Goal: Task Accomplishment & Management: Manage account settings

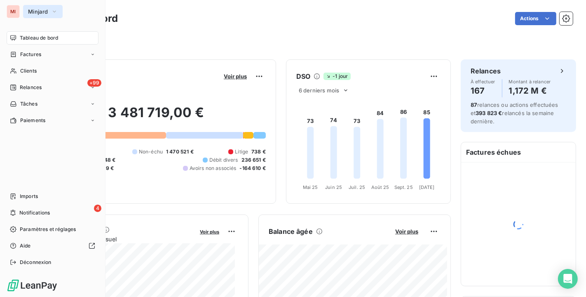
click at [46, 15] on button "Minjard" at bounding box center [43, 11] width 40 height 13
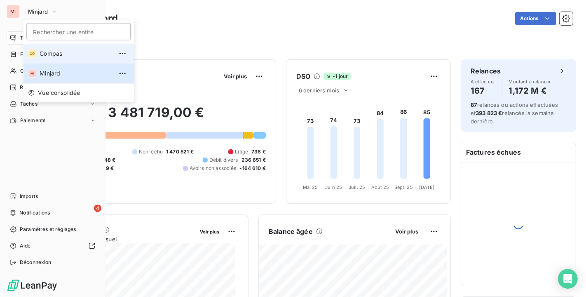
click at [48, 54] on span "Compas" at bounding box center [76, 53] width 73 height 8
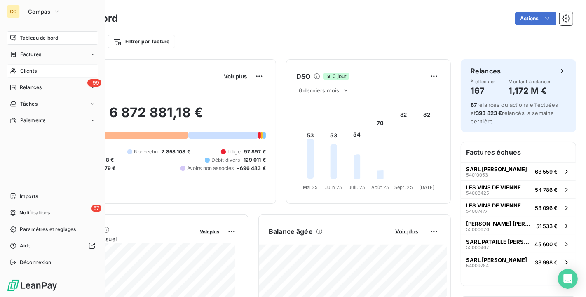
click at [33, 70] on span "Clients" at bounding box center [28, 70] width 16 height 7
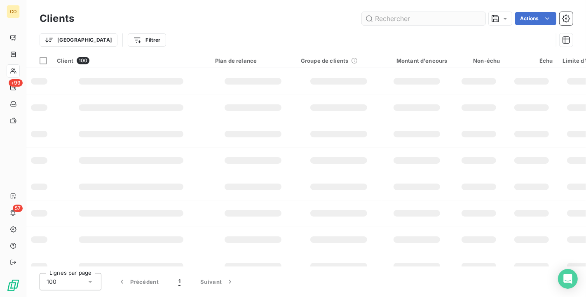
click at [418, 21] on input "text" at bounding box center [424, 18] width 124 height 13
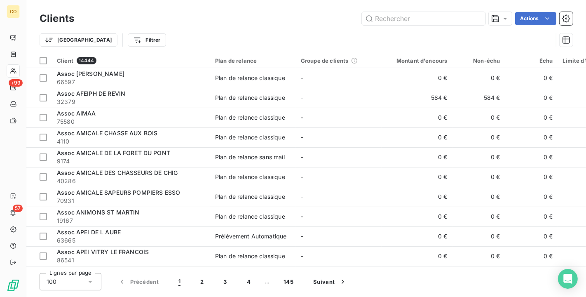
click at [421, 25] on div "Clients Actions" at bounding box center [307, 18] width 534 height 17
click at [433, 12] on div "Clients Actions" at bounding box center [307, 18] width 534 height 17
click at [414, 22] on input "text" at bounding box center [424, 18] width 124 height 13
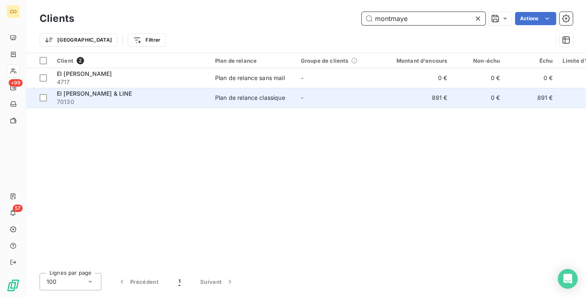
type input "montmaye"
click at [250, 93] on td "Plan de relance classique" at bounding box center [253, 98] width 86 height 20
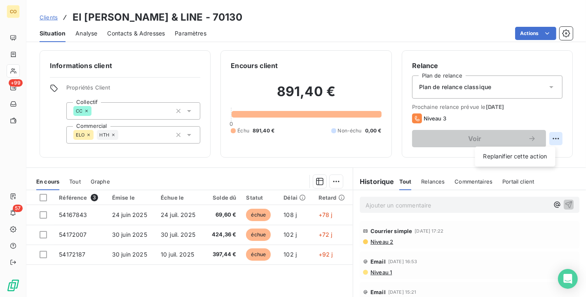
click at [546, 137] on html "CO +99 57 Clients EI [PERSON_NAME] & LINE - 70130 Situation Analyse Contacts & …" at bounding box center [293, 148] width 586 height 297
click at [537, 153] on div "Replanifier cette action" at bounding box center [516, 156] width 74 height 13
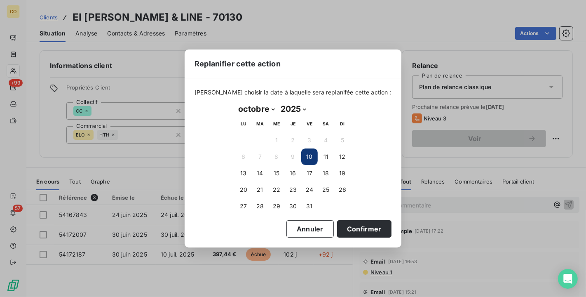
click at [273, 109] on select "janvier février mars avril mai juin juillet août septembre octobre novembre déc…" at bounding box center [257, 108] width 42 height 13
select select "11"
click at [236, 102] on select "janvier février mars avril mai juin juillet août septembre octobre novembre déc…" at bounding box center [257, 108] width 42 height 13
click at [245, 157] on button "8" at bounding box center [244, 156] width 16 height 16
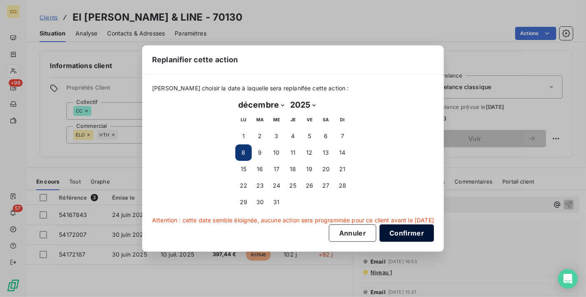
click at [417, 233] on button "Confirmer" at bounding box center [407, 232] width 54 height 17
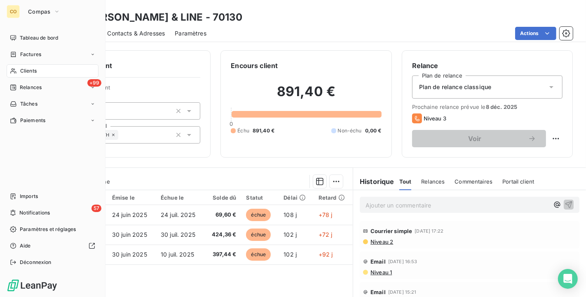
click at [26, 68] on span "Clients" at bounding box center [28, 70] width 16 height 7
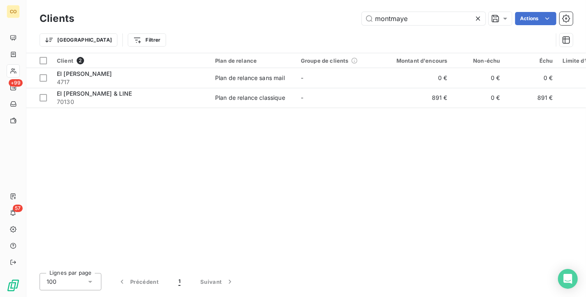
drag, startPoint x: 416, startPoint y: 15, endPoint x: 248, endPoint y: 5, distance: 168.2
click at [248, 5] on div "Clients montmaye Actions Trier Filtrer" at bounding box center [306, 26] width 560 height 53
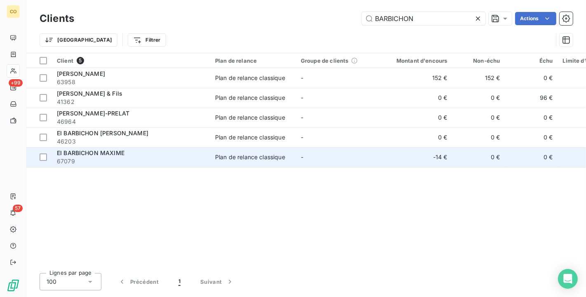
type input "BARBICHON"
click at [207, 161] on td "EI BARBICHON MAXIME 67079" at bounding box center [131, 157] width 158 height 20
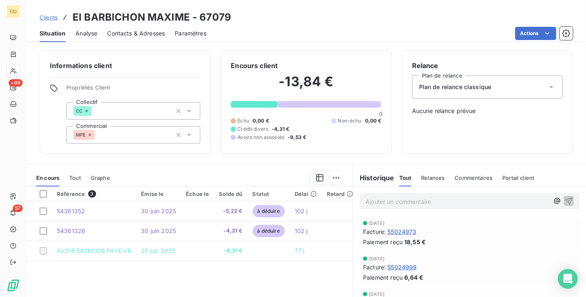
click at [73, 179] on span "Tout" at bounding box center [75, 177] width 12 height 7
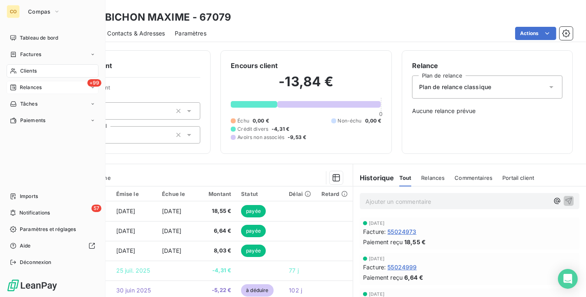
click at [27, 82] on div "+99 Relances" at bounding box center [53, 87] width 92 height 13
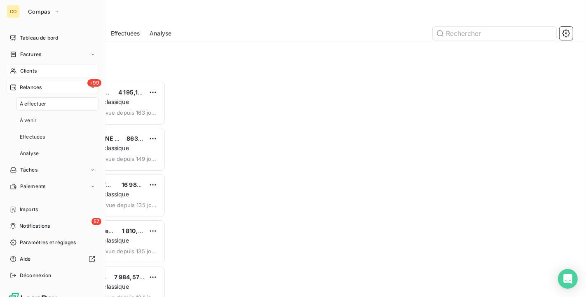
scroll to position [209, 119]
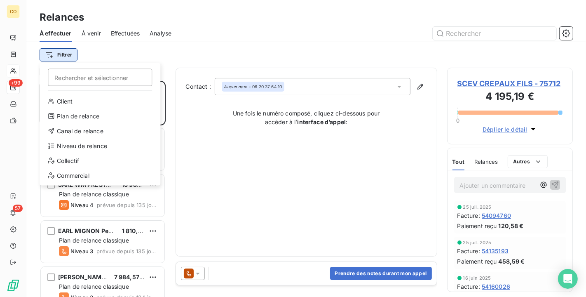
click at [65, 57] on html "CO +99 57 Relances À effectuer À venir Effectuées Analyse Filtrer Rechercher et…" at bounding box center [293, 148] width 586 height 297
click at [101, 147] on div "Niveau de relance" at bounding box center [100, 145] width 114 height 13
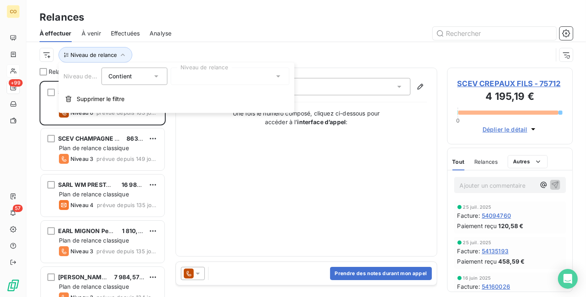
click at [257, 76] on div at bounding box center [230, 76] width 119 height 17
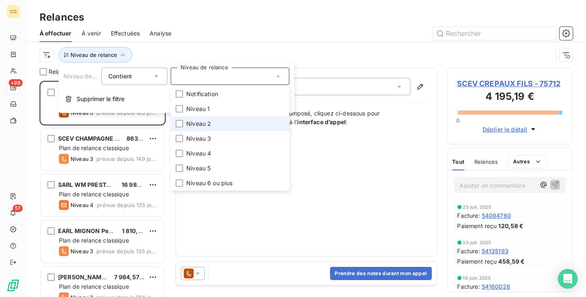
click at [241, 126] on li "Niveau 2" at bounding box center [230, 123] width 119 height 15
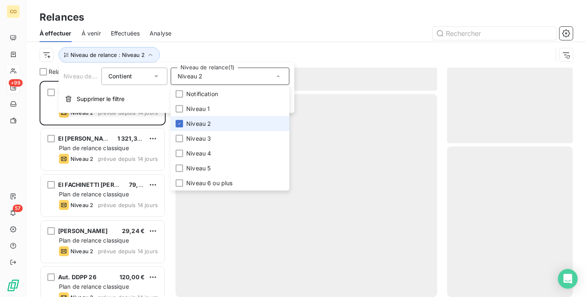
scroll to position [209, 119]
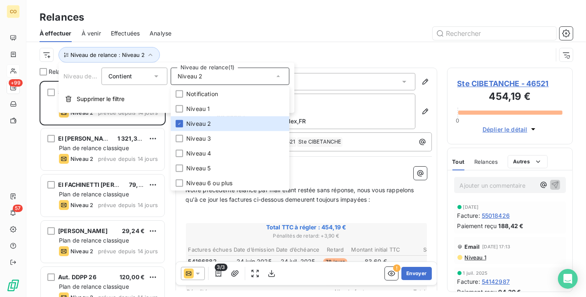
click at [228, 21] on div "Relances" at bounding box center [306, 17] width 560 height 15
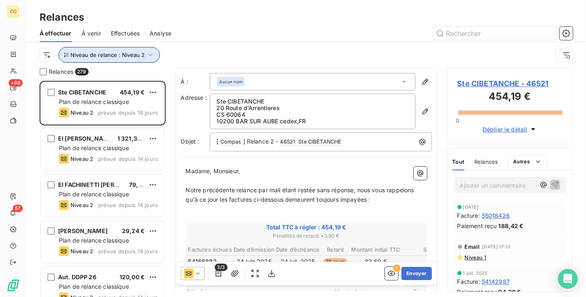
click at [149, 56] on icon "button" at bounding box center [150, 55] width 8 height 8
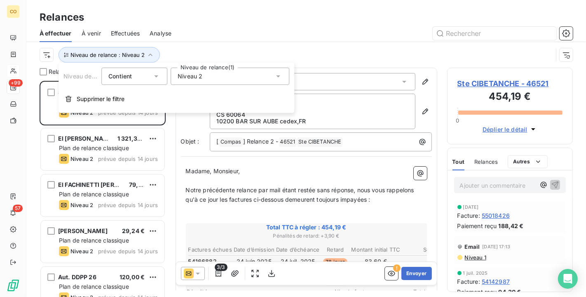
click at [227, 82] on div "Niveau 2" at bounding box center [230, 76] width 119 height 17
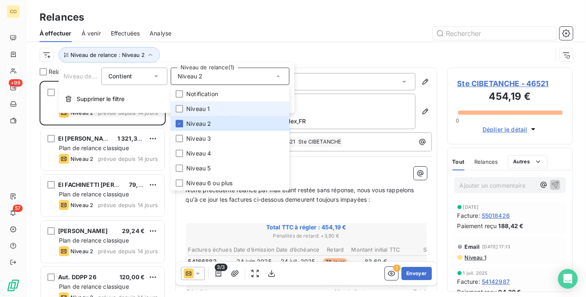
click at [207, 105] on span "Niveau 1" at bounding box center [198, 109] width 24 height 8
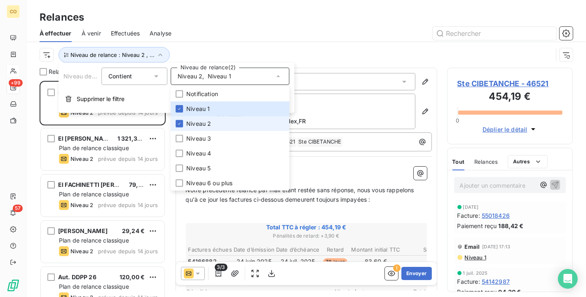
click at [208, 119] on li "Niveau 2" at bounding box center [230, 123] width 119 height 15
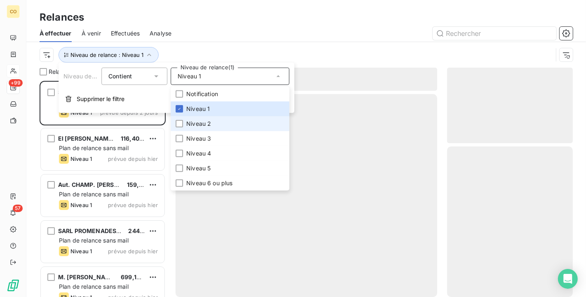
scroll to position [209, 119]
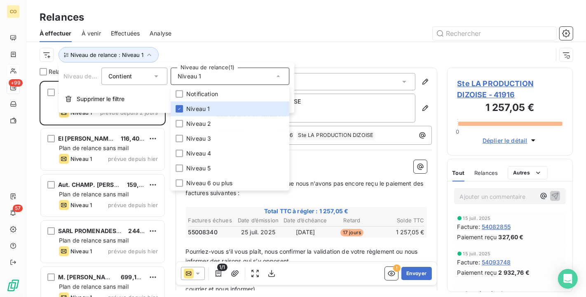
click at [206, 33] on div at bounding box center [377, 33] width 392 height 13
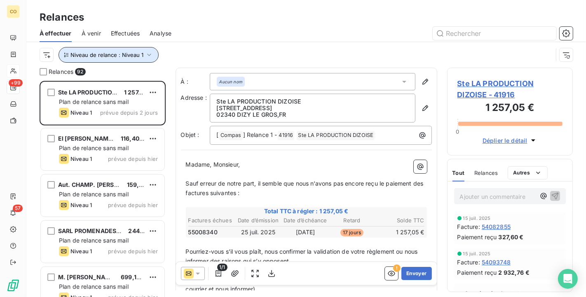
click at [151, 59] on button "Niveau de relance : Niveau 1" at bounding box center [109, 55] width 100 height 16
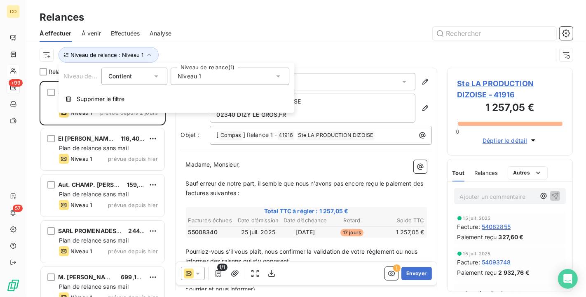
click at [220, 85] on div "Niveau de relance Contient is Niveau de relance (1) Niveau 1 Supprimer le filtre" at bounding box center [177, 88] width 236 height 50
click at [216, 75] on div "Niveau 1" at bounding box center [230, 76] width 119 height 17
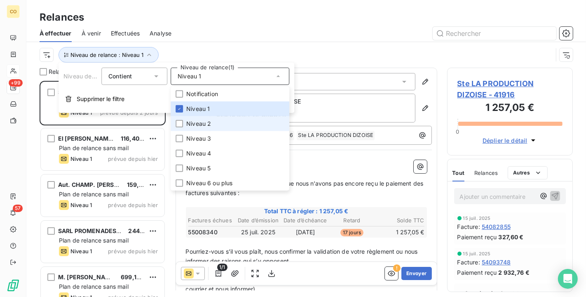
click at [205, 122] on span "Niveau 2" at bounding box center [198, 124] width 25 height 8
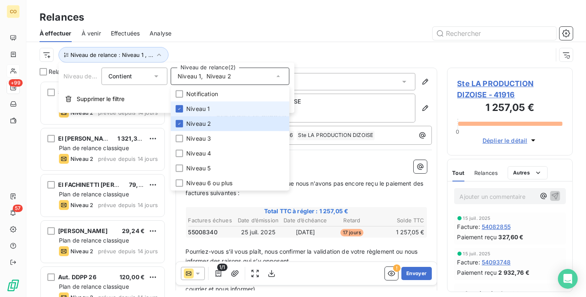
click at [209, 110] on span "Niveau 1" at bounding box center [198, 109] width 24 height 8
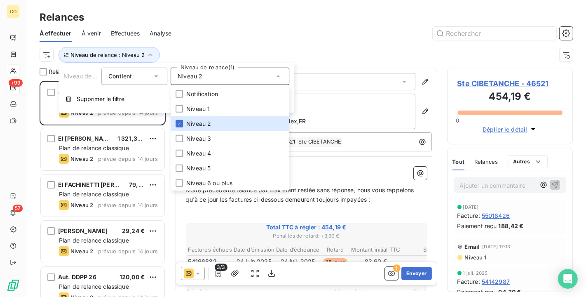
click at [236, 54] on div "Niveau de relance : Niveau 2" at bounding box center [296, 55] width 513 height 16
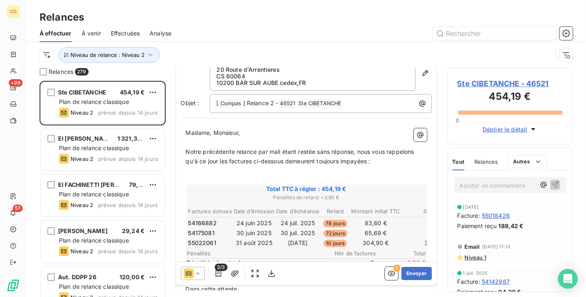
scroll to position [92, 0]
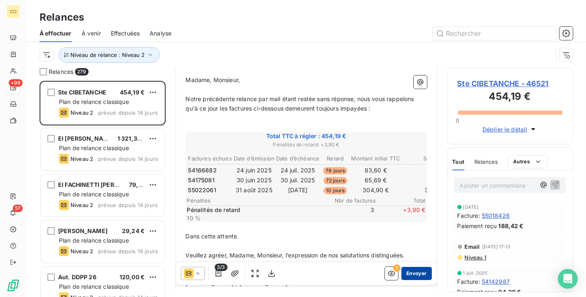
click at [404, 268] on button "Envoyer" at bounding box center [417, 273] width 30 height 13
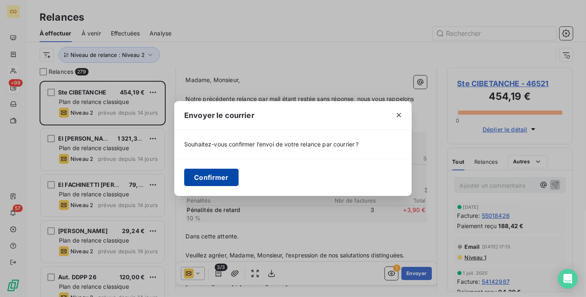
click at [214, 184] on button "Confirmer" at bounding box center [211, 177] width 54 height 17
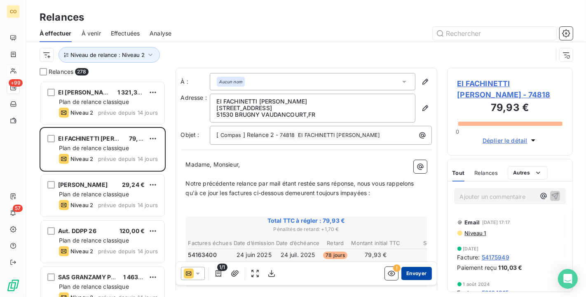
click at [421, 274] on button "Envoyer" at bounding box center [417, 273] width 30 height 13
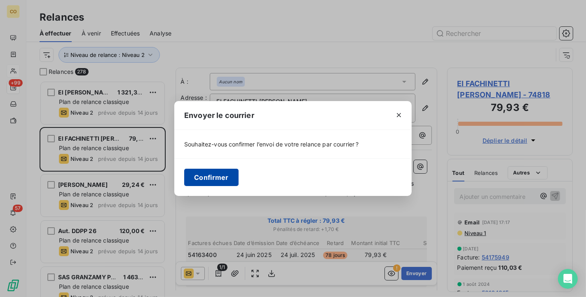
click at [206, 179] on button "Confirmer" at bounding box center [211, 177] width 54 height 17
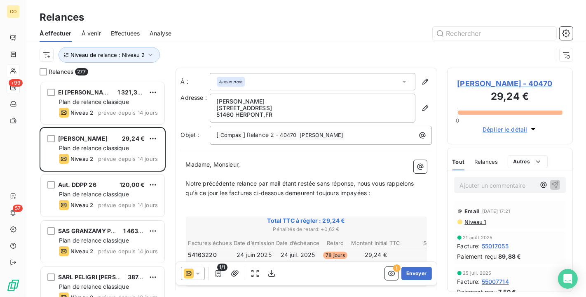
click at [198, 276] on icon at bounding box center [198, 273] width 8 height 8
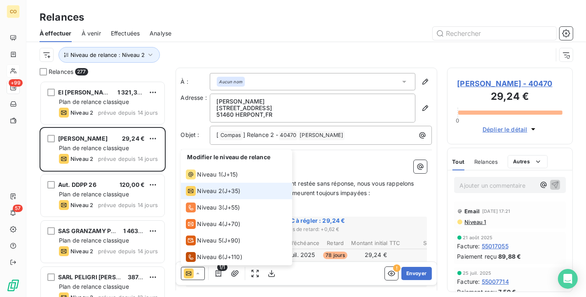
click at [198, 276] on icon at bounding box center [198, 273] width 8 height 8
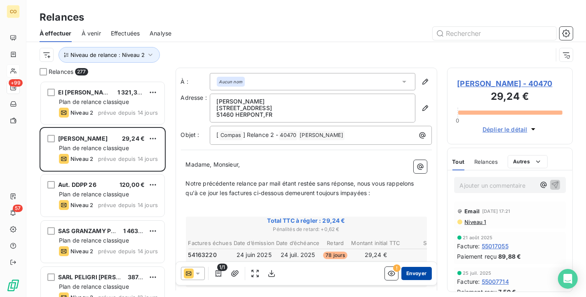
click at [404, 276] on button "Envoyer" at bounding box center [417, 273] width 30 height 13
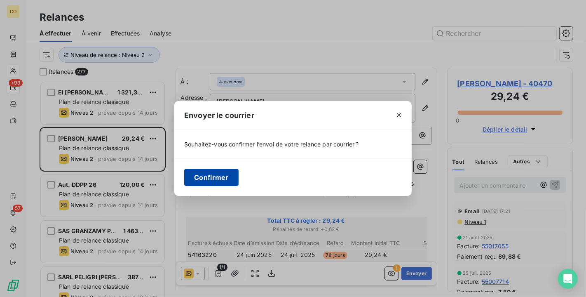
click at [221, 174] on button "Confirmer" at bounding box center [211, 177] width 54 height 17
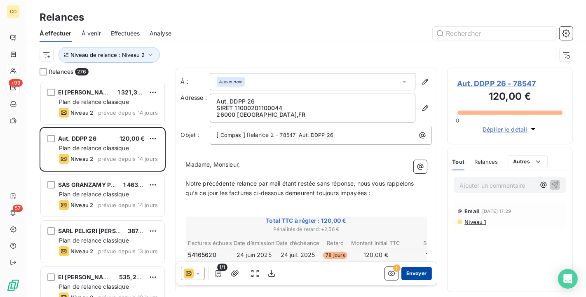
click at [417, 271] on button "Envoyer" at bounding box center [417, 273] width 30 height 13
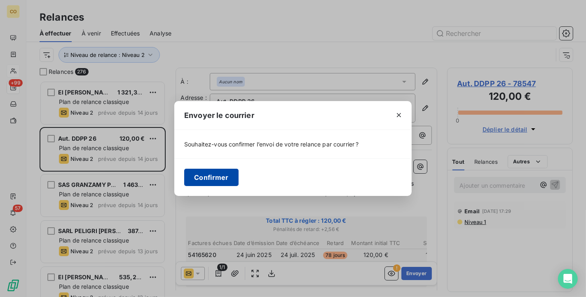
click at [213, 174] on button "Confirmer" at bounding box center [211, 177] width 54 height 17
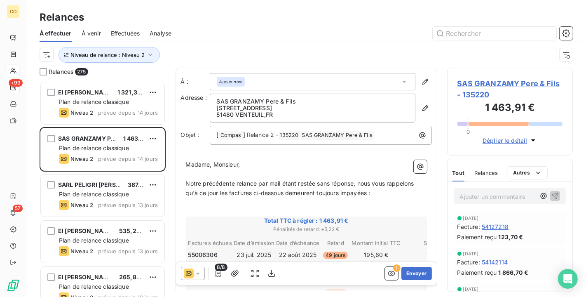
click at [307, 4] on div "Relances À effectuer À venir Effectuées Analyse Niveau de relance : Niveau 2" at bounding box center [306, 34] width 560 height 68
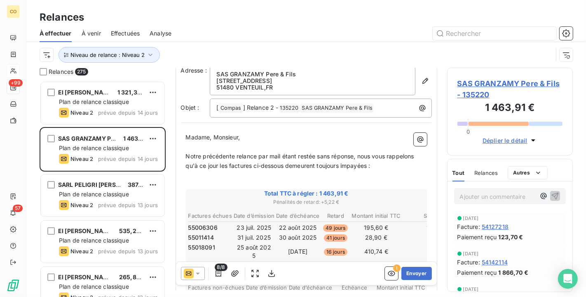
scroll to position [47, 0]
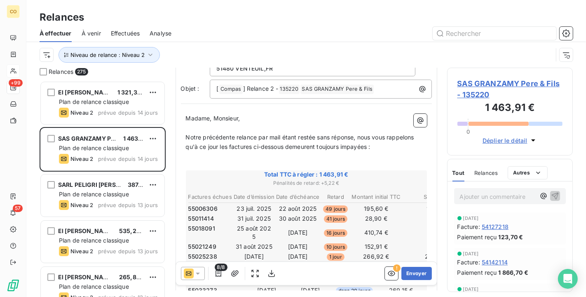
drag, startPoint x: 203, startPoint y: 273, endPoint x: 200, endPoint y: 267, distance: 6.3
click at [203, 273] on div at bounding box center [193, 273] width 24 height 13
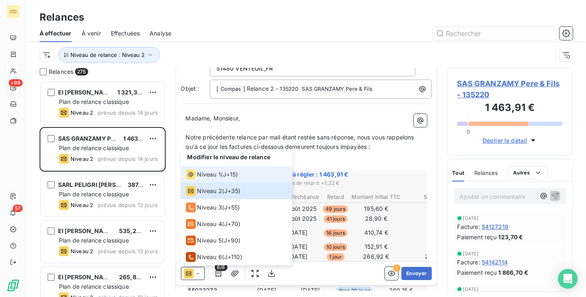
click at [205, 172] on span "Niveau 1" at bounding box center [210, 174] width 24 height 8
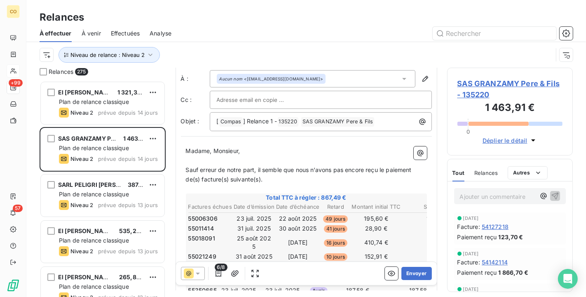
scroll to position [92, 0]
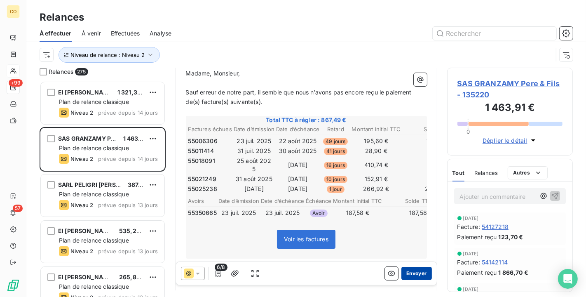
click at [418, 272] on button "Envoyer" at bounding box center [417, 273] width 30 height 13
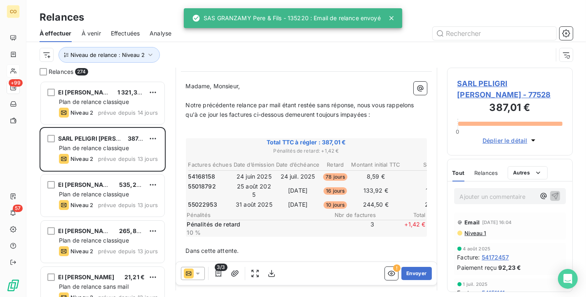
scroll to position [92, 0]
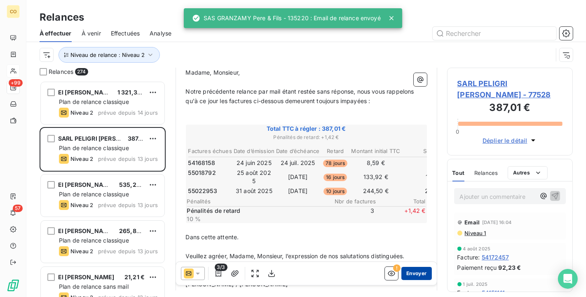
click at [414, 270] on button "Envoyer" at bounding box center [417, 273] width 30 height 13
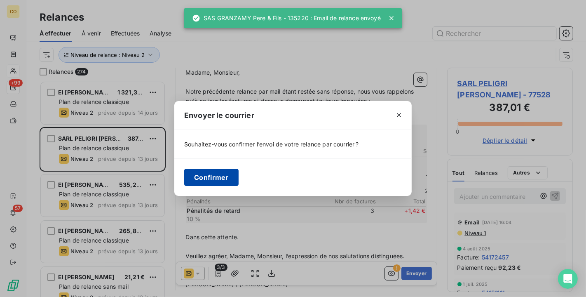
click at [226, 176] on button "Confirmer" at bounding box center [211, 177] width 54 height 17
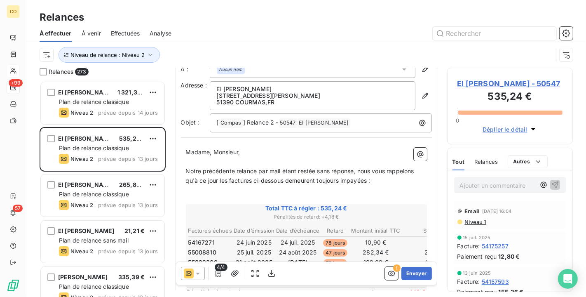
scroll to position [47, 0]
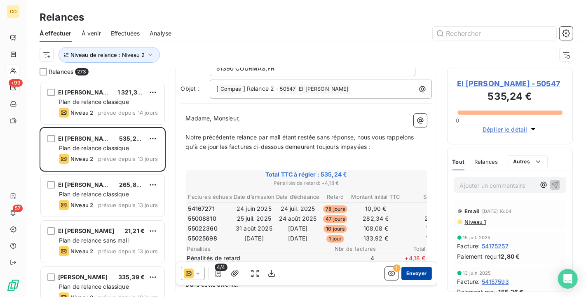
click at [407, 274] on button "Envoyer" at bounding box center [417, 273] width 30 height 13
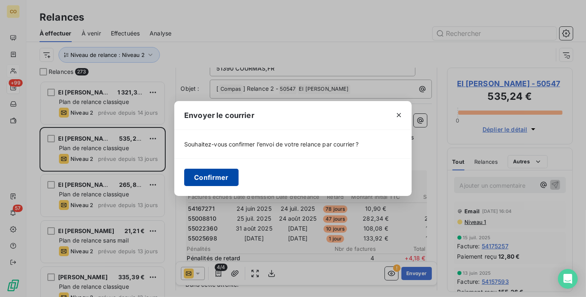
click at [223, 176] on button "Confirmer" at bounding box center [211, 177] width 54 height 17
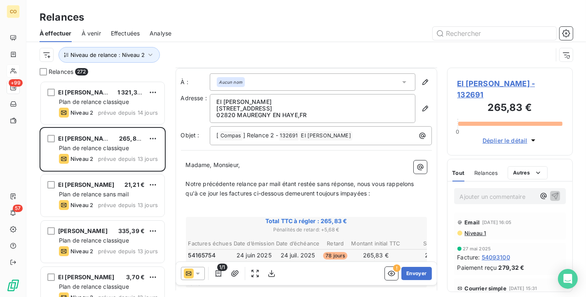
scroll to position [1, 0]
click at [414, 272] on button "Envoyer" at bounding box center [417, 273] width 30 height 13
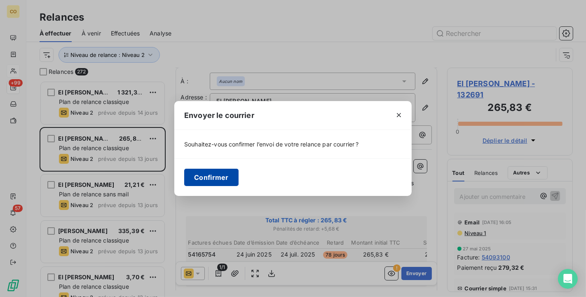
click at [225, 180] on button "Confirmer" at bounding box center [211, 177] width 54 height 17
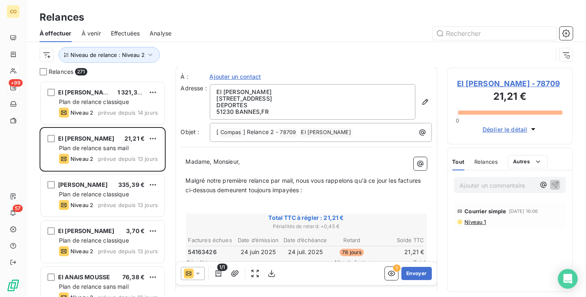
scroll to position [47, 0]
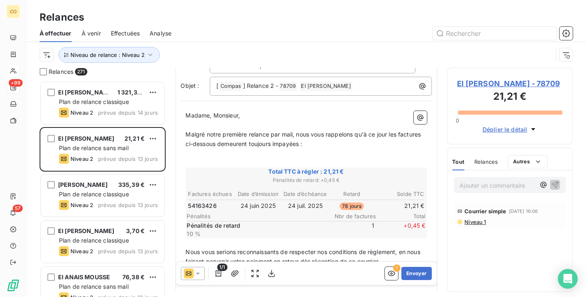
click at [485, 78] on span "EI [PERSON_NAME] - 78709" at bounding box center [511, 83] width 106 height 11
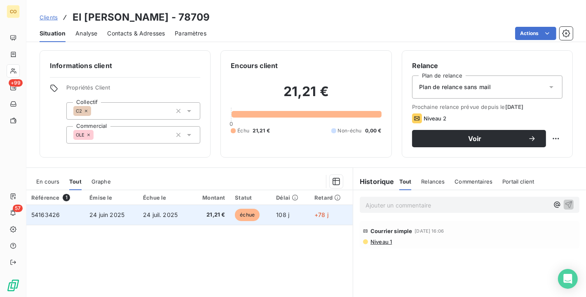
click at [151, 212] on span "24 juil. 2025" at bounding box center [160, 214] width 35 height 7
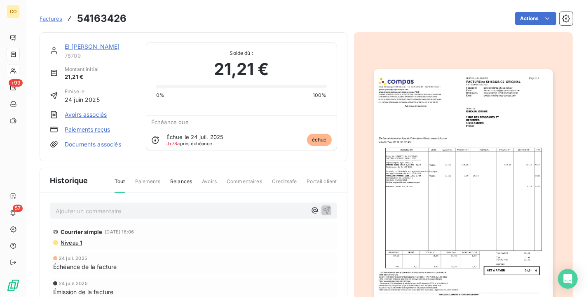
click at [423, 241] on img "button" at bounding box center [463, 196] width 179 height 254
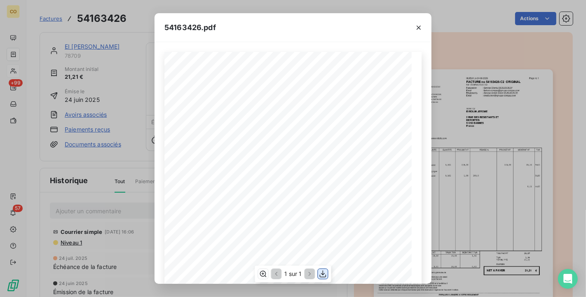
click at [320, 271] on icon "button" at bounding box center [323, 274] width 8 height 8
drag, startPoint x: 297, startPoint y: 37, endPoint x: 375, endPoint y: 33, distance: 78.9
click at [297, 36] on div "54163426.pdf" at bounding box center [293, 27] width 277 height 29
click at [420, 27] on icon "button" at bounding box center [419, 28] width 8 height 8
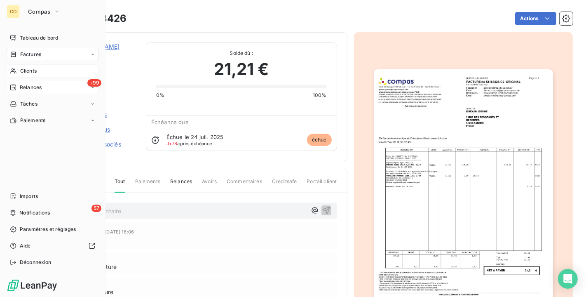
click at [21, 89] on span "Relances" at bounding box center [31, 87] width 22 height 7
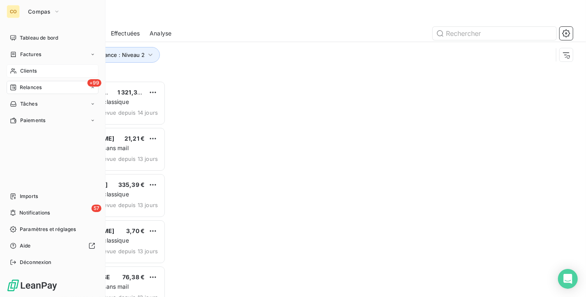
scroll to position [209, 119]
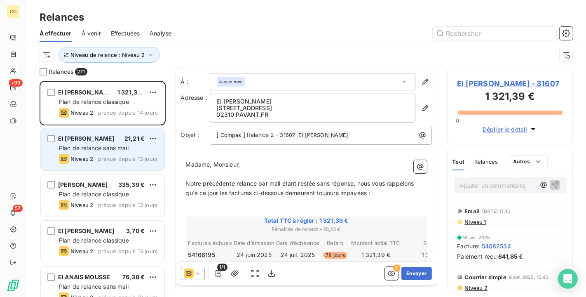
click at [124, 151] on span "Plan de relance sans mail" at bounding box center [94, 147] width 70 height 7
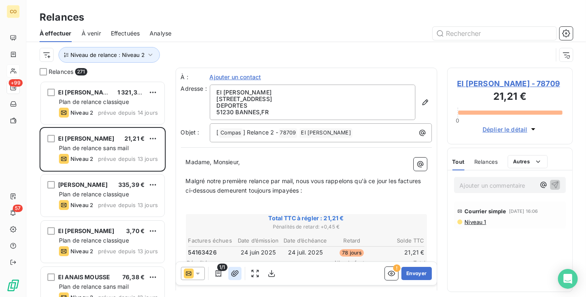
click at [233, 273] on icon "button" at bounding box center [234, 273] width 7 height 6
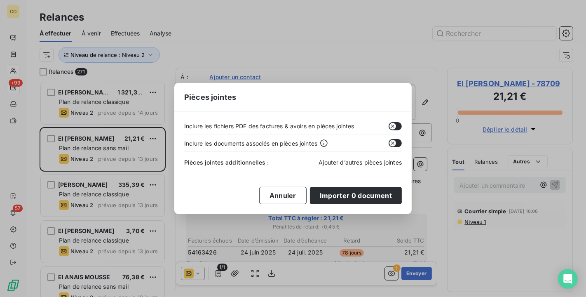
click at [351, 162] on span "Ajouter d’autres pièces jointes" at bounding box center [360, 162] width 83 height 7
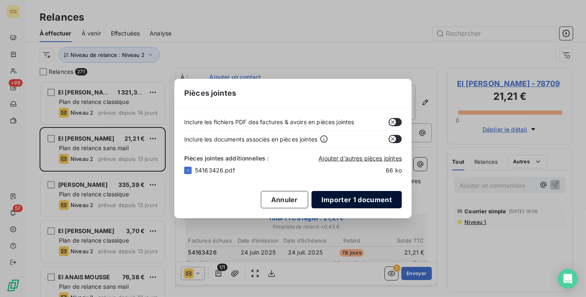
click at [375, 194] on button "Importer 1 document" at bounding box center [357, 199] width 90 height 17
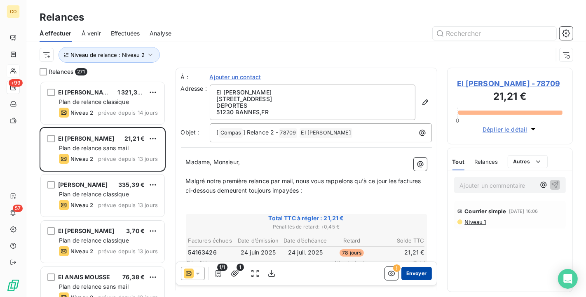
click at [413, 268] on button "Envoyer" at bounding box center [417, 273] width 30 height 13
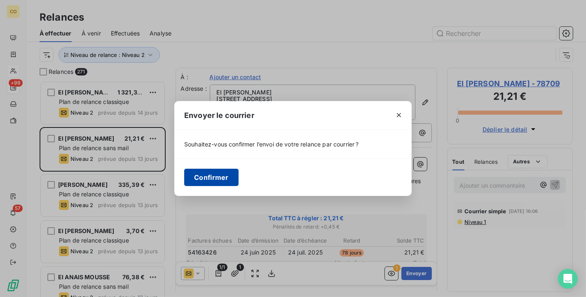
click at [201, 179] on button "Confirmer" at bounding box center [211, 177] width 54 height 17
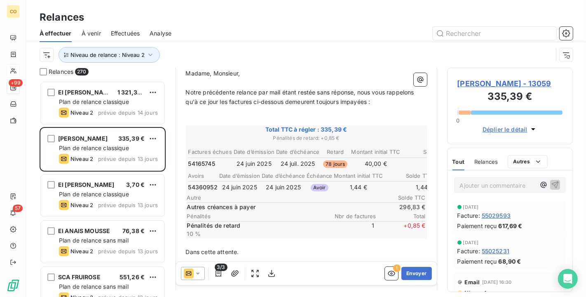
scroll to position [46, 0]
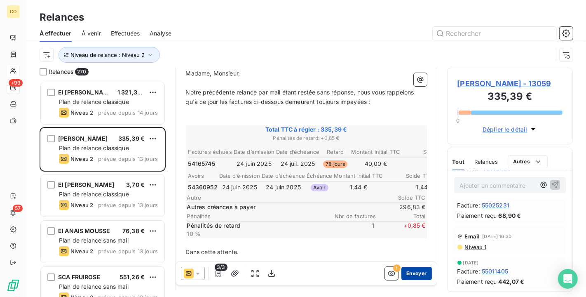
click at [414, 273] on button "Envoyer" at bounding box center [417, 273] width 30 height 13
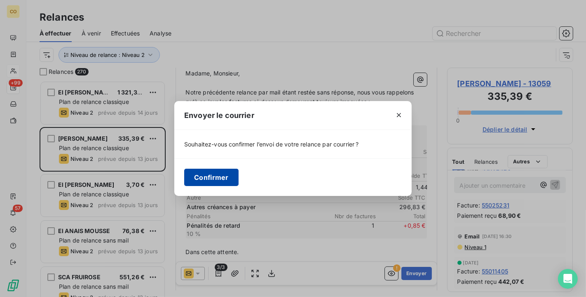
click at [219, 172] on button "Confirmer" at bounding box center [211, 177] width 54 height 17
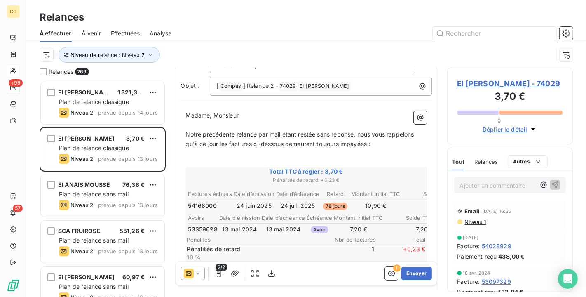
scroll to position [93, 0]
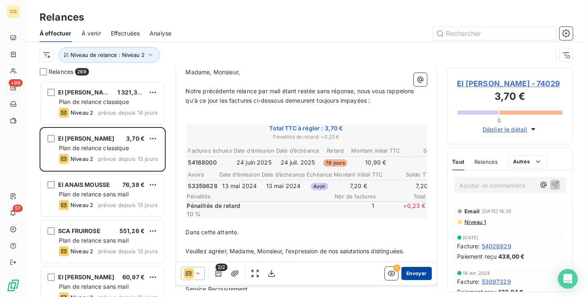
click at [411, 275] on button "Envoyer" at bounding box center [417, 273] width 30 height 13
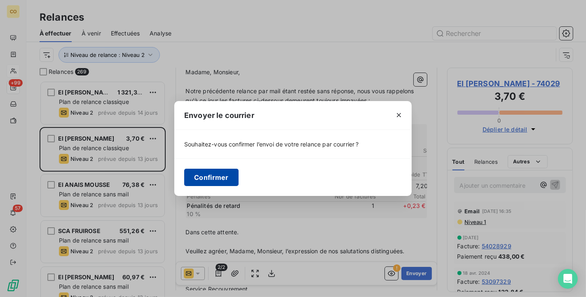
click at [224, 175] on button "Confirmer" at bounding box center [211, 177] width 54 height 17
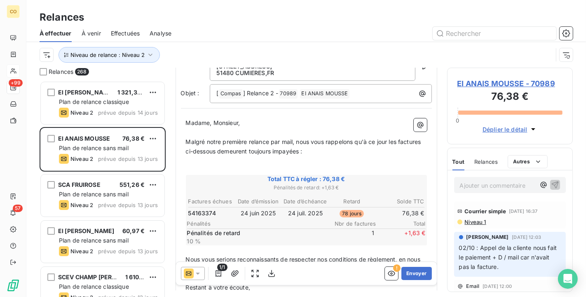
scroll to position [47, 0]
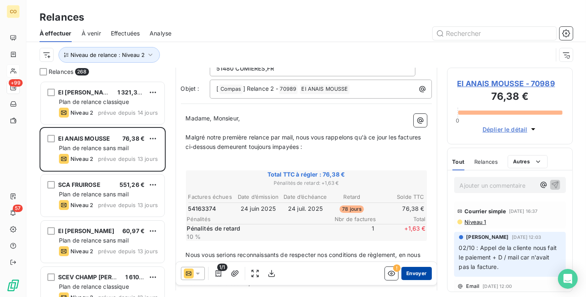
click at [414, 272] on button "Envoyer" at bounding box center [417, 273] width 30 height 13
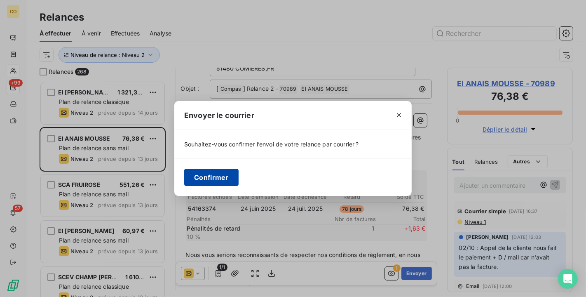
click at [218, 180] on button "Confirmer" at bounding box center [211, 177] width 54 height 17
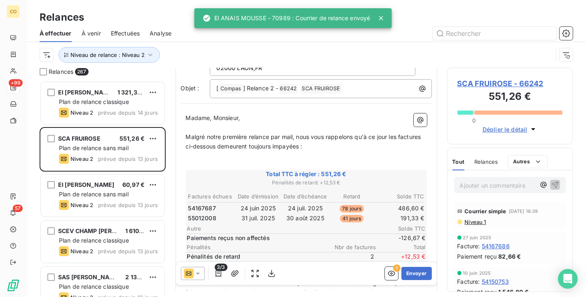
scroll to position [93, 0]
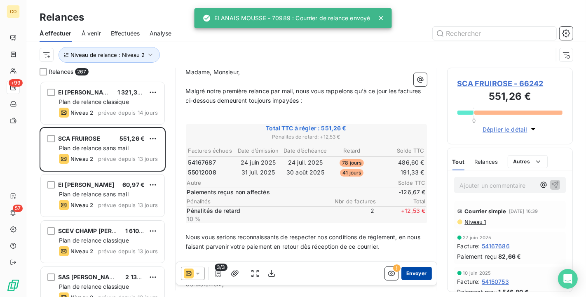
click at [417, 271] on button "Envoyer" at bounding box center [417, 273] width 30 height 13
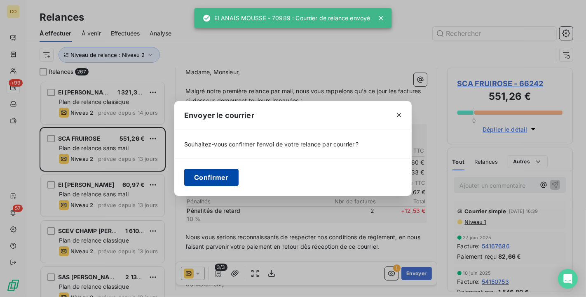
click at [205, 175] on button "Confirmer" at bounding box center [211, 177] width 54 height 17
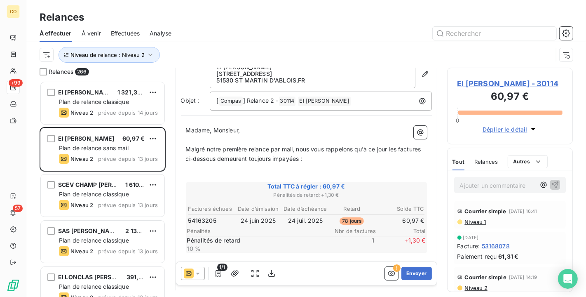
scroll to position [47, 0]
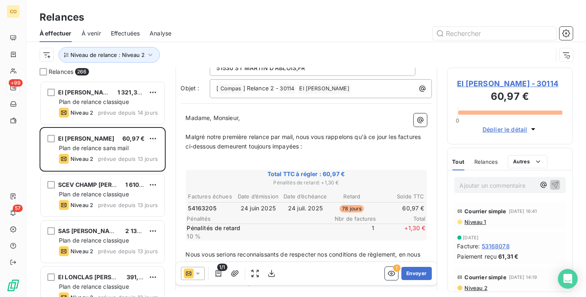
click at [515, 80] on span "EI [PERSON_NAME] - 30114" at bounding box center [511, 83] width 106 height 11
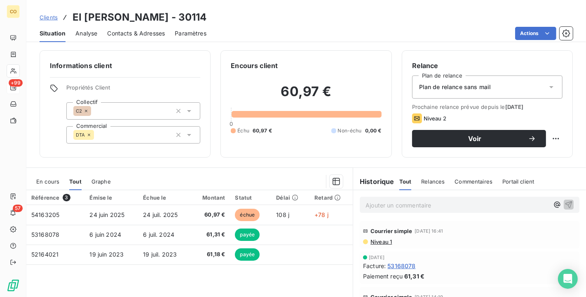
click at [50, 181] on span "En cours" at bounding box center [47, 181] width 23 height 7
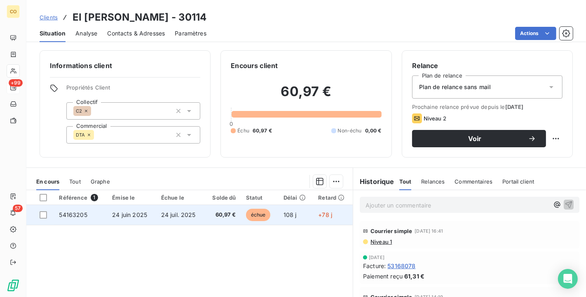
click at [237, 210] on td "60,97 €" at bounding box center [223, 215] width 36 height 20
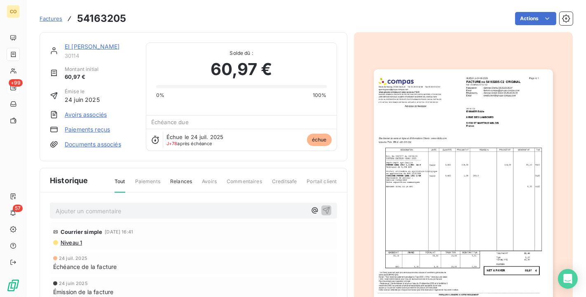
click at [424, 211] on img "button" at bounding box center [463, 196] width 179 height 254
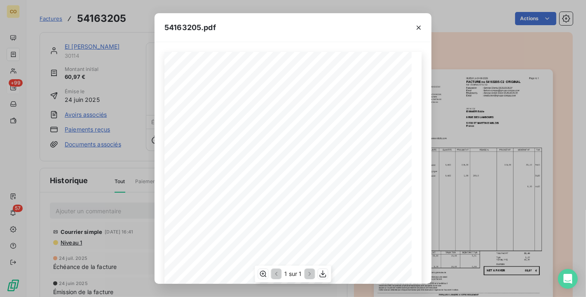
click at [325, 279] on div "1 sur 1" at bounding box center [293, 274] width 76 height 16
click at [324, 278] on button "button" at bounding box center [323, 274] width 10 height 10
click at [423, 29] on button "button" at bounding box center [418, 27] width 13 height 13
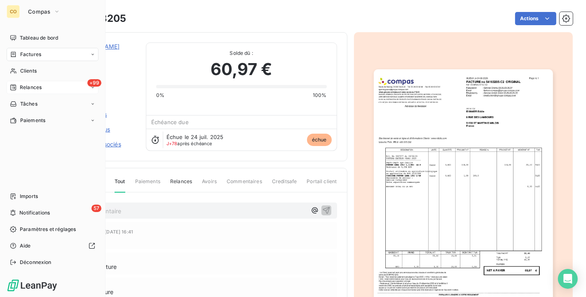
click at [25, 91] on span "Relances" at bounding box center [31, 87] width 22 height 7
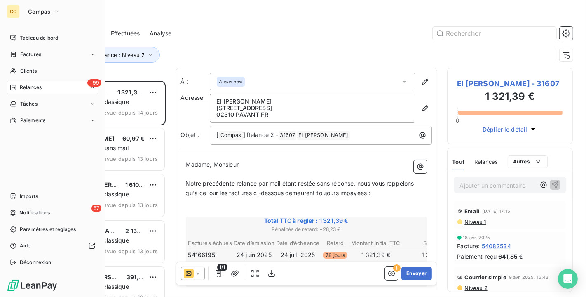
scroll to position [209, 119]
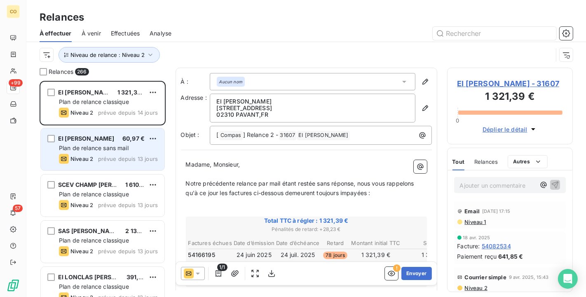
click at [119, 152] on div "Plan de relance sans mail" at bounding box center [108, 148] width 99 height 8
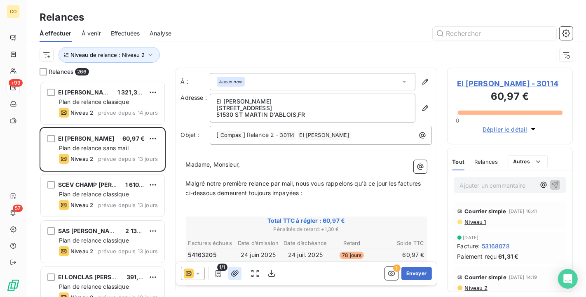
click at [233, 271] on icon "button" at bounding box center [235, 273] width 8 height 8
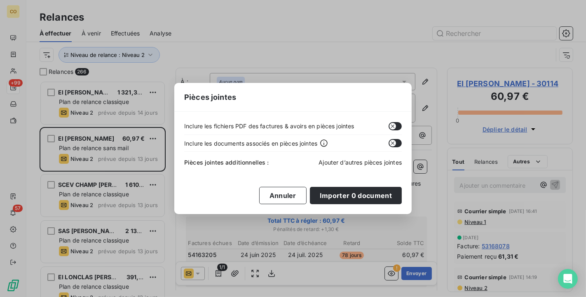
click at [344, 160] on span "Ajouter d’autres pièces jointes" at bounding box center [360, 162] width 83 height 7
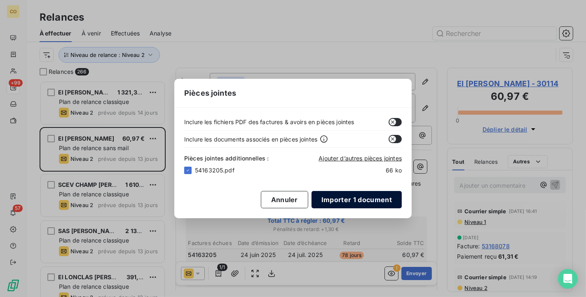
click at [363, 203] on button "Importer 1 document" at bounding box center [357, 199] width 90 height 17
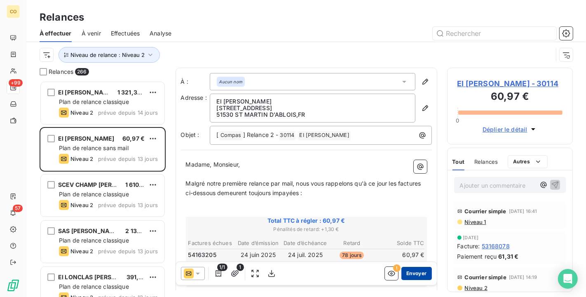
click at [416, 273] on button "Envoyer" at bounding box center [417, 273] width 30 height 13
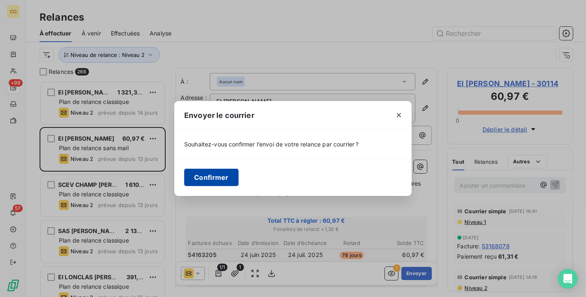
click at [223, 178] on button "Confirmer" at bounding box center [211, 177] width 54 height 17
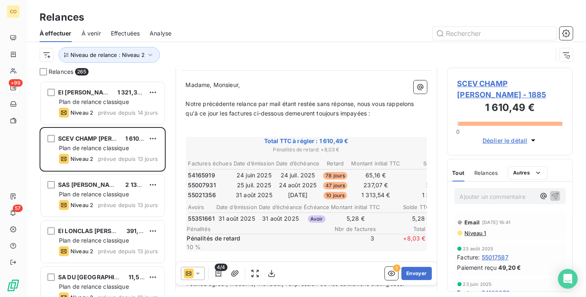
scroll to position [92, 0]
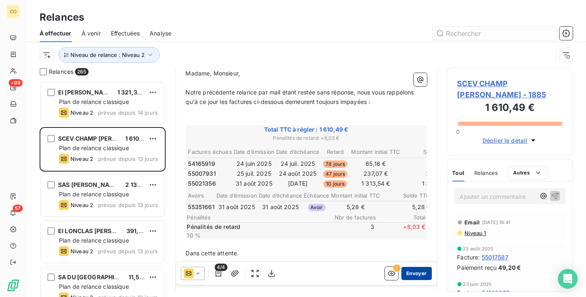
click at [419, 273] on button "Envoyer" at bounding box center [417, 273] width 30 height 13
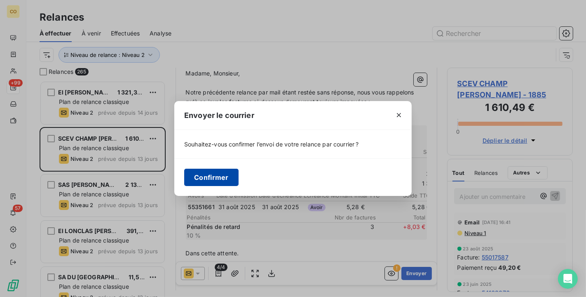
click at [225, 174] on button "Confirmer" at bounding box center [211, 177] width 54 height 17
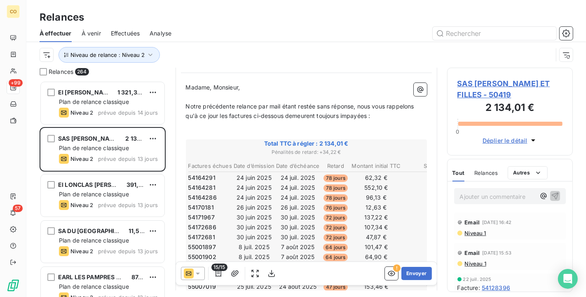
scroll to position [92, 0]
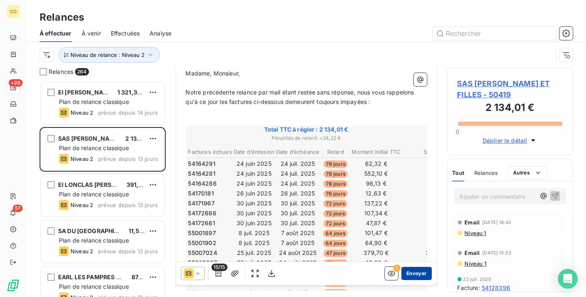
click at [411, 272] on button "Envoyer" at bounding box center [417, 273] width 30 height 13
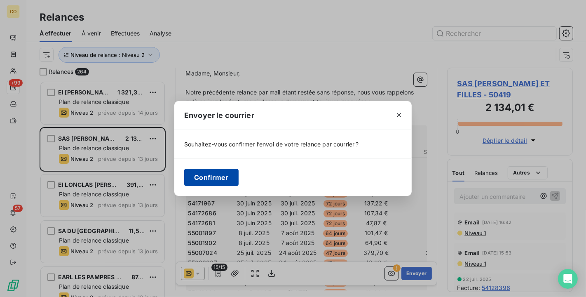
click at [225, 176] on button "Confirmer" at bounding box center [211, 177] width 54 height 17
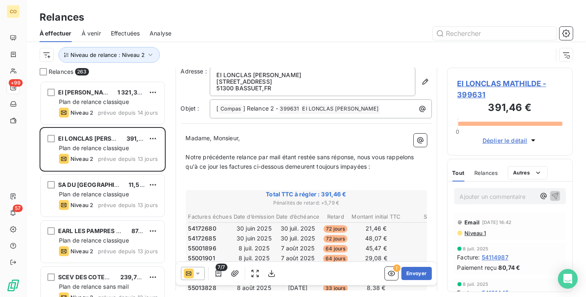
scroll to position [46, 0]
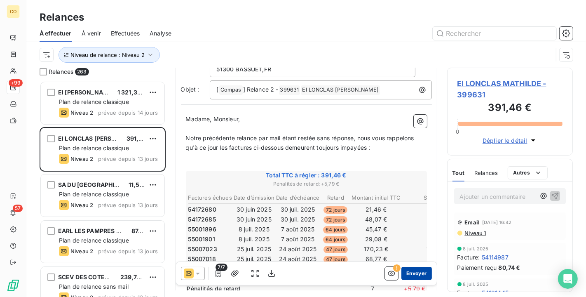
click at [406, 276] on button "Envoyer" at bounding box center [417, 273] width 30 height 13
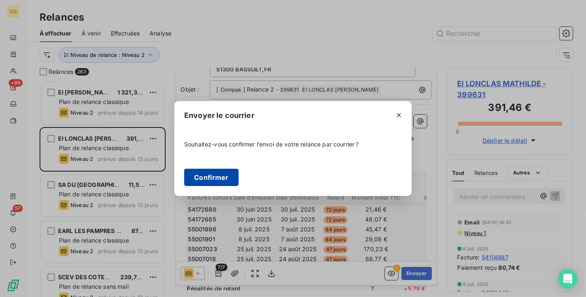
click at [221, 179] on button "Confirmer" at bounding box center [211, 177] width 54 height 17
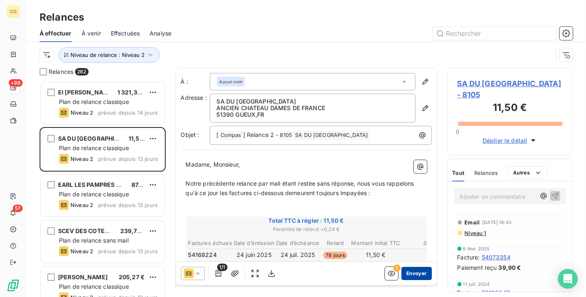
click at [418, 273] on button "Envoyer" at bounding box center [417, 273] width 30 height 13
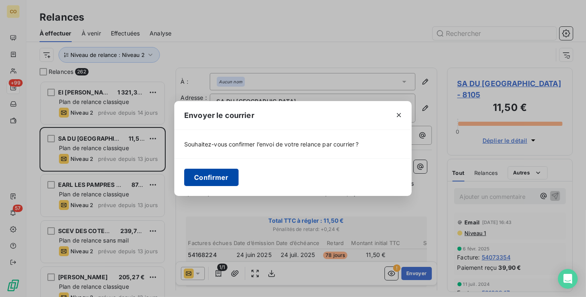
click at [222, 178] on button "Confirmer" at bounding box center [211, 177] width 54 height 17
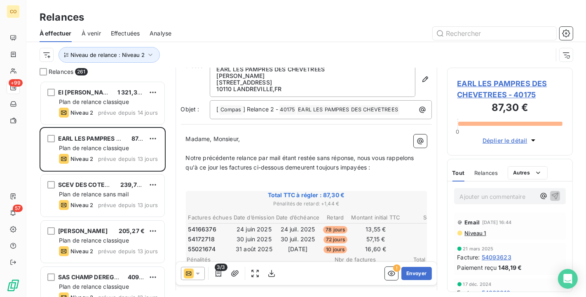
scroll to position [47, 0]
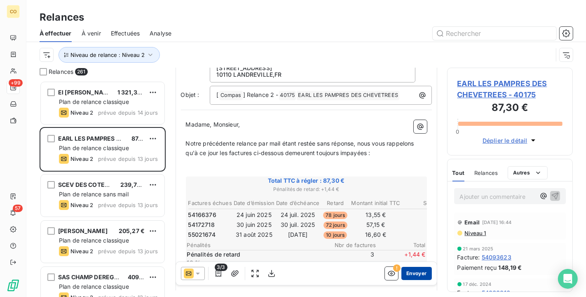
click at [417, 268] on button "Envoyer" at bounding box center [417, 273] width 30 height 13
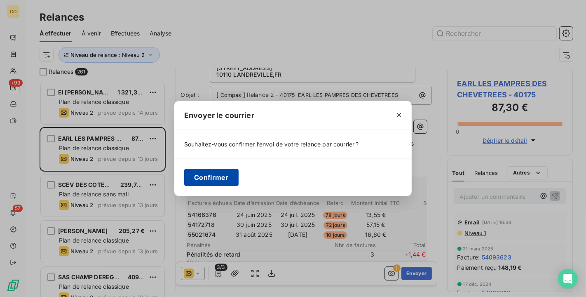
click at [219, 170] on button "Confirmer" at bounding box center [211, 177] width 54 height 17
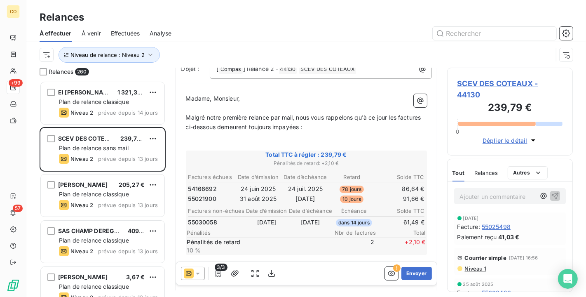
scroll to position [92, 0]
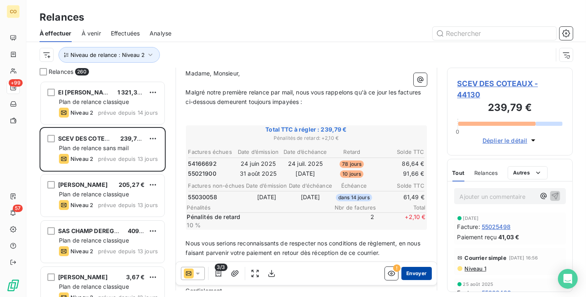
click at [413, 273] on button "Envoyer" at bounding box center [417, 273] width 30 height 13
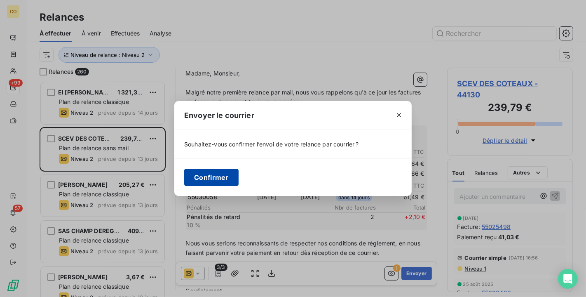
click at [212, 173] on button "Confirmer" at bounding box center [211, 177] width 54 height 17
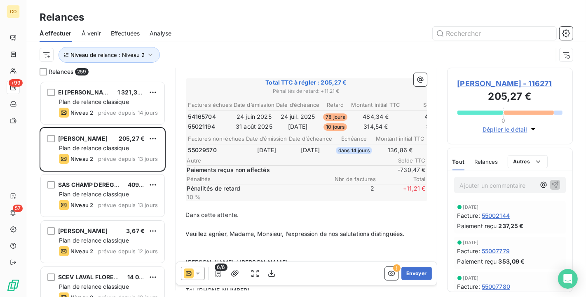
scroll to position [93, 0]
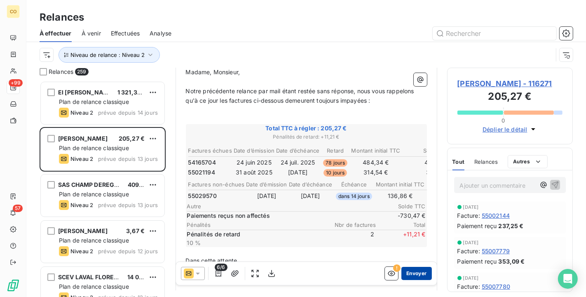
click at [414, 272] on button "Envoyer" at bounding box center [417, 273] width 30 height 13
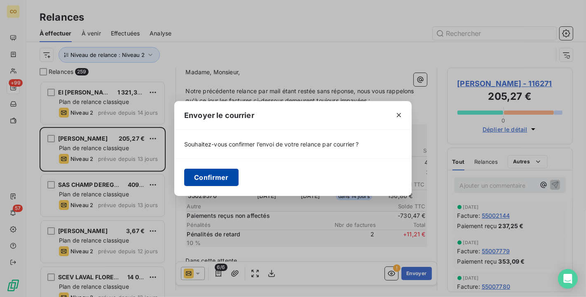
click at [227, 171] on button "Confirmer" at bounding box center [211, 177] width 54 height 17
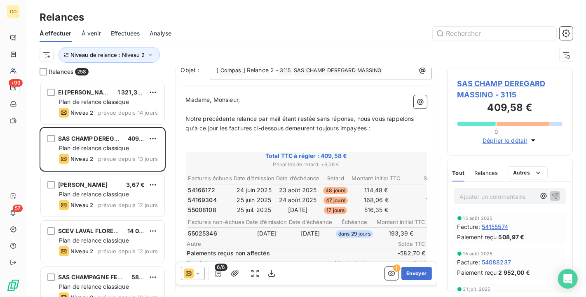
scroll to position [92, 0]
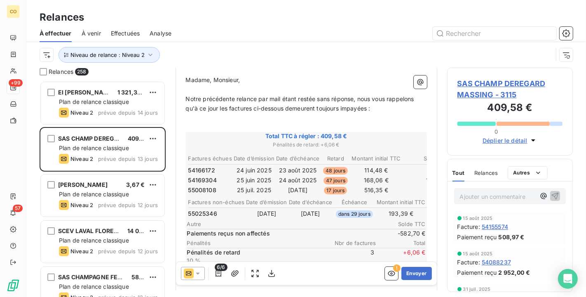
click at [198, 273] on icon at bounding box center [198, 274] width 4 height 2
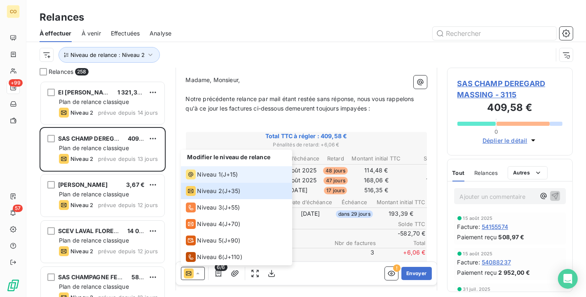
click at [207, 175] on span "Niveau 1" at bounding box center [210, 174] width 24 height 8
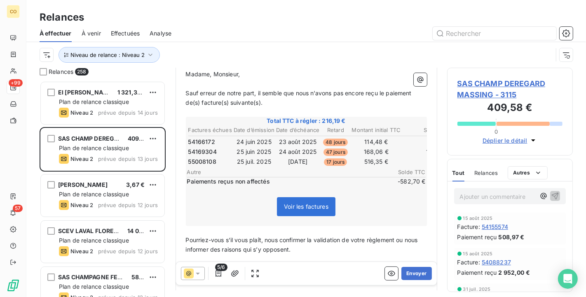
click at [207, 228] on p "﻿" at bounding box center [306, 230] width 241 height 9
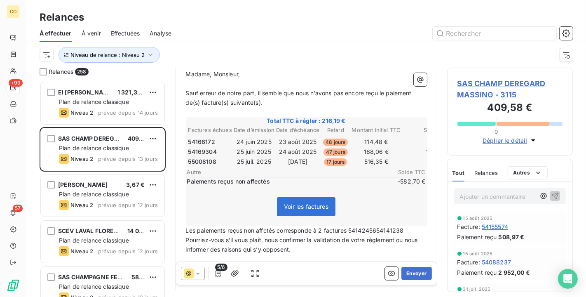
click at [378, 228] on span "Les paiements reçus non affctés corresponde à 2 factures 5414245654141238" at bounding box center [295, 230] width 218 height 7
click at [412, 226] on p "Les paiements reçus non affctés corresponde à 2 factures 54142456+54141238" at bounding box center [306, 230] width 241 height 9
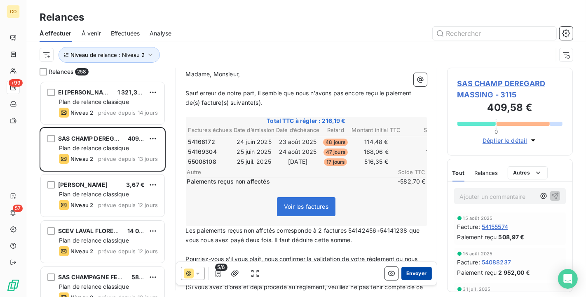
click at [412, 273] on button "Envoyer" at bounding box center [417, 273] width 30 height 13
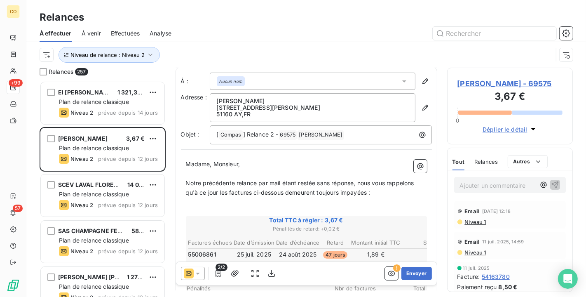
scroll to position [47, 0]
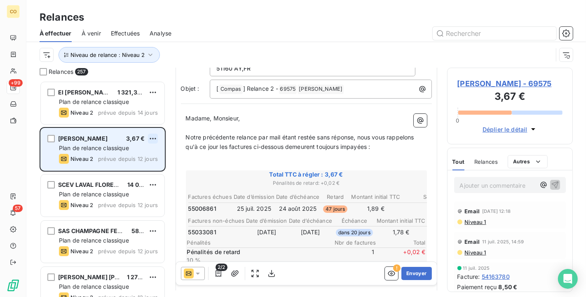
click at [154, 138] on html "CO +99 57 Relances À effectuer À venir Effectuées Analyse Niveau de relance : N…" at bounding box center [293, 148] width 586 height 297
click at [122, 158] on div "Replanifier cette action" at bounding box center [118, 154] width 74 height 13
select select "9"
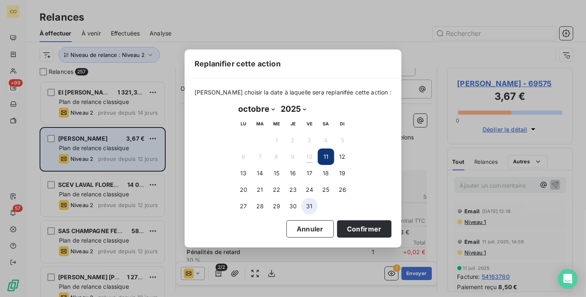
click at [312, 207] on button "31" at bounding box center [309, 206] width 16 height 16
click at [358, 232] on button "Confirmer" at bounding box center [364, 228] width 54 height 17
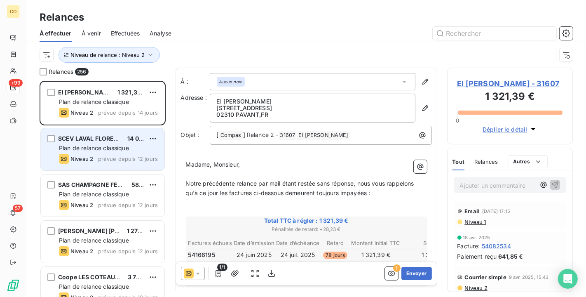
scroll to position [1, 0]
click at [417, 271] on button "Envoyer" at bounding box center [417, 273] width 30 height 13
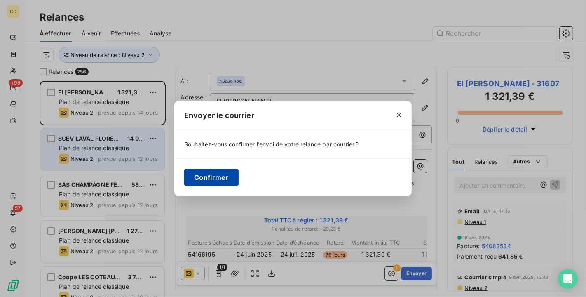
click at [217, 175] on button "Confirmer" at bounding box center [211, 177] width 54 height 17
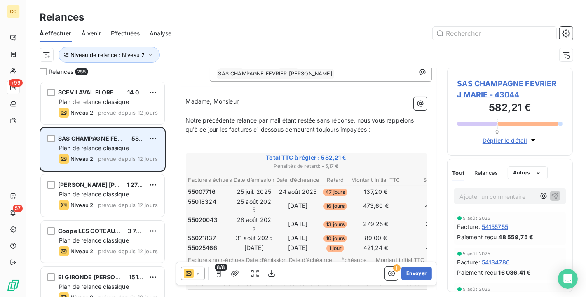
scroll to position [92, 0]
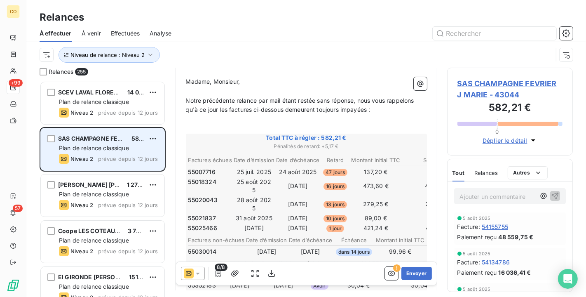
click at [200, 271] on icon at bounding box center [198, 273] width 8 height 8
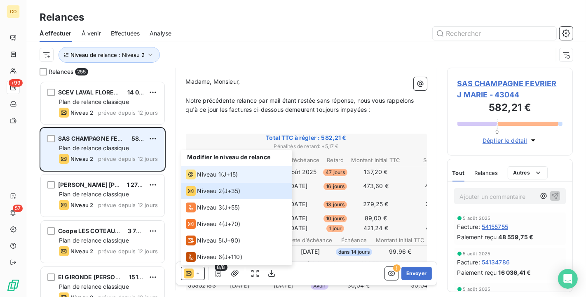
click at [201, 177] on span "Niveau 1" at bounding box center [210, 174] width 24 height 8
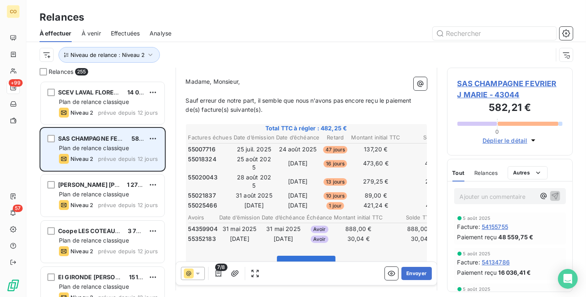
scroll to position [138, 0]
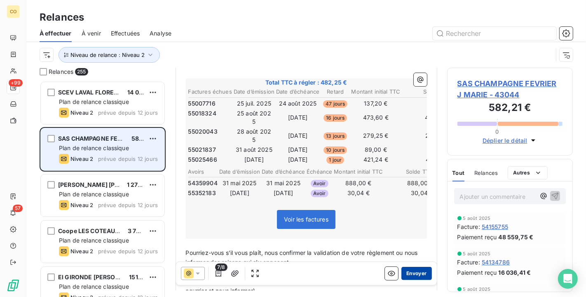
click at [412, 275] on button "Envoyer" at bounding box center [417, 273] width 30 height 13
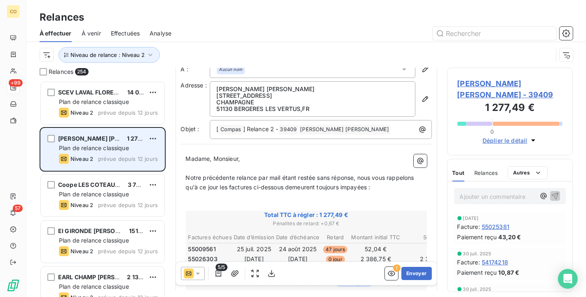
scroll to position [47, 0]
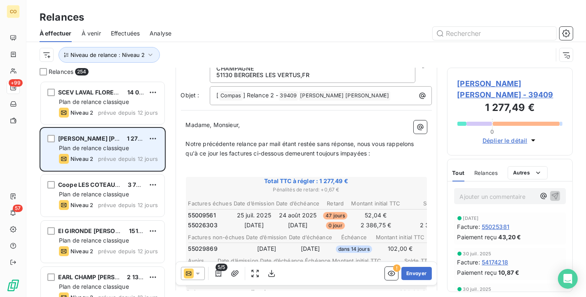
click at [199, 271] on icon at bounding box center [198, 273] width 8 height 8
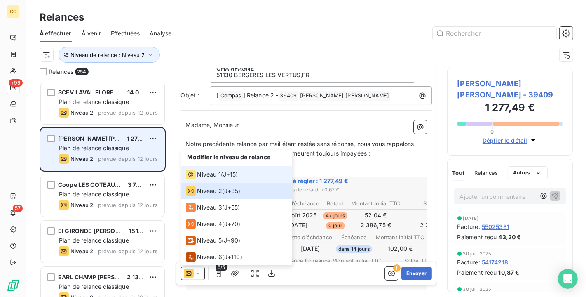
click at [201, 177] on span "Niveau 1" at bounding box center [210, 174] width 24 height 8
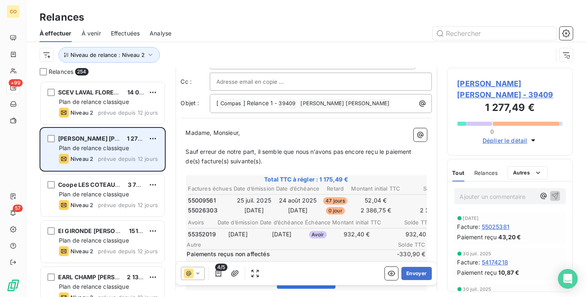
scroll to position [138, 0]
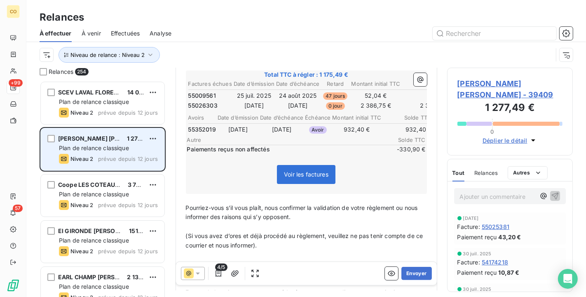
click at [202, 203] on p "﻿" at bounding box center [306, 198] width 241 height 9
click at [224, 202] on span "Le paiements reçus" at bounding box center [213, 198] width 54 height 7
click at [237, 202] on span "Le paiement reçus" at bounding box center [211, 198] width 51 height 7
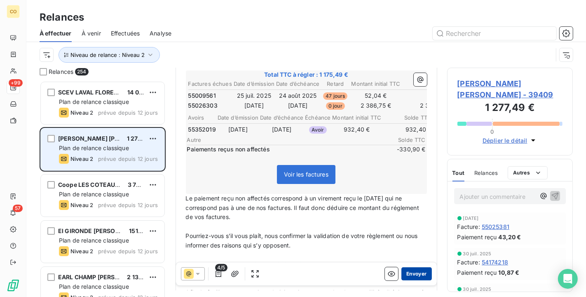
click at [421, 273] on button "Envoyer" at bounding box center [417, 273] width 30 height 13
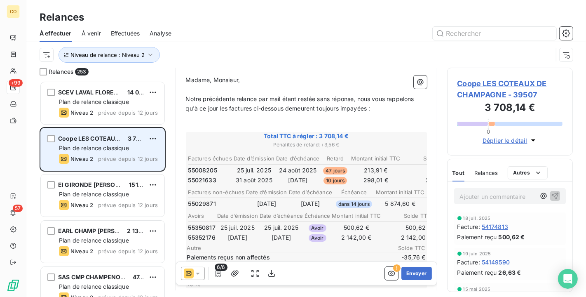
scroll to position [138, 0]
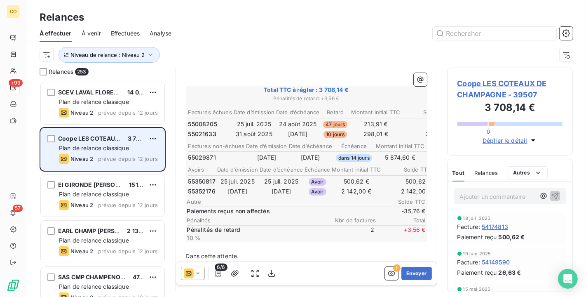
click at [198, 272] on icon at bounding box center [198, 273] width 8 height 8
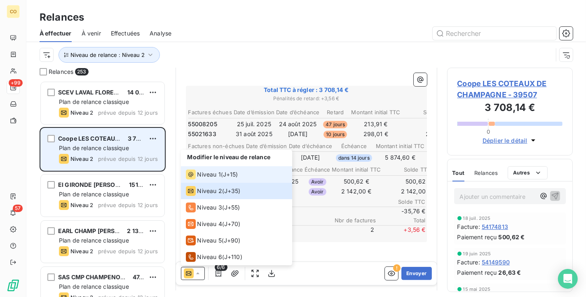
click at [196, 174] on div "Niveau 1" at bounding box center [203, 175] width 35 height 10
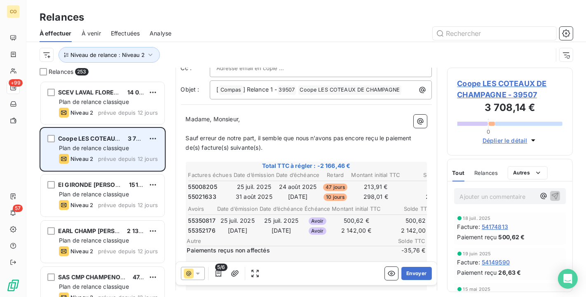
scroll to position [92, 0]
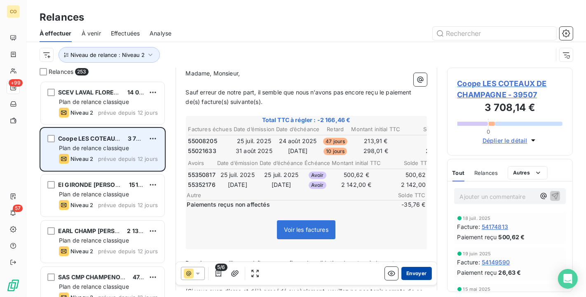
click at [411, 272] on button "Envoyer" at bounding box center [417, 273] width 30 height 13
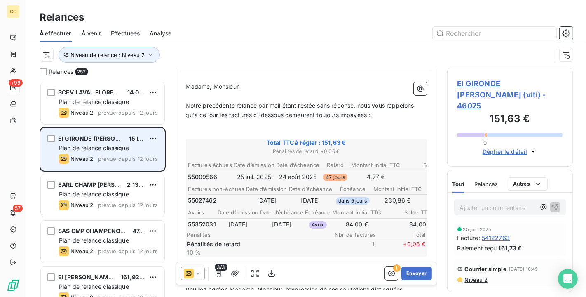
scroll to position [92, 0]
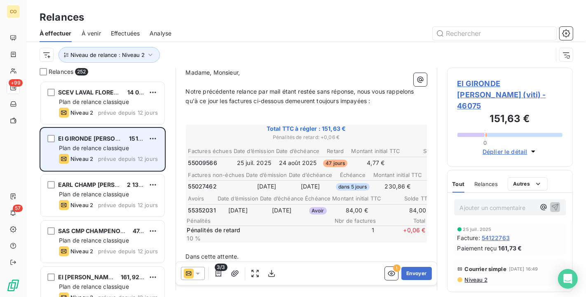
click at [195, 273] on icon at bounding box center [198, 273] width 8 height 8
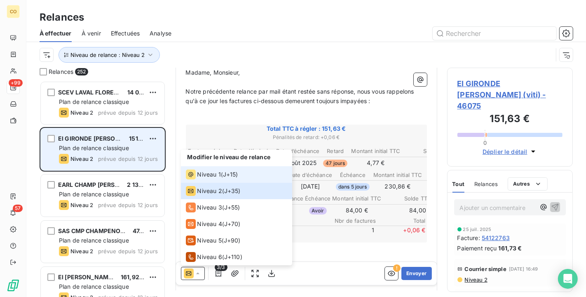
click at [213, 174] on span "Niveau 1" at bounding box center [210, 174] width 24 height 8
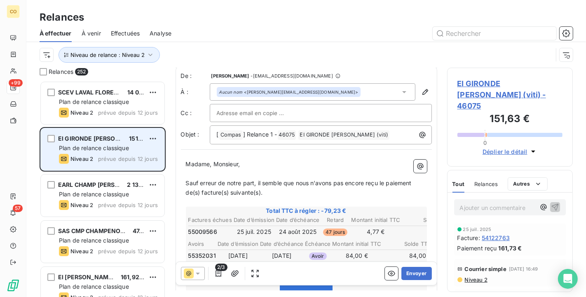
scroll to position [47, 0]
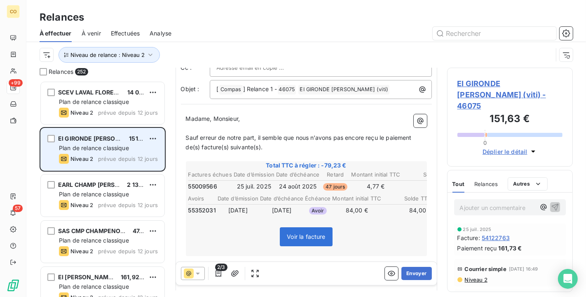
click at [199, 273] on icon at bounding box center [198, 274] width 4 height 2
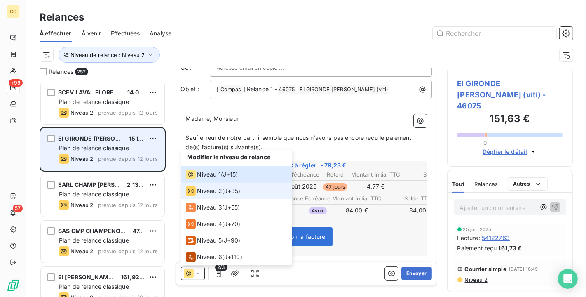
click at [198, 193] on span "Niveau 2" at bounding box center [210, 191] width 25 height 8
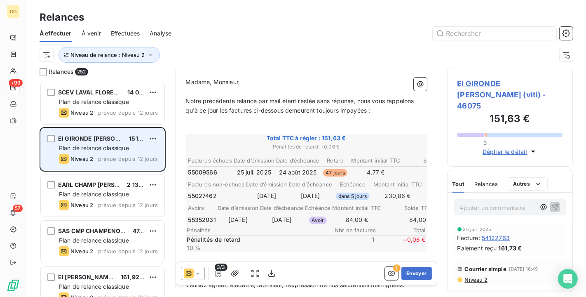
scroll to position [92, 0]
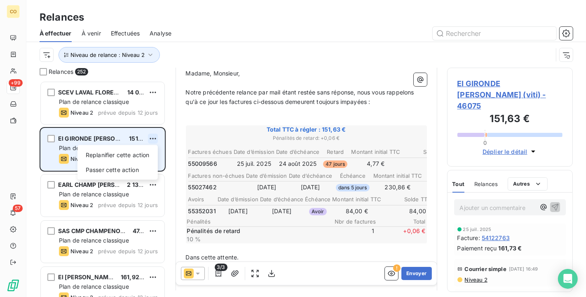
click at [157, 135] on html "CO +99 57 Relances À effectuer À venir Effectuées Analyse Niveau de relance : N…" at bounding box center [293, 148] width 586 height 297
click at [128, 158] on div "Replanifier cette action" at bounding box center [118, 154] width 74 height 13
select select "9"
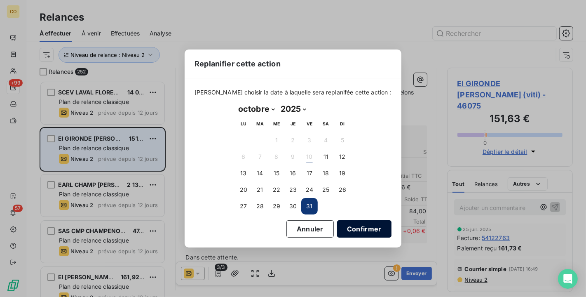
click at [355, 223] on button "Confirmer" at bounding box center [364, 228] width 54 height 17
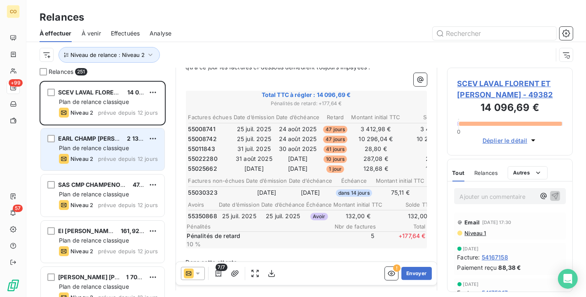
scroll to position [138, 0]
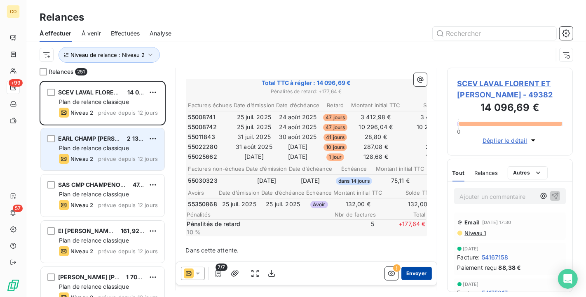
click at [421, 276] on button "Envoyer" at bounding box center [417, 273] width 30 height 13
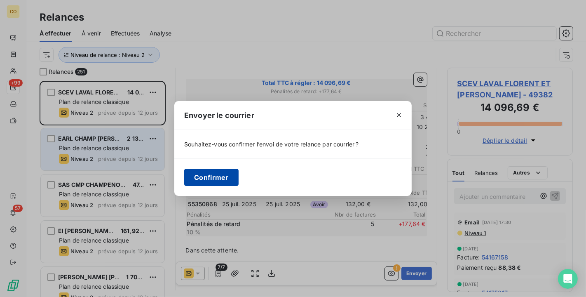
click at [201, 173] on button "Confirmer" at bounding box center [211, 177] width 54 height 17
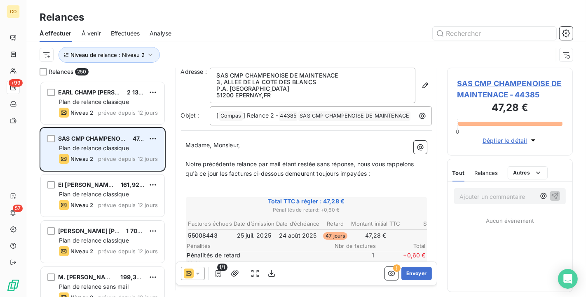
scroll to position [92, 0]
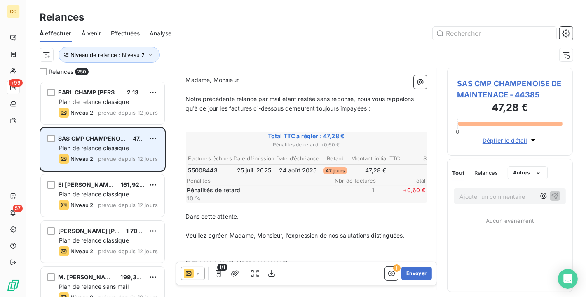
click at [201, 276] on icon at bounding box center [198, 273] width 8 height 8
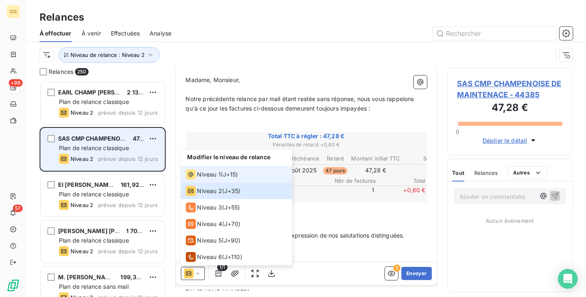
click at [224, 174] on div "Niveau 1 ( J+15 )" at bounding box center [212, 175] width 52 height 10
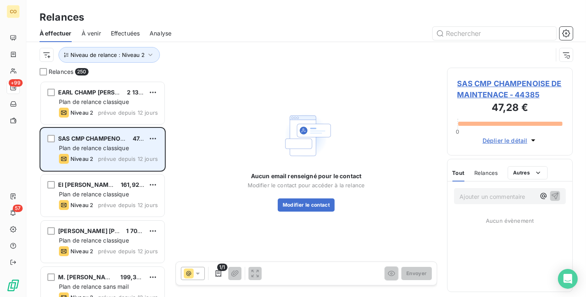
click at [505, 93] on span "SAS CMP CHAMPENOISE DE MAINTENACE - 44385" at bounding box center [511, 89] width 106 height 22
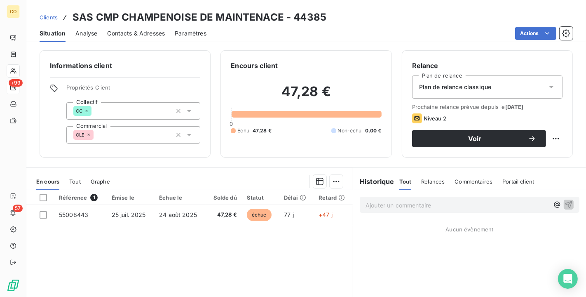
click at [151, 33] on span "Contacts & Adresses" at bounding box center [136, 33] width 58 height 8
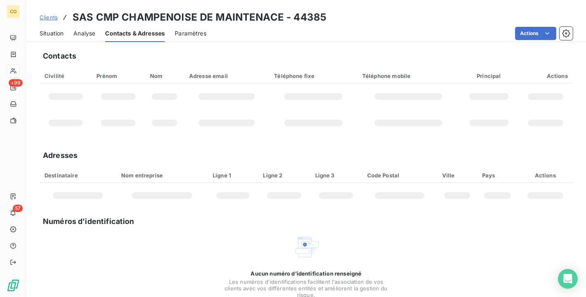
click at [54, 28] on div "Situation" at bounding box center [52, 33] width 24 height 17
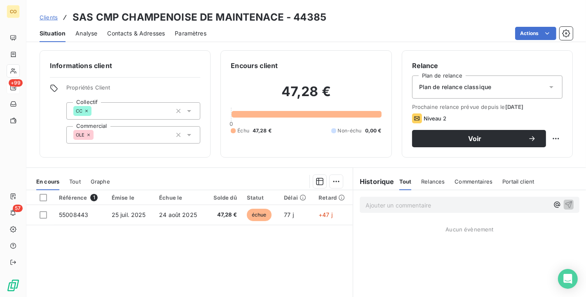
click at [538, 87] on div "Plan de relance classique" at bounding box center [487, 86] width 151 height 23
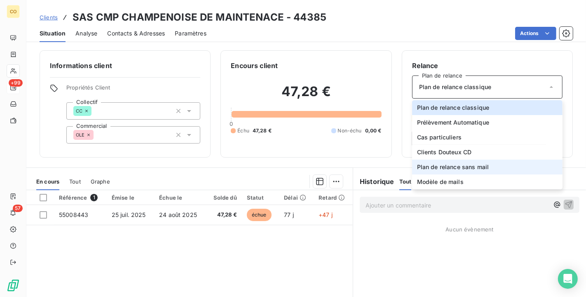
click at [492, 167] on li "Plan de relance sans mail" at bounding box center [487, 167] width 151 height 15
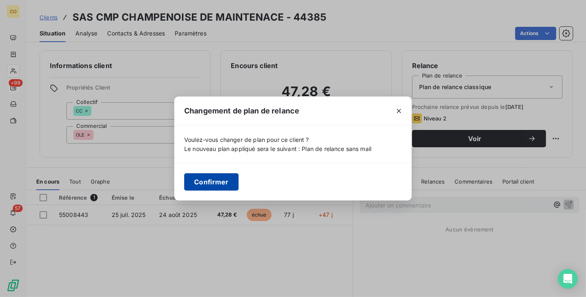
click at [220, 187] on button "Confirmer" at bounding box center [211, 181] width 54 height 17
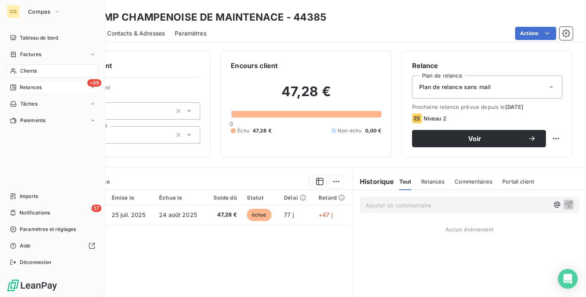
click at [27, 87] on span "Relances" at bounding box center [31, 87] width 22 height 7
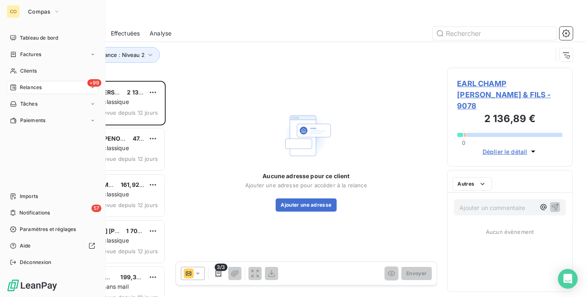
scroll to position [209, 119]
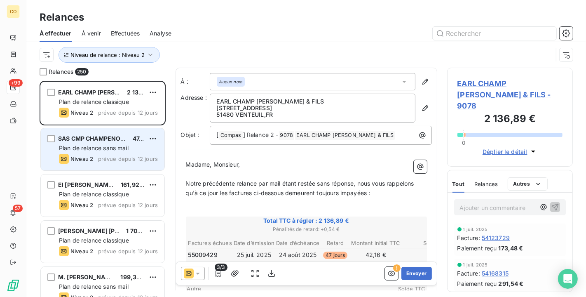
click at [90, 151] on span "Plan de relance sans mail" at bounding box center [94, 147] width 70 height 7
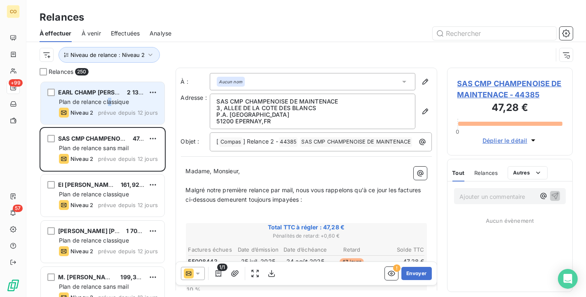
click at [108, 101] on div "Plan de relance classique" at bounding box center [108, 102] width 99 height 8
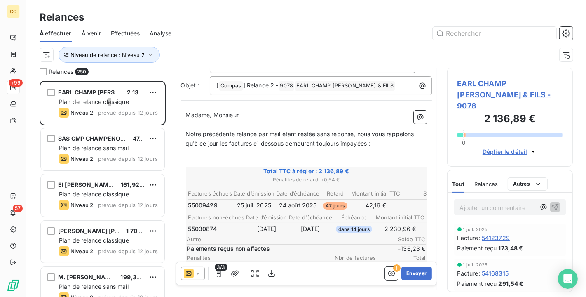
scroll to position [92, 0]
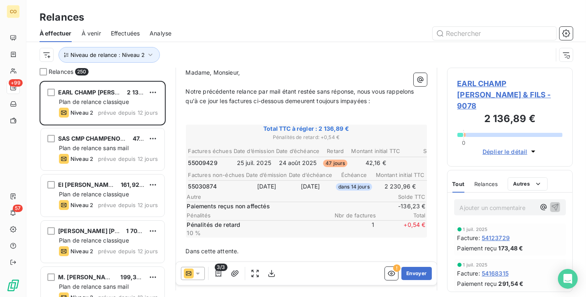
click at [199, 275] on icon at bounding box center [198, 273] width 8 height 8
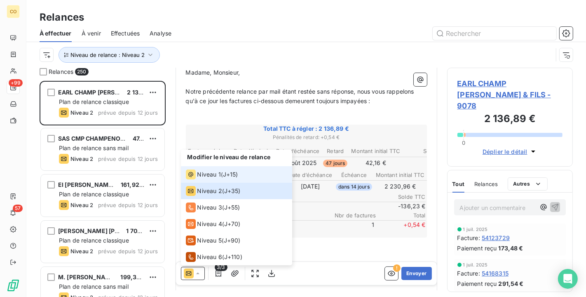
click at [205, 172] on span "Niveau 1" at bounding box center [210, 174] width 24 height 8
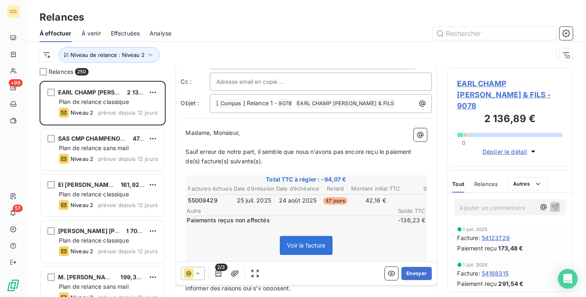
scroll to position [47, 0]
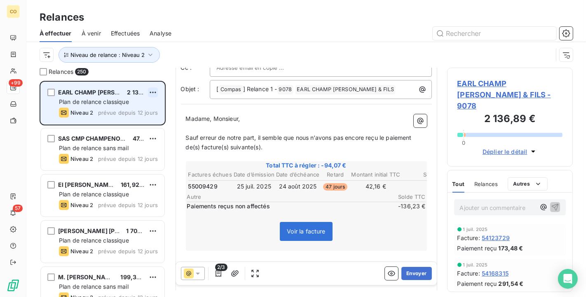
click at [154, 94] on html "CO +99 57 Relances À effectuer À venir Effectuées Analyse Niveau de relance : N…" at bounding box center [293, 148] width 586 height 297
click at [145, 112] on div "Replanifier cette action" at bounding box center [118, 108] width 74 height 13
select select "9"
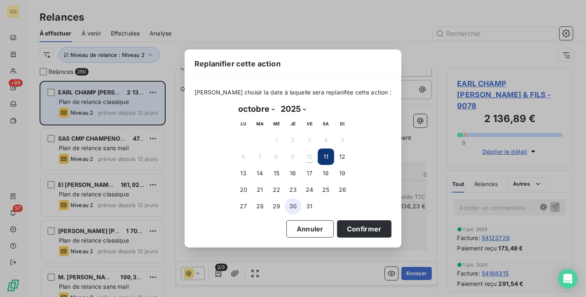
click at [299, 208] on button "30" at bounding box center [293, 206] width 16 height 16
click at [360, 226] on button "Confirmer" at bounding box center [364, 228] width 54 height 17
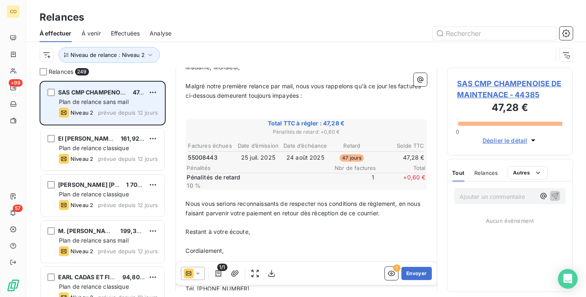
scroll to position [138, 0]
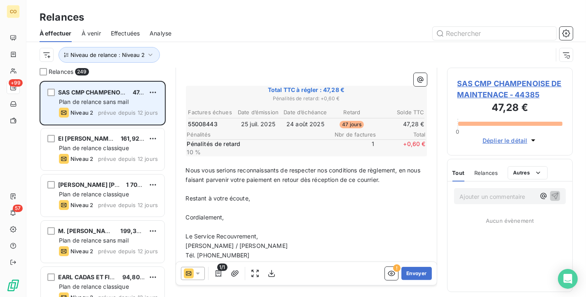
click at [201, 275] on icon at bounding box center [198, 273] width 8 height 8
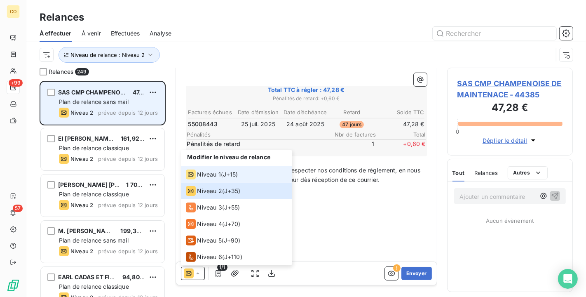
click at [199, 173] on span "Niveau 1" at bounding box center [210, 174] width 24 height 8
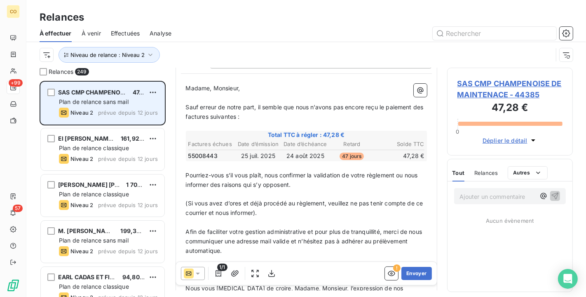
scroll to position [92, 0]
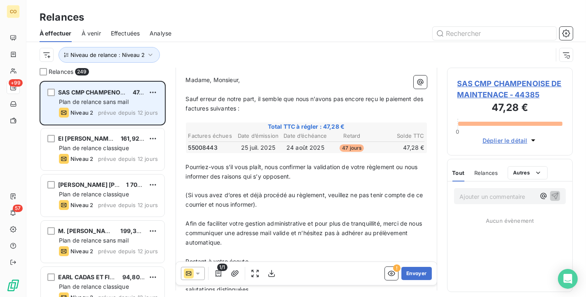
click at [506, 89] on span "SAS CMP CHAMPENOISE DE MAINTENACE - 44385" at bounding box center [511, 89] width 106 height 22
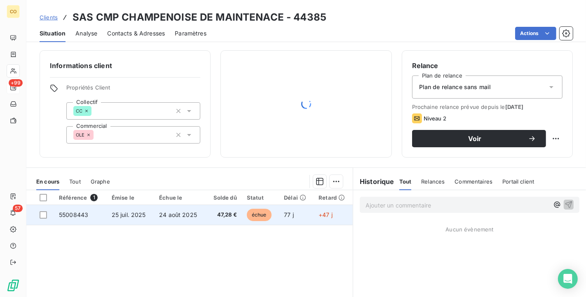
click at [179, 217] on span "24 août 2025" at bounding box center [178, 214] width 38 height 7
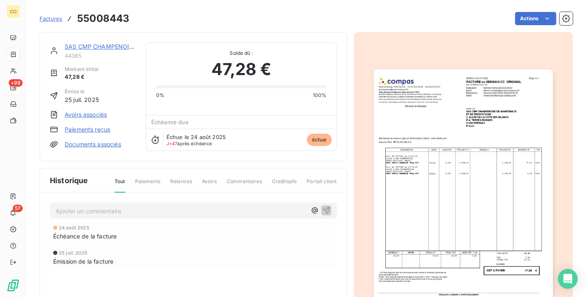
click at [443, 228] on img "button" at bounding box center [463, 196] width 179 height 254
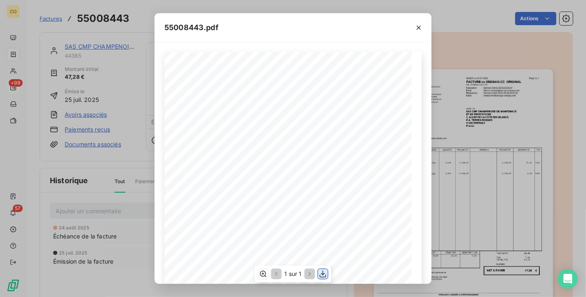
click at [327, 275] on icon "button" at bounding box center [323, 274] width 8 height 8
drag, startPoint x: 314, startPoint y: 17, endPoint x: 320, endPoint y: 16, distance: 6.4
click at [314, 17] on div "55008443.pdf" at bounding box center [293, 27] width 277 height 29
click at [415, 22] on button "button" at bounding box center [418, 27] width 13 height 13
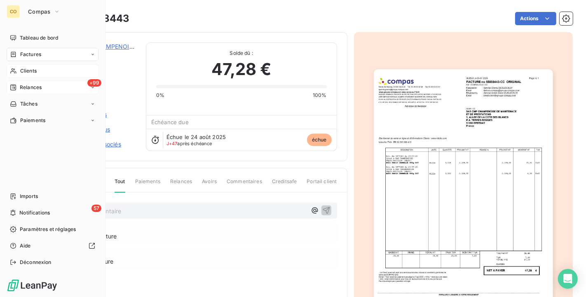
click at [26, 72] on span "Clients" at bounding box center [28, 70] width 16 height 7
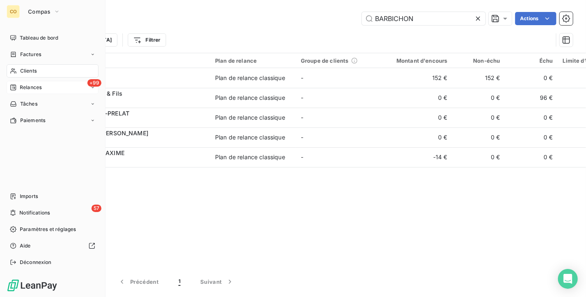
click at [33, 86] on span "Relances" at bounding box center [31, 87] width 22 height 7
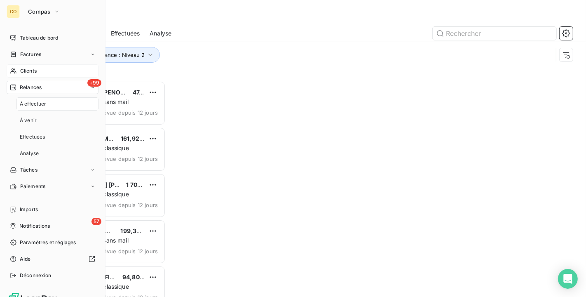
scroll to position [209, 119]
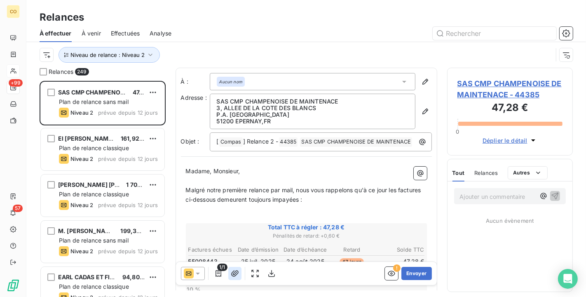
click at [238, 272] on icon "button" at bounding box center [235, 273] width 8 height 8
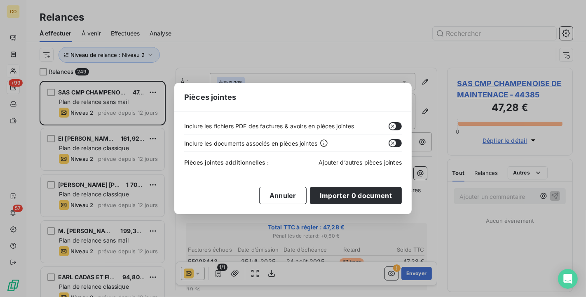
click at [365, 165] on span "Ajouter d’autres pièces jointes" at bounding box center [360, 162] width 83 height 7
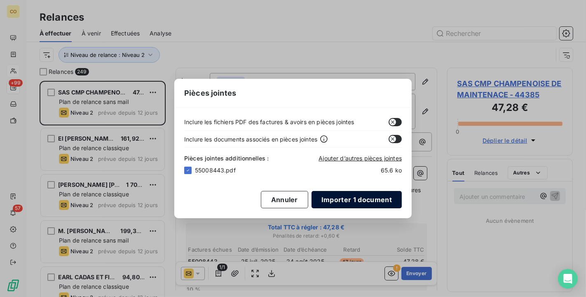
click at [359, 195] on button "Importer 1 document" at bounding box center [357, 199] width 90 height 17
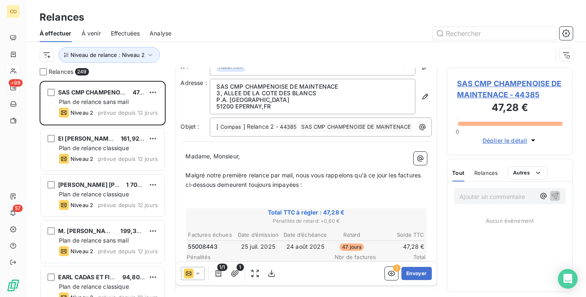
scroll to position [1, 0]
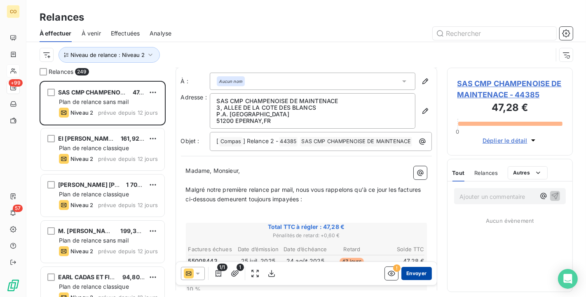
click at [413, 270] on button "Envoyer" at bounding box center [417, 273] width 30 height 13
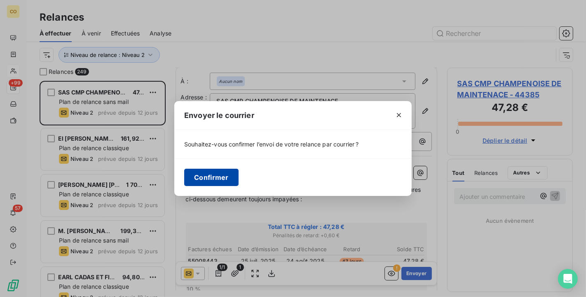
click at [212, 175] on button "Confirmer" at bounding box center [211, 177] width 54 height 17
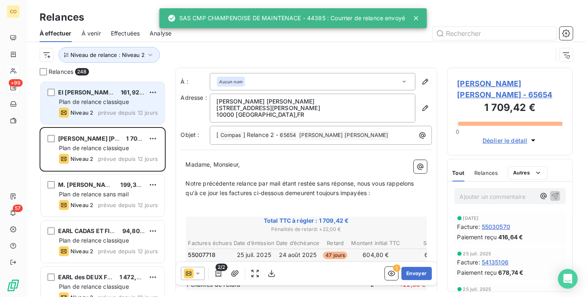
click at [95, 115] on div "Niveau 2 prévue depuis 12 jours" at bounding box center [108, 113] width 99 height 10
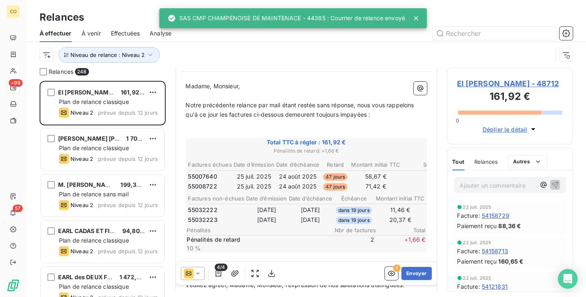
scroll to position [92, 0]
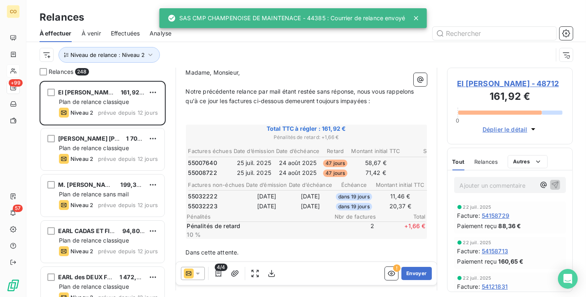
click at [198, 273] on icon at bounding box center [198, 274] width 4 height 2
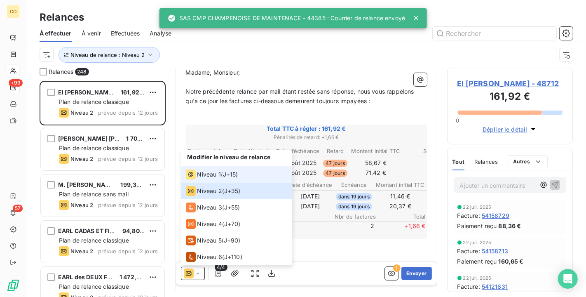
click at [203, 180] on li "Niveau 1 ( J+15 )" at bounding box center [236, 174] width 111 height 16
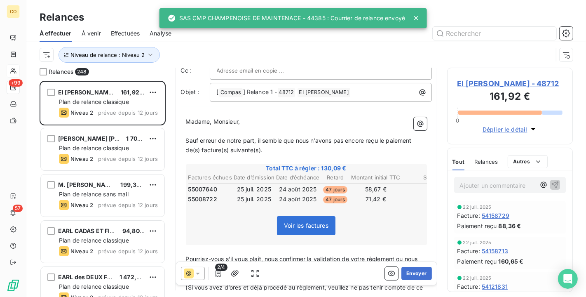
scroll to position [92, 0]
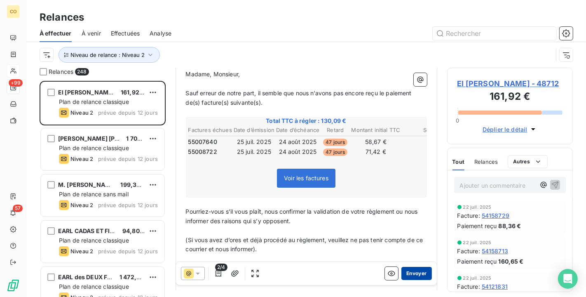
click at [411, 268] on button "Envoyer" at bounding box center [417, 273] width 30 height 13
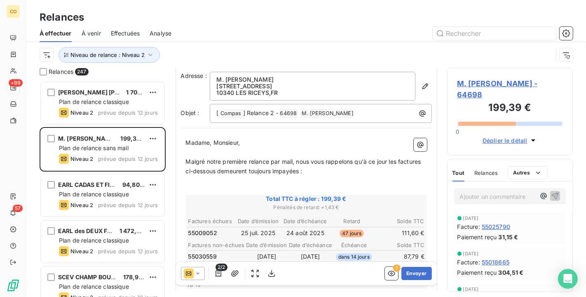
scroll to position [47, 0]
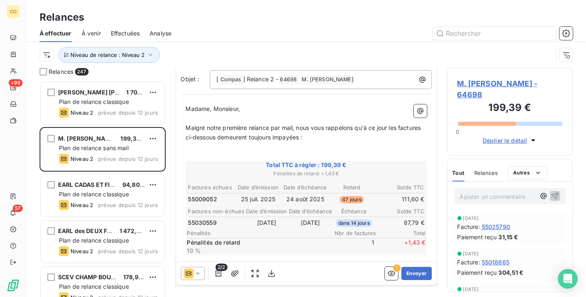
click at [198, 273] on icon at bounding box center [198, 274] width 4 height 2
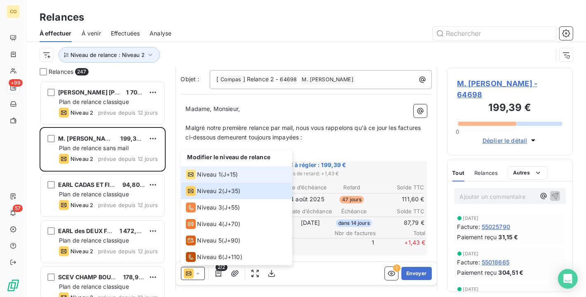
click at [203, 173] on span "Niveau 1" at bounding box center [210, 174] width 24 height 8
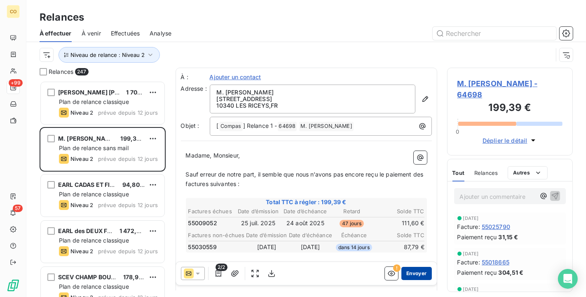
click at [405, 273] on button "Envoyer" at bounding box center [417, 273] width 30 height 13
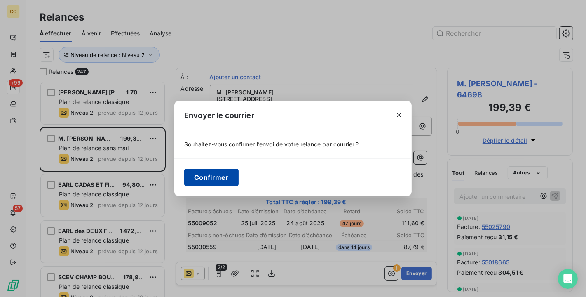
click at [212, 180] on button "Confirmer" at bounding box center [211, 177] width 54 height 17
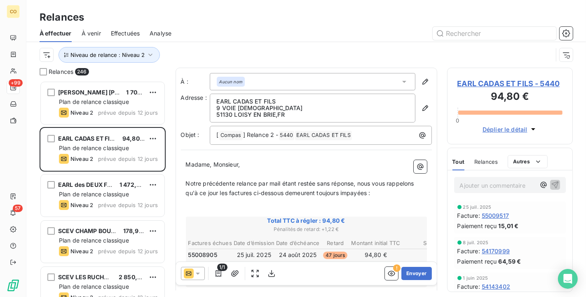
drag, startPoint x: 196, startPoint y: 275, endPoint x: 198, endPoint y: 266, distance: 8.8
click at [196, 275] on icon at bounding box center [198, 273] width 8 height 8
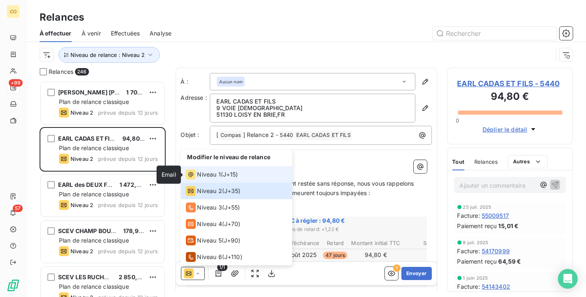
click at [193, 173] on icon at bounding box center [191, 175] width 10 height 10
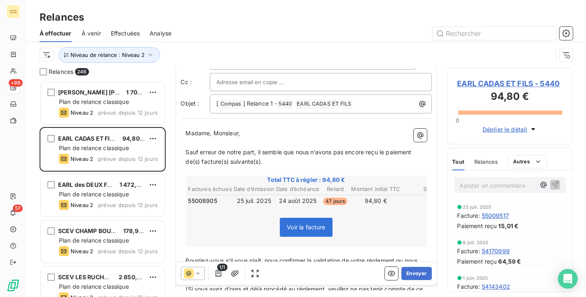
scroll to position [47, 0]
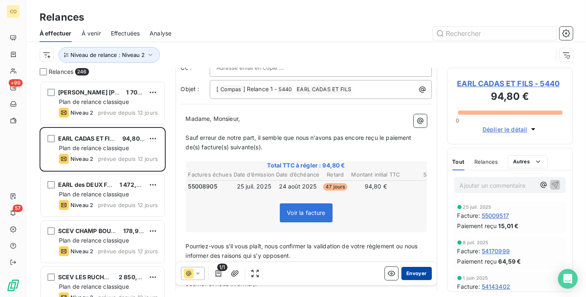
click at [411, 273] on button "Envoyer" at bounding box center [417, 273] width 30 height 13
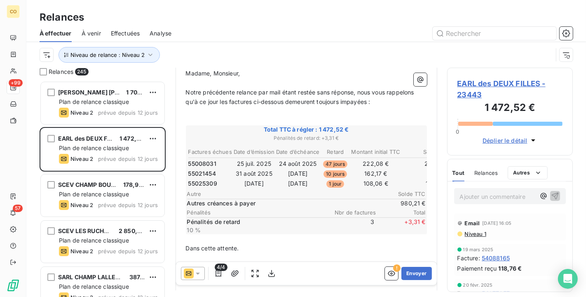
scroll to position [92, 0]
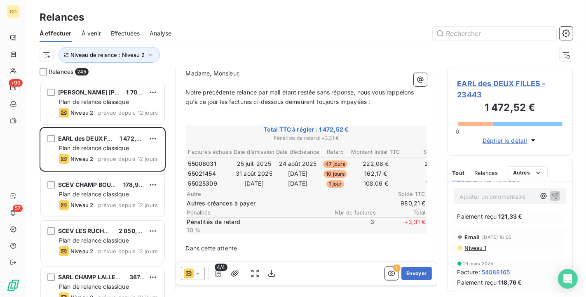
click at [472, 247] on span "Niveau 1" at bounding box center [475, 248] width 22 height 7
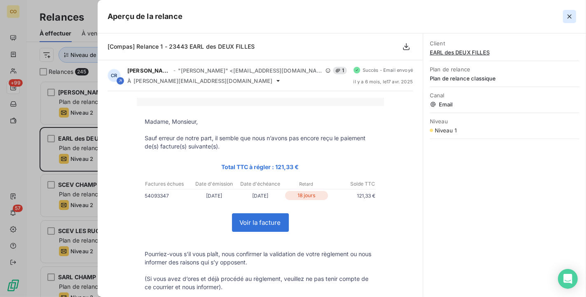
click at [571, 16] on icon "button" at bounding box center [570, 16] width 8 height 8
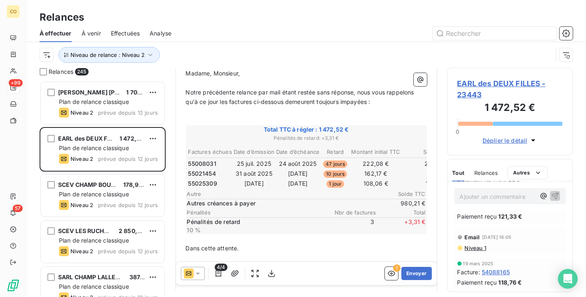
click at [200, 279] on div at bounding box center [193, 273] width 24 height 13
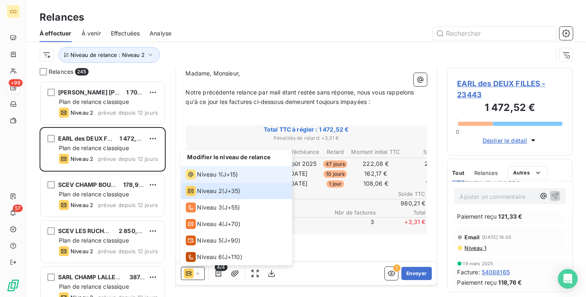
click at [210, 175] on span "Niveau 1" at bounding box center [210, 174] width 24 height 8
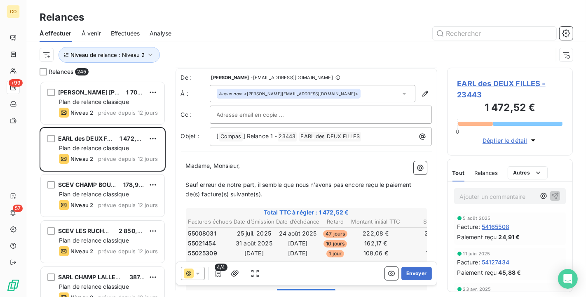
scroll to position [1, 0]
click at [416, 274] on button "Envoyer" at bounding box center [417, 273] width 30 height 13
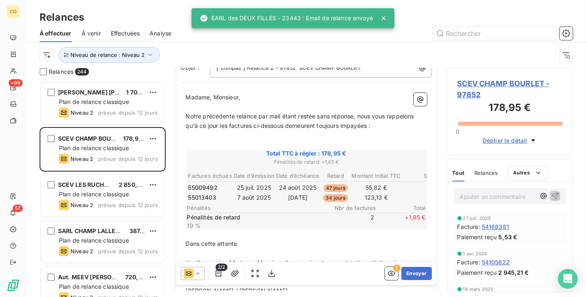
scroll to position [92, 0]
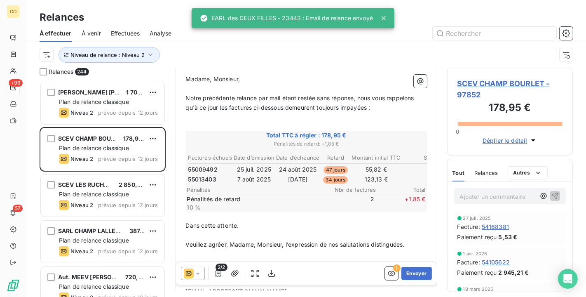
click at [200, 277] on icon at bounding box center [198, 273] width 8 height 8
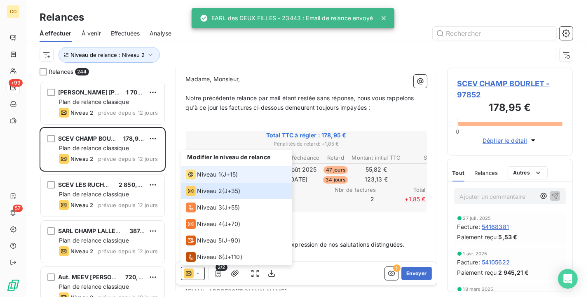
click at [196, 177] on div "Niveau 1" at bounding box center [203, 175] width 35 height 10
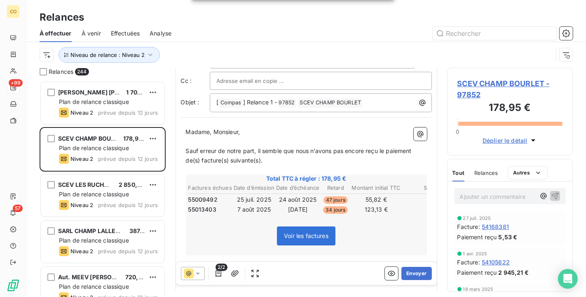
scroll to position [47, 0]
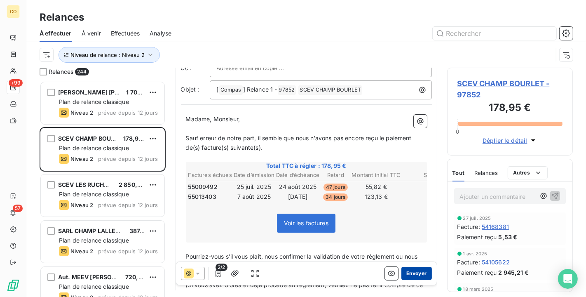
click at [410, 275] on button "Envoyer" at bounding box center [417, 273] width 30 height 13
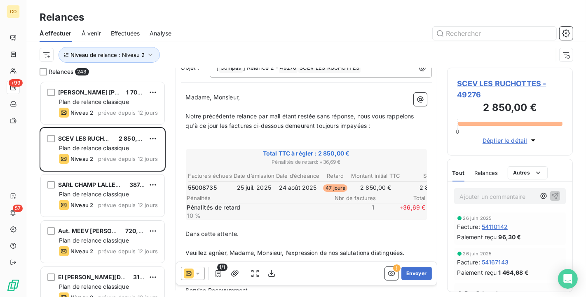
scroll to position [92, 0]
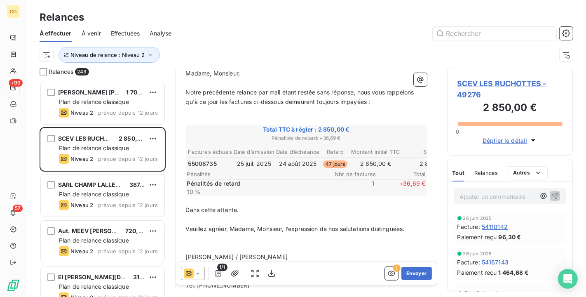
click at [198, 272] on icon at bounding box center [198, 273] width 8 height 8
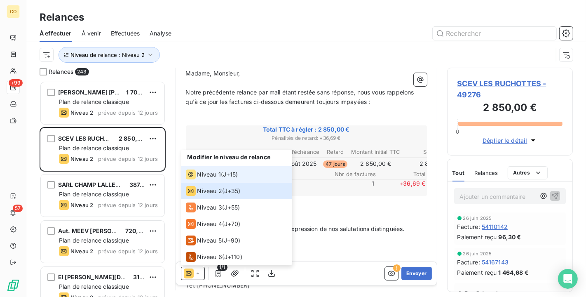
click at [203, 177] on span "Niveau 1" at bounding box center [210, 174] width 24 height 8
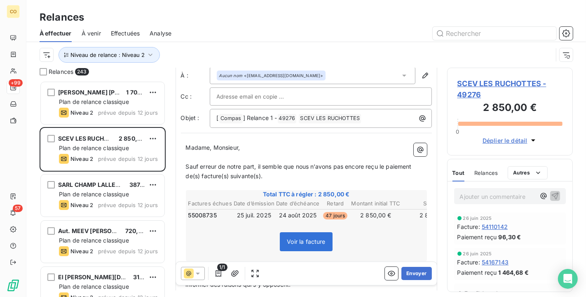
scroll to position [46, 0]
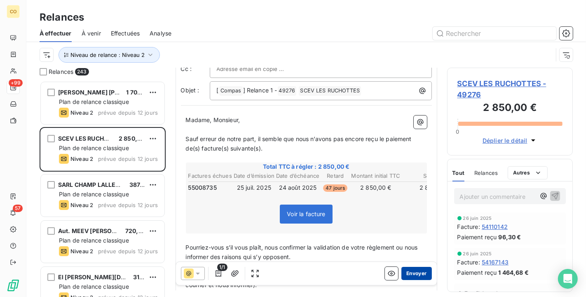
click at [417, 275] on button "Envoyer" at bounding box center [417, 273] width 30 height 13
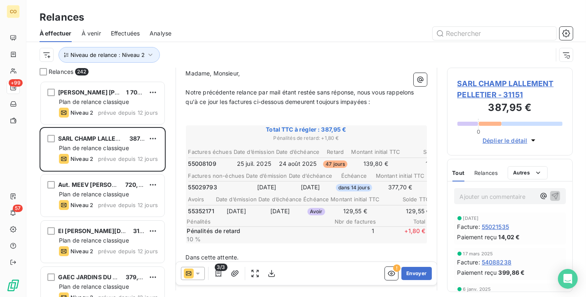
scroll to position [93, 0]
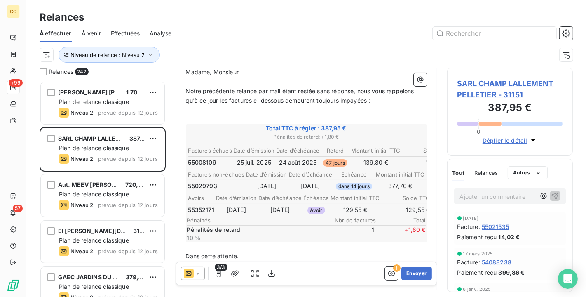
click at [204, 276] on div at bounding box center [193, 273] width 24 height 13
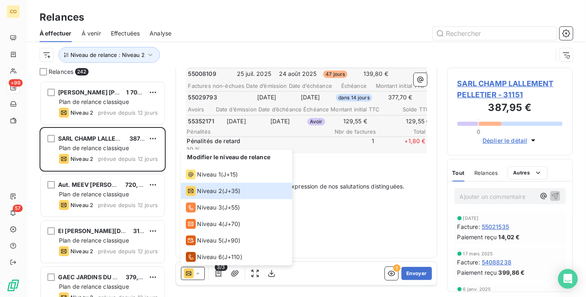
scroll to position [184, 0]
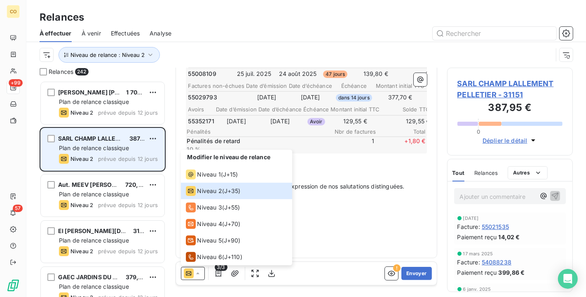
click at [130, 146] on div "Plan de relance classique" at bounding box center [108, 148] width 99 height 8
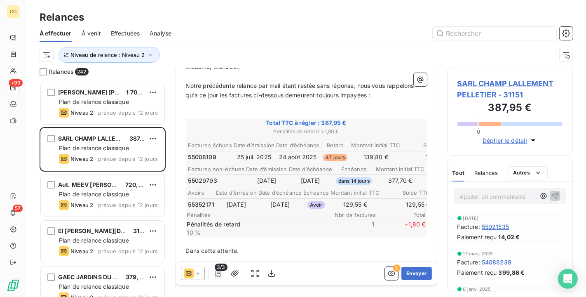
scroll to position [93, 0]
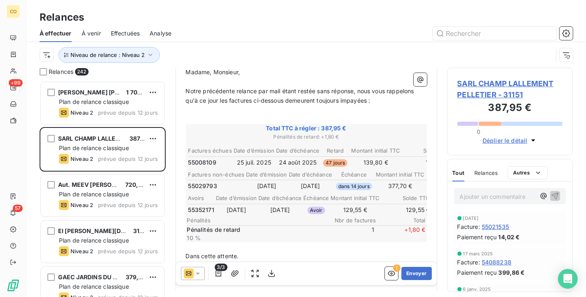
click at [201, 274] on icon at bounding box center [198, 273] width 8 height 8
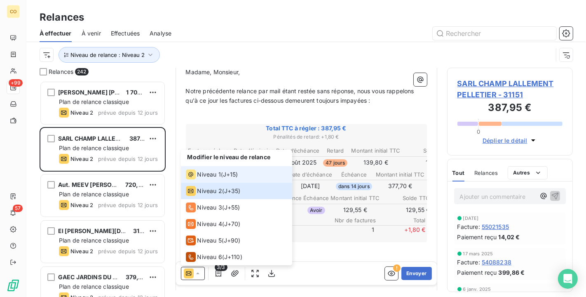
click at [217, 178] on span "Niveau 1" at bounding box center [210, 174] width 24 height 8
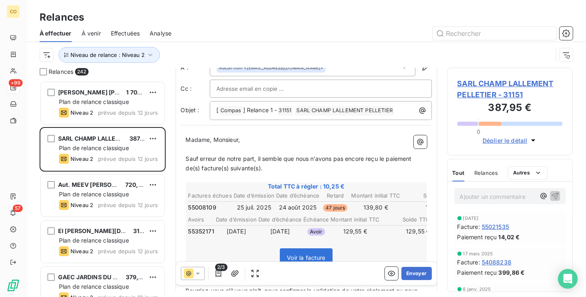
scroll to position [47, 0]
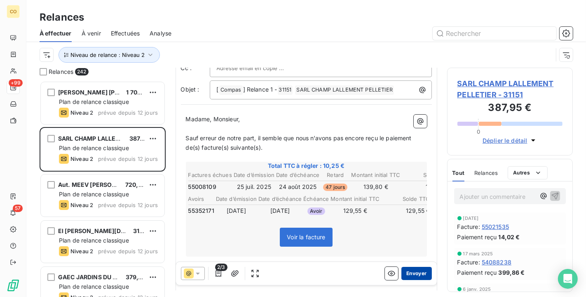
click at [408, 273] on button "Envoyer" at bounding box center [417, 273] width 30 height 13
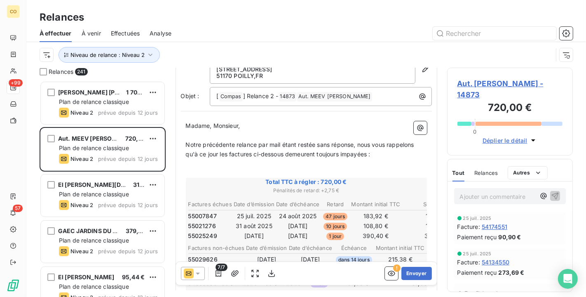
scroll to position [47, 0]
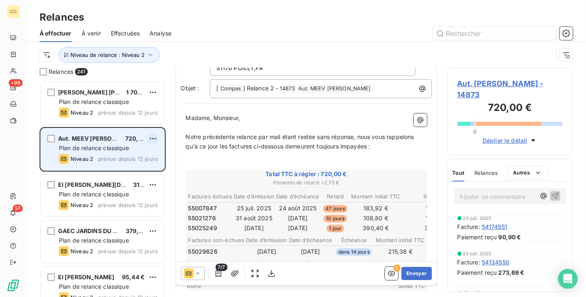
click at [148, 137] on html "CO +99 57 Relances À effectuer À venir Effectuées Analyse Niveau de relance : N…" at bounding box center [293, 148] width 586 height 297
click at [128, 155] on div "Replanifier cette action" at bounding box center [118, 154] width 74 height 13
select select "9"
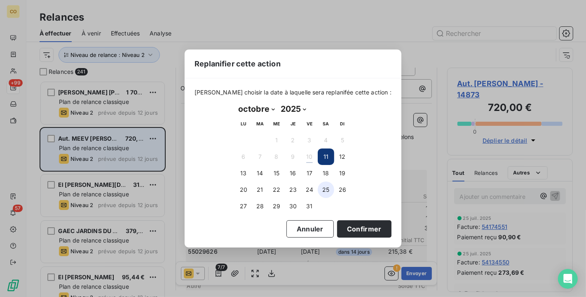
click at [321, 187] on button "25" at bounding box center [326, 189] width 16 height 16
click at [362, 235] on button "Confirmer" at bounding box center [364, 228] width 54 height 17
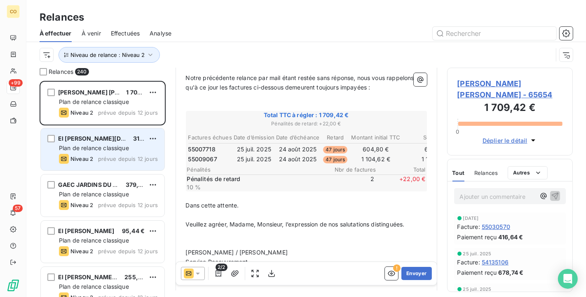
scroll to position [92, 0]
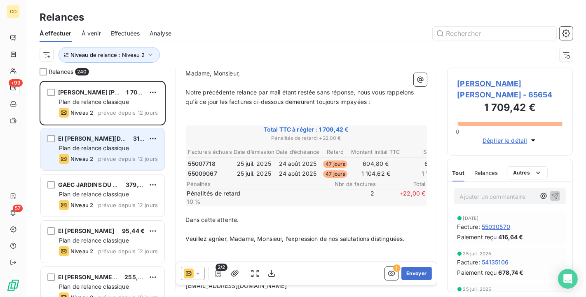
click at [199, 268] on div at bounding box center [193, 273] width 24 height 13
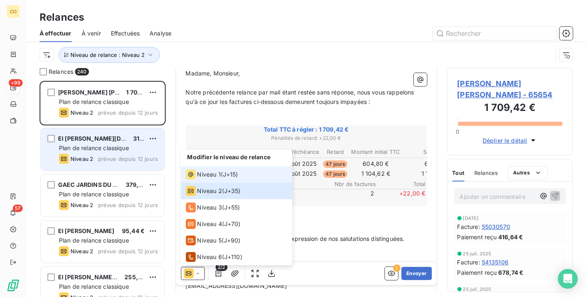
click at [199, 172] on span "Niveau 1" at bounding box center [210, 174] width 24 height 8
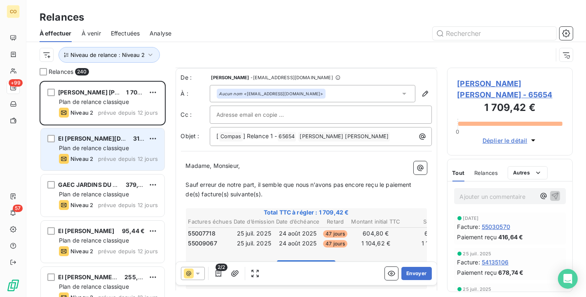
scroll to position [1, 0]
click at [410, 273] on button "Envoyer" at bounding box center [417, 273] width 30 height 13
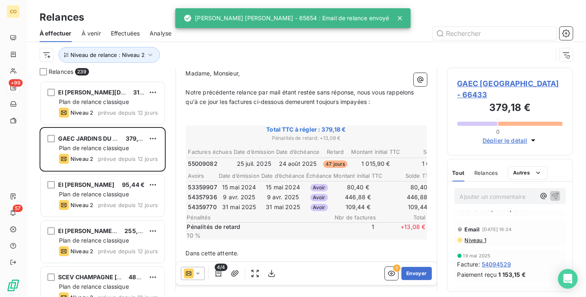
scroll to position [46, 0]
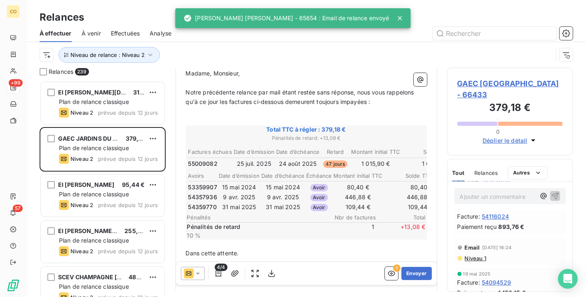
click at [475, 257] on span "Niveau 1" at bounding box center [475, 258] width 22 height 7
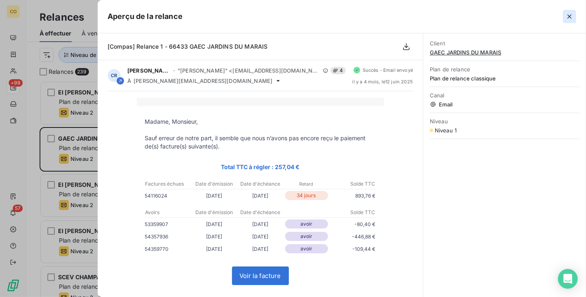
click at [571, 15] on icon "button" at bounding box center [570, 16] width 8 height 8
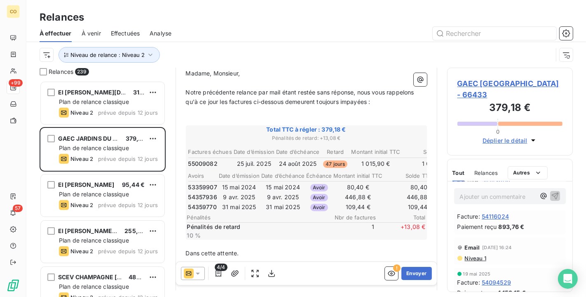
click at [196, 272] on icon at bounding box center [198, 273] width 8 height 8
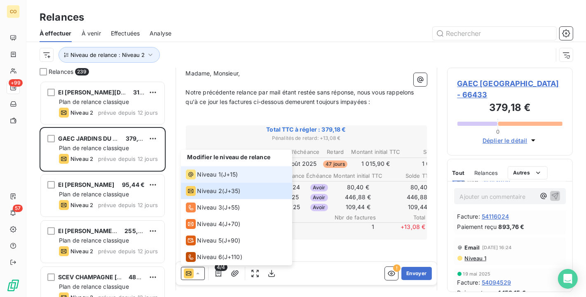
click at [199, 170] on span "Niveau 1" at bounding box center [210, 174] width 24 height 8
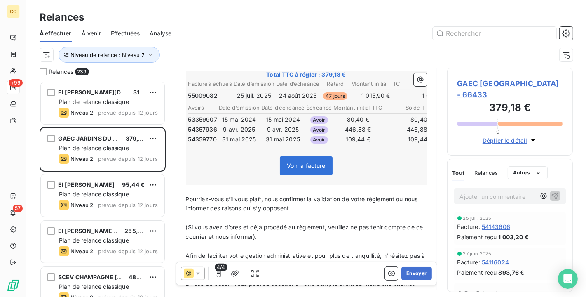
scroll to position [92, 0]
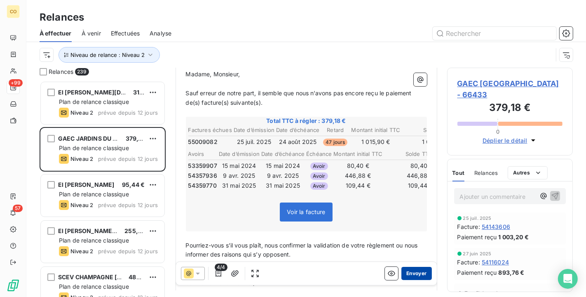
click at [403, 273] on button "Envoyer" at bounding box center [417, 273] width 30 height 13
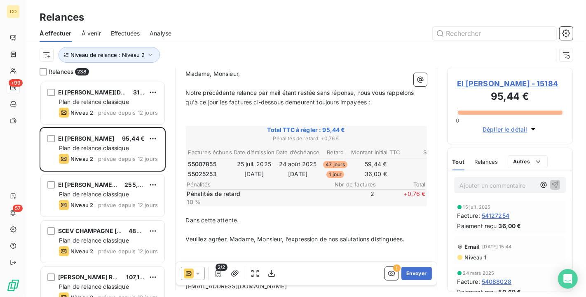
scroll to position [92, 0]
click at [195, 273] on icon at bounding box center [198, 273] width 8 height 8
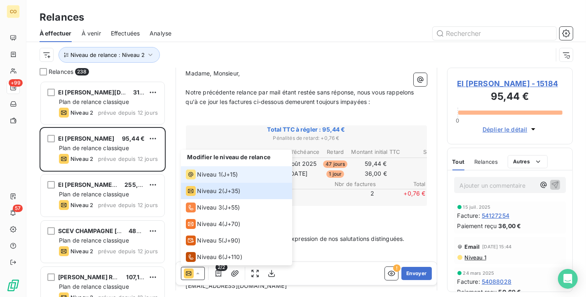
click at [197, 176] on div "Niveau 1" at bounding box center [203, 175] width 35 height 10
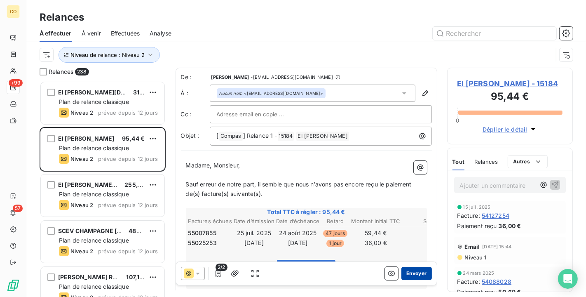
click at [412, 277] on button "Envoyer" at bounding box center [417, 273] width 30 height 13
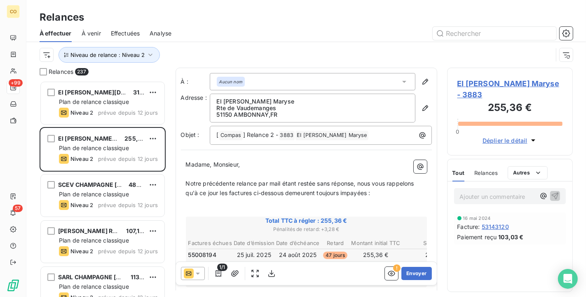
scroll to position [1, 0]
click at [201, 272] on icon at bounding box center [198, 273] width 8 height 8
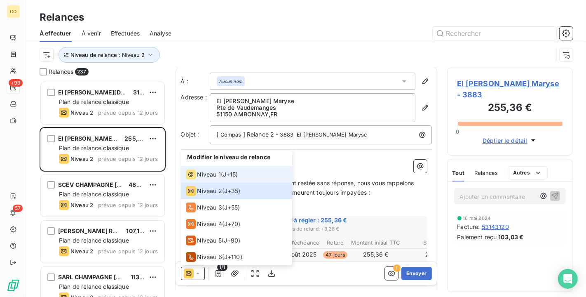
click at [213, 172] on span "Niveau 1" at bounding box center [210, 174] width 24 height 8
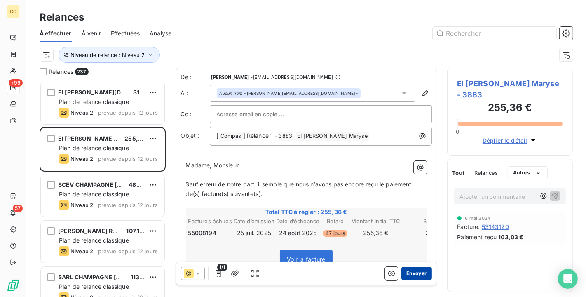
click at [404, 271] on button "Envoyer" at bounding box center [417, 273] width 30 height 13
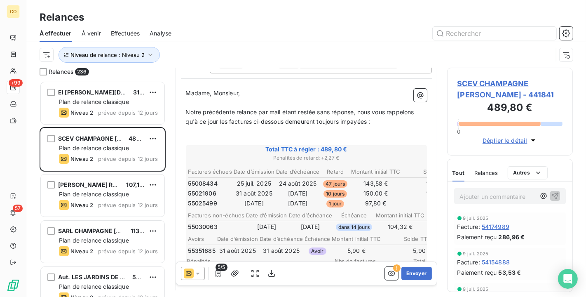
scroll to position [92, 0]
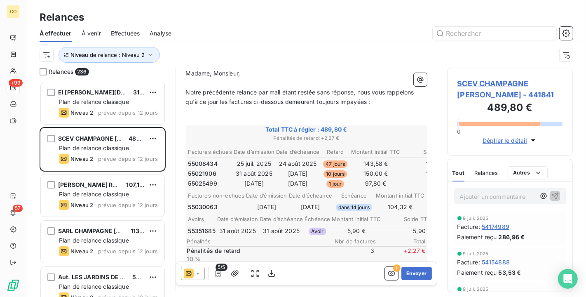
click at [199, 273] on icon at bounding box center [198, 273] width 8 height 8
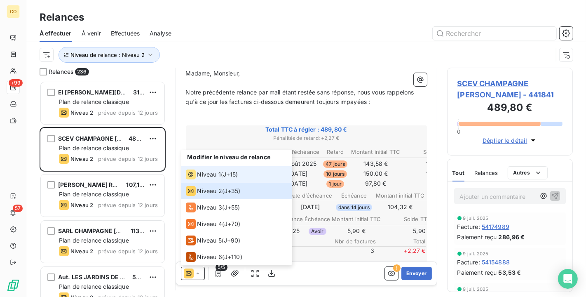
click at [199, 178] on span "Niveau 1" at bounding box center [210, 174] width 24 height 8
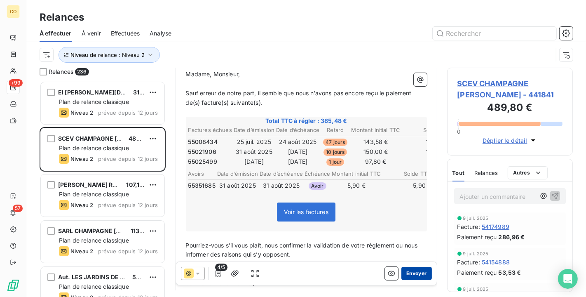
click at [409, 273] on button "Envoyer" at bounding box center [417, 273] width 30 height 13
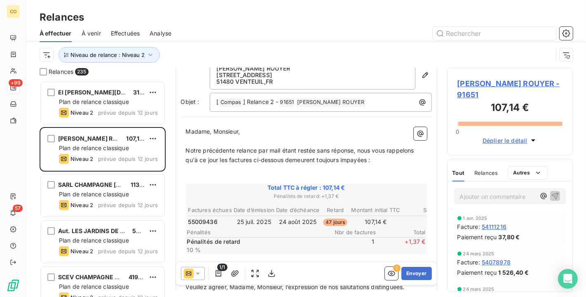
scroll to position [92, 0]
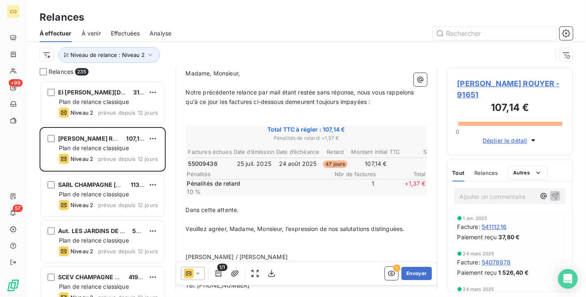
click at [197, 272] on icon at bounding box center [198, 273] width 8 height 8
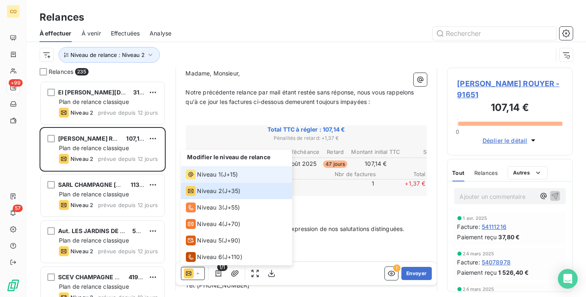
click at [203, 178] on span "Niveau 1" at bounding box center [210, 174] width 24 height 8
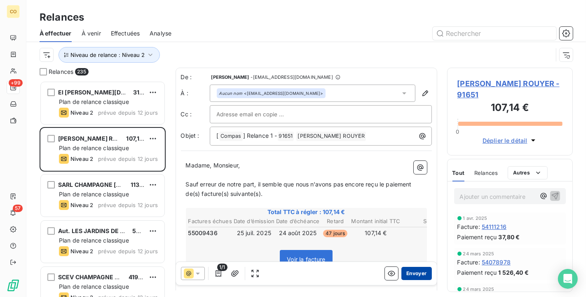
click at [413, 270] on button "Envoyer" at bounding box center [417, 273] width 30 height 13
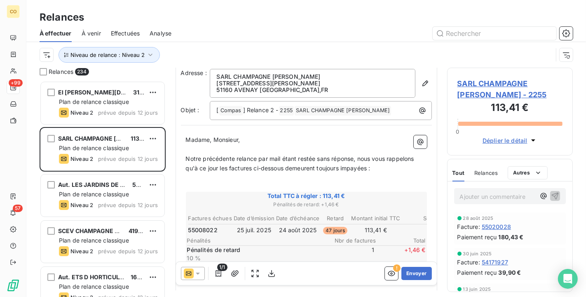
scroll to position [92, 0]
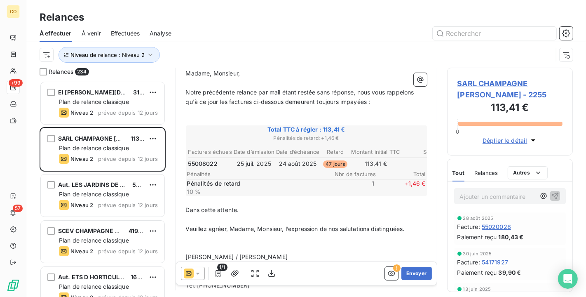
click at [199, 274] on icon at bounding box center [198, 273] width 8 height 8
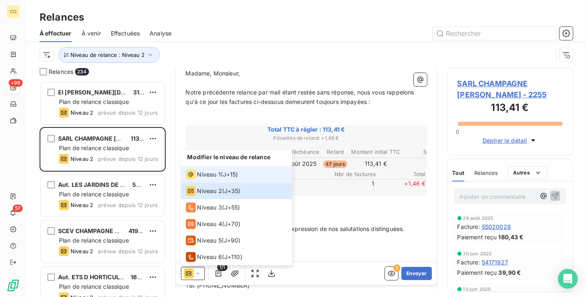
click at [202, 178] on span "Niveau 1" at bounding box center [210, 174] width 24 height 8
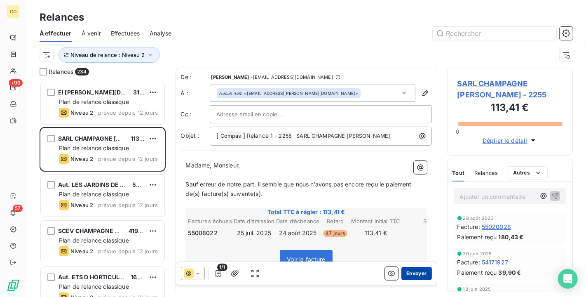
click at [407, 273] on button "Envoyer" at bounding box center [417, 273] width 30 height 13
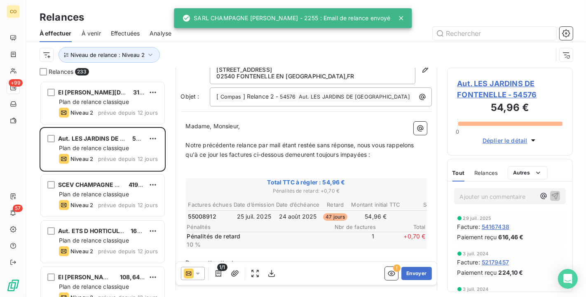
scroll to position [47, 0]
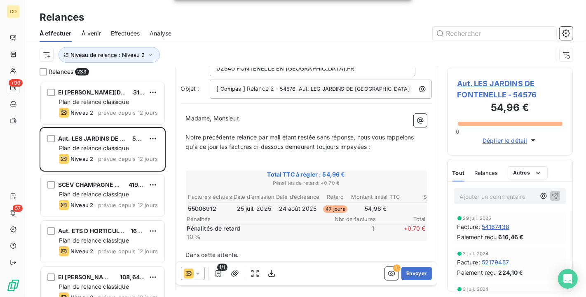
drag, startPoint x: 188, startPoint y: 274, endPoint x: 202, endPoint y: 273, distance: 13.2
click at [193, 276] on icon at bounding box center [189, 273] width 10 height 10
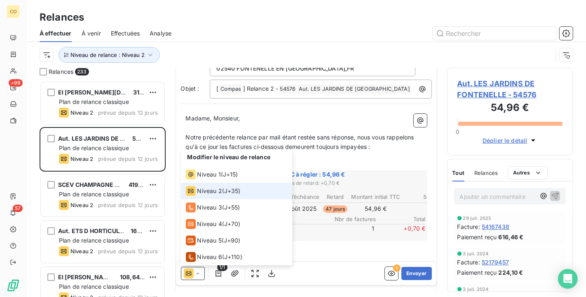
click at [197, 272] on icon at bounding box center [198, 273] width 8 height 8
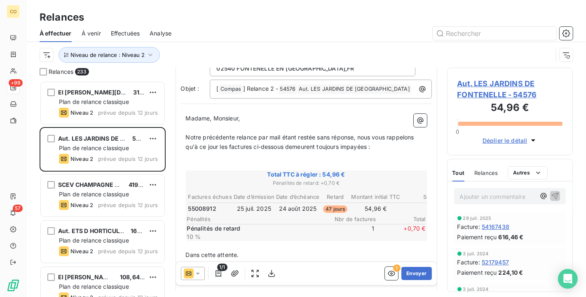
click at [197, 272] on icon at bounding box center [198, 273] width 8 height 8
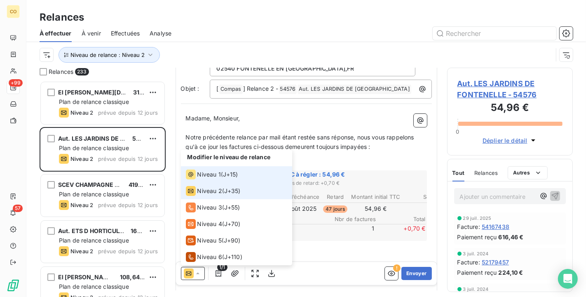
click at [205, 172] on span "Niveau 1" at bounding box center [210, 174] width 24 height 8
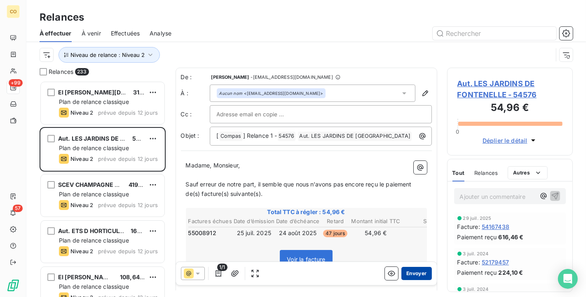
click at [416, 272] on button "Envoyer" at bounding box center [417, 273] width 30 height 13
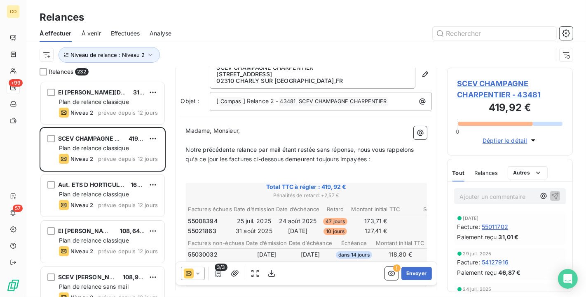
scroll to position [47, 0]
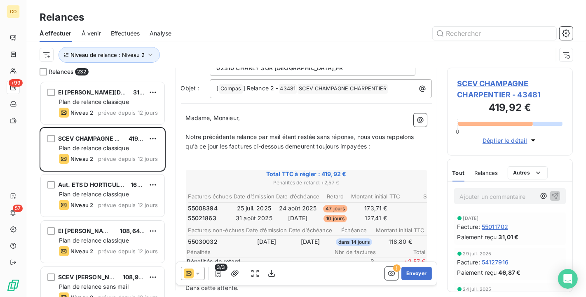
click at [201, 271] on icon at bounding box center [198, 273] width 8 height 8
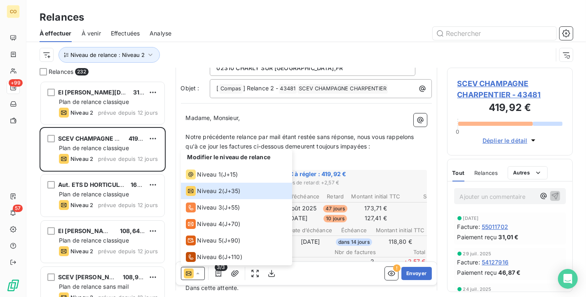
click at [203, 165] on div "Modifier le niveau de relance" at bounding box center [236, 158] width 111 height 16
click at [204, 173] on span "Niveau 1" at bounding box center [210, 174] width 24 height 8
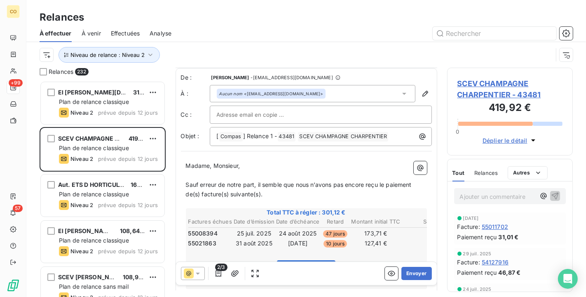
scroll to position [92, 0]
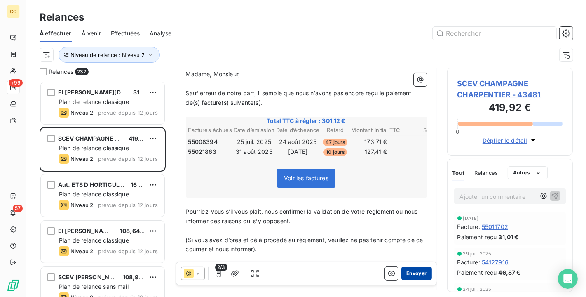
click at [404, 274] on button "Envoyer" at bounding box center [417, 273] width 30 height 13
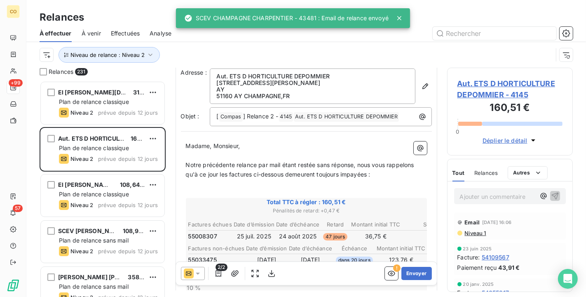
scroll to position [46, 0]
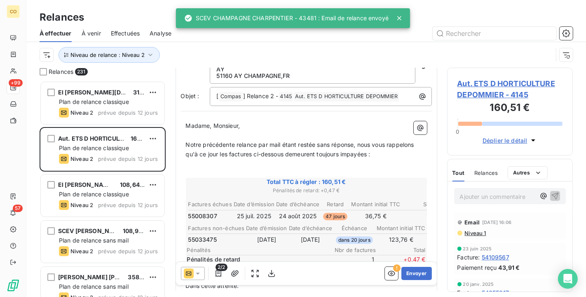
click at [195, 272] on icon at bounding box center [198, 273] width 8 height 8
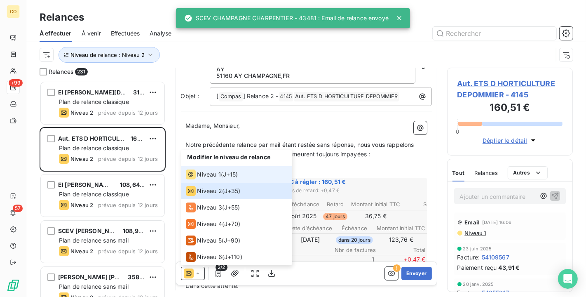
click at [195, 175] on div "Niveau 1" at bounding box center [203, 175] width 35 height 10
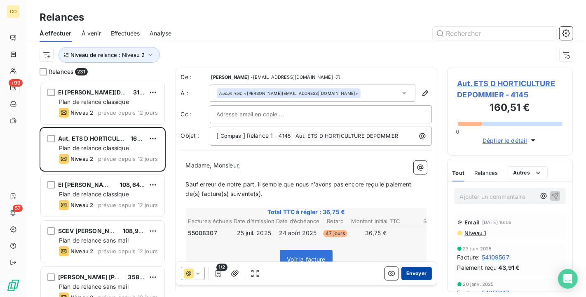
click at [420, 273] on button "Envoyer" at bounding box center [417, 273] width 30 height 13
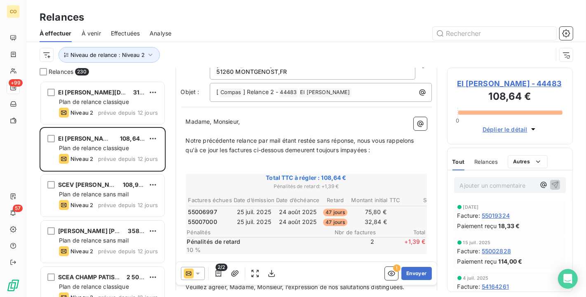
scroll to position [47, 0]
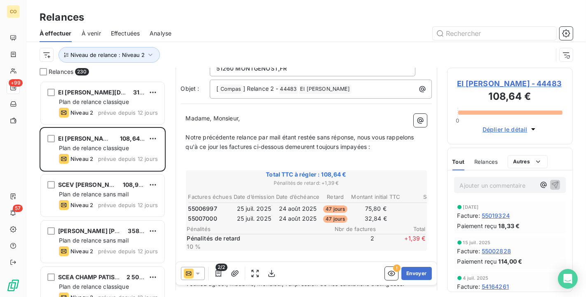
click at [199, 274] on icon at bounding box center [198, 273] width 8 height 8
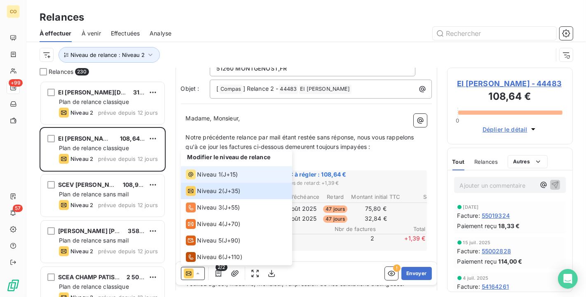
click at [205, 175] on span "Niveau 1" at bounding box center [210, 174] width 24 height 8
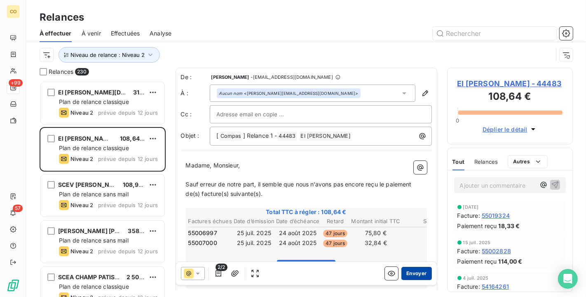
click at [417, 271] on button "Envoyer" at bounding box center [417, 273] width 30 height 13
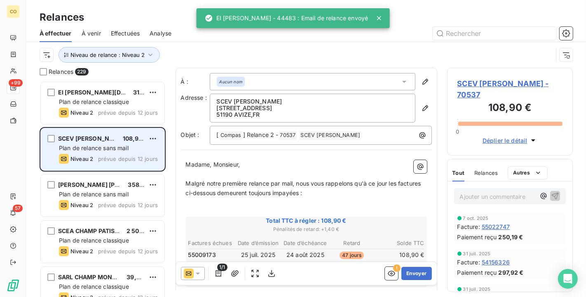
click at [97, 151] on span "Plan de relance sans mail" at bounding box center [94, 147] width 70 height 7
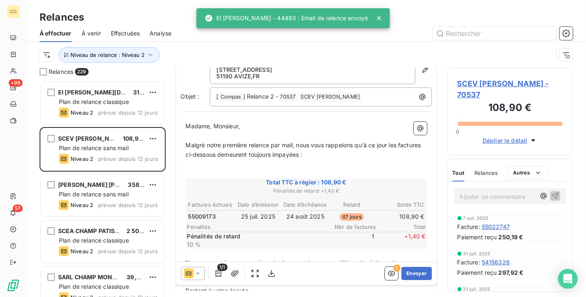
scroll to position [47, 0]
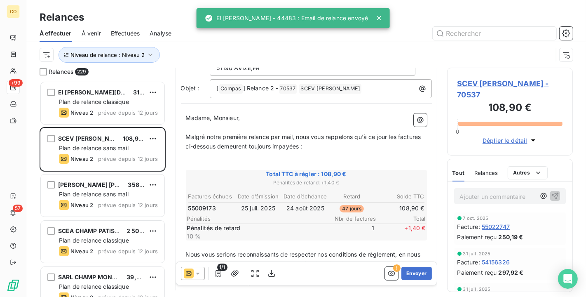
click at [195, 271] on icon at bounding box center [198, 273] width 8 height 8
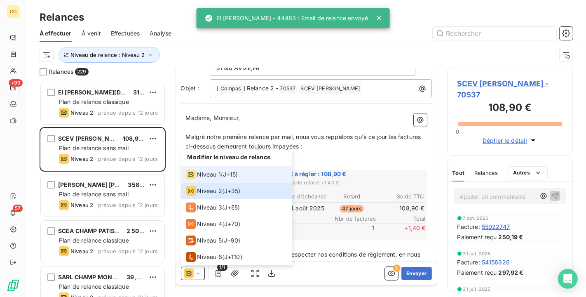
click at [195, 171] on div "Niveau 1" at bounding box center [203, 175] width 35 height 10
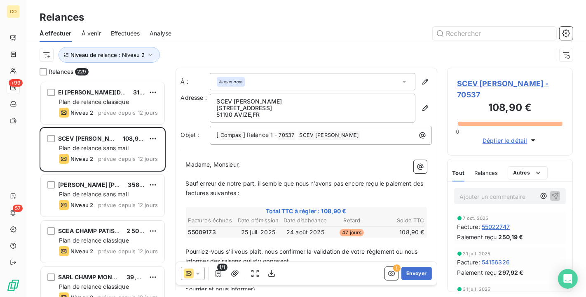
click at [488, 84] on span "SCEV [PERSON_NAME] - 70537" at bounding box center [511, 89] width 106 height 22
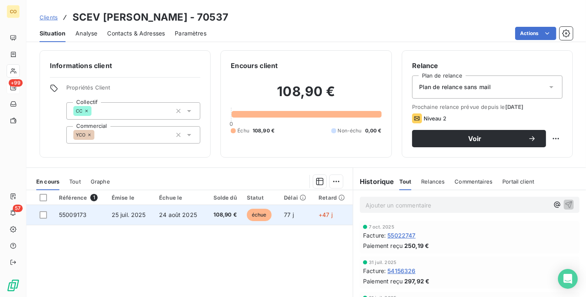
click at [196, 214] on td "24 août 2025" at bounding box center [180, 215] width 52 height 20
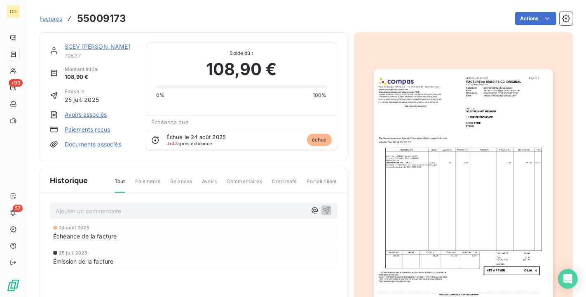
click at [434, 240] on img "button" at bounding box center [463, 196] width 179 height 254
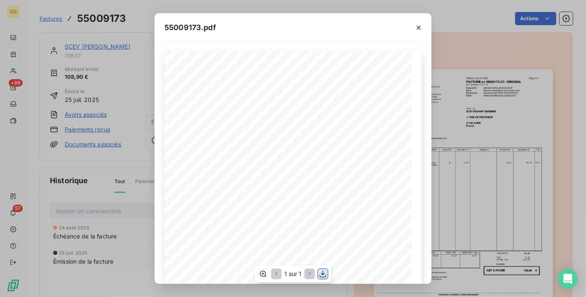
click at [325, 272] on icon "button" at bounding box center [323, 274] width 8 height 8
click at [284, 33] on div "55009173.pdf" at bounding box center [293, 27] width 277 height 29
click at [416, 28] on icon "button" at bounding box center [419, 28] width 8 height 8
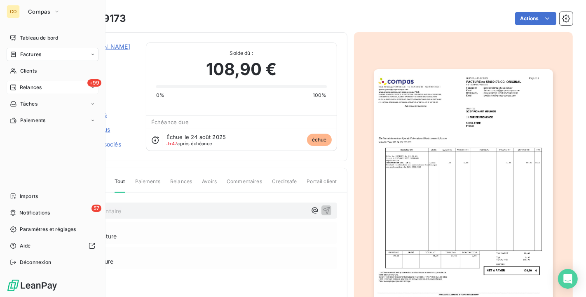
click at [26, 90] on span "Relances" at bounding box center [31, 87] width 22 height 7
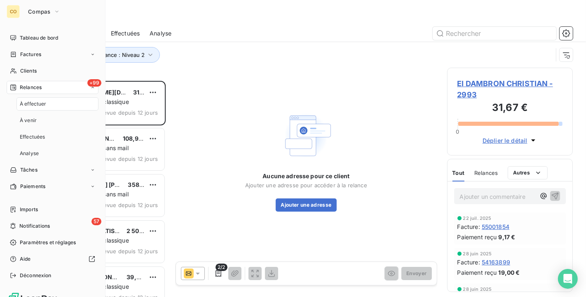
scroll to position [209, 119]
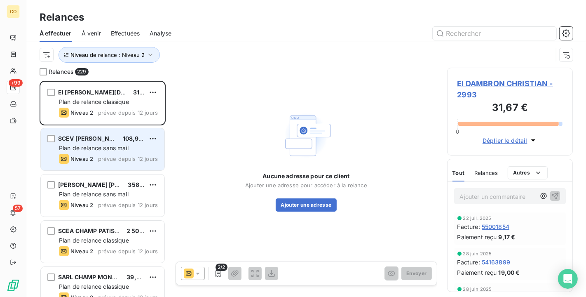
click at [96, 144] on div "Plan de relance sans mail" at bounding box center [108, 148] width 99 height 8
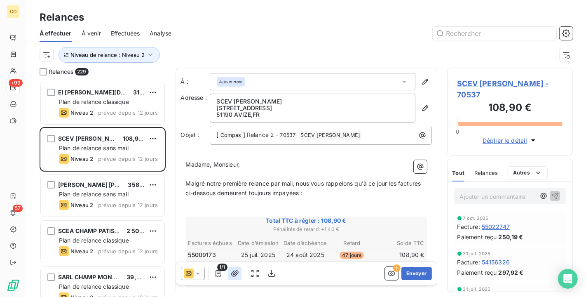
click at [232, 271] on icon "button" at bounding box center [235, 273] width 8 height 8
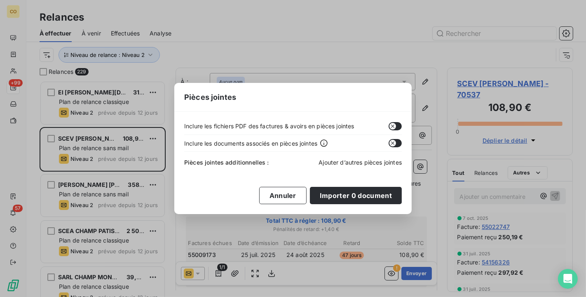
click at [360, 165] on span "Ajouter d’autres pièces jointes" at bounding box center [360, 162] width 83 height 7
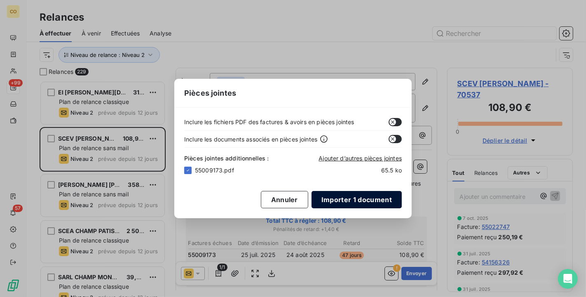
click at [348, 198] on button "Importer 1 document" at bounding box center [357, 199] width 90 height 17
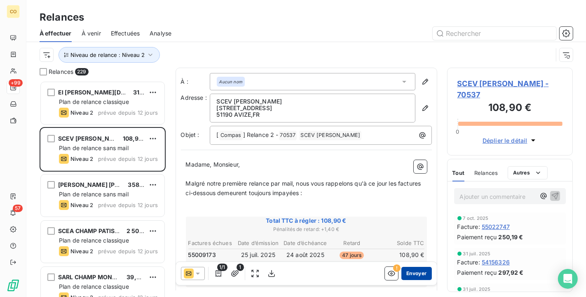
click at [413, 273] on button "Envoyer" at bounding box center [417, 273] width 30 height 13
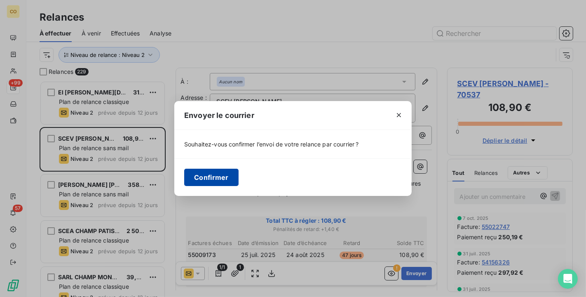
click at [206, 174] on button "Confirmer" at bounding box center [211, 177] width 54 height 17
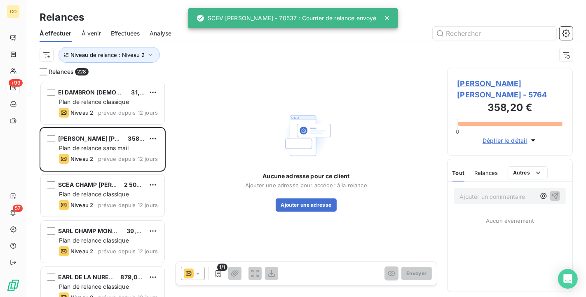
scroll to position [209, 119]
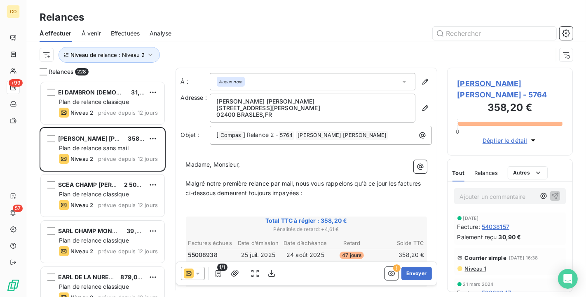
click at [199, 273] on icon at bounding box center [198, 274] width 4 height 2
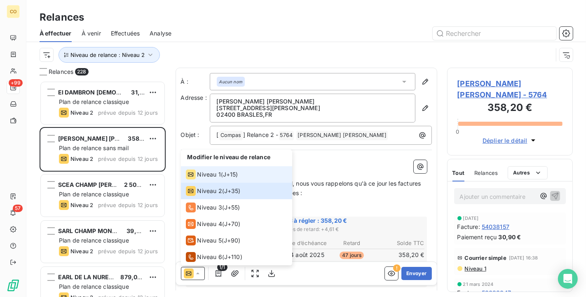
click at [205, 174] on span "Niveau 1" at bounding box center [210, 174] width 24 height 8
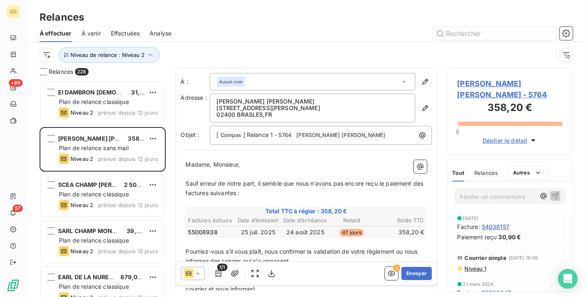
click at [490, 81] on span "EARL DECHELLE HENRI - 5764" at bounding box center [511, 89] width 106 height 22
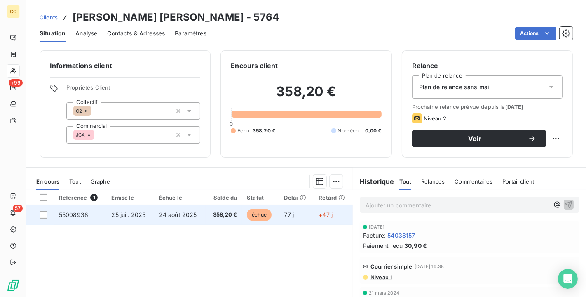
click at [228, 217] on span "358,20 €" at bounding box center [224, 215] width 27 height 8
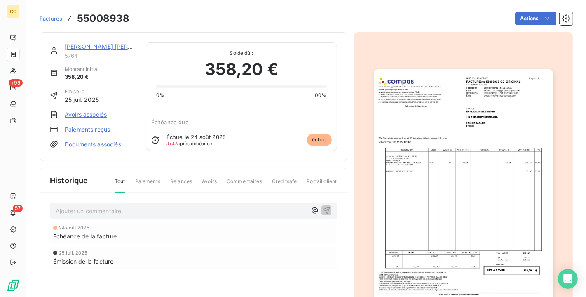
click at [478, 126] on img "button" at bounding box center [463, 196] width 179 height 254
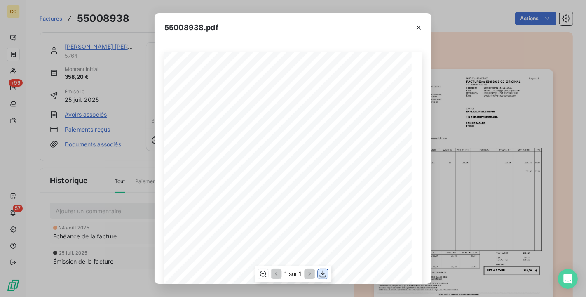
click at [324, 271] on icon "button" at bounding box center [323, 274] width 8 height 8
drag, startPoint x: 286, startPoint y: 17, endPoint x: 298, endPoint y: 17, distance: 11.5
click at [286, 17] on div "55008938.pdf" at bounding box center [293, 27] width 277 height 29
click at [418, 25] on icon "button" at bounding box center [419, 28] width 8 height 8
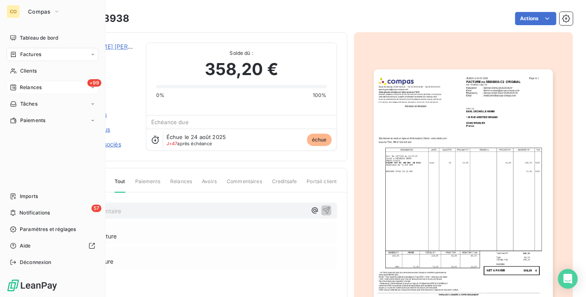
click at [33, 84] on span "Relances" at bounding box center [31, 87] width 22 height 7
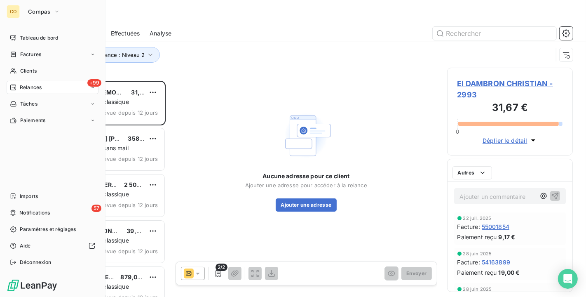
scroll to position [209, 119]
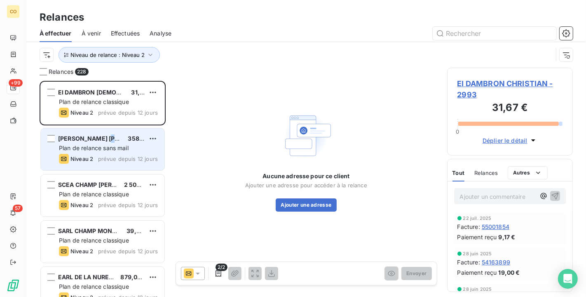
click at [112, 141] on span "[PERSON_NAME] [PERSON_NAME]" at bounding box center [108, 138] width 100 height 7
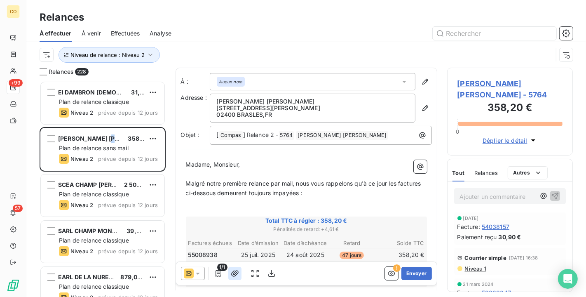
click at [233, 268] on button "button" at bounding box center [234, 273] width 13 height 13
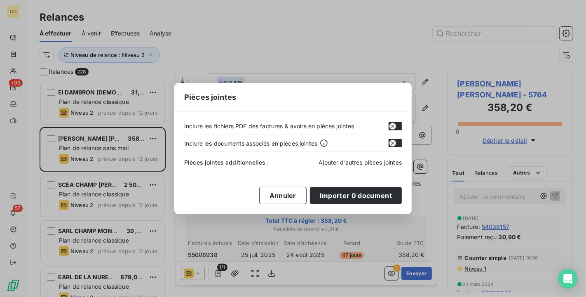
click at [355, 164] on span "Ajouter d’autres pièces jointes" at bounding box center [360, 162] width 83 height 7
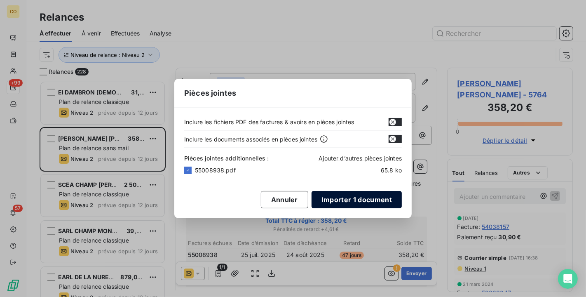
click at [361, 200] on button "Importer 1 document" at bounding box center [357, 199] width 90 height 17
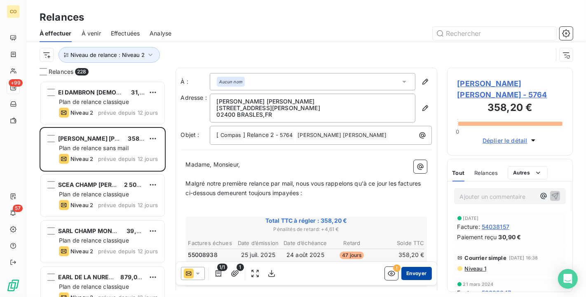
click at [407, 273] on button "Envoyer" at bounding box center [417, 273] width 30 height 13
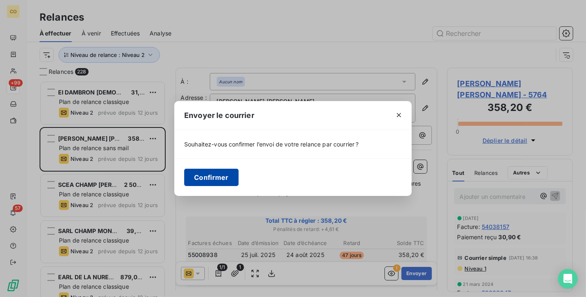
click at [201, 177] on button "Confirmer" at bounding box center [211, 177] width 54 height 17
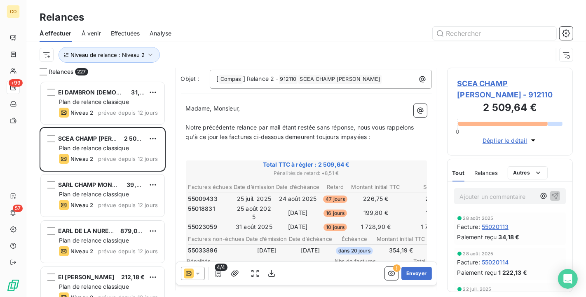
scroll to position [92, 0]
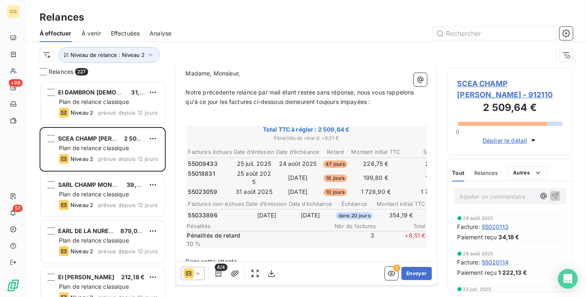
click at [196, 269] on icon at bounding box center [198, 273] width 8 height 8
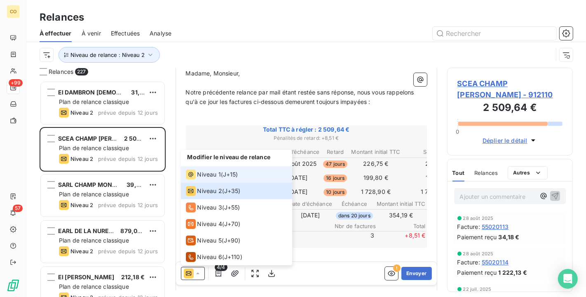
click at [206, 172] on span "Niveau 1" at bounding box center [210, 174] width 24 height 8
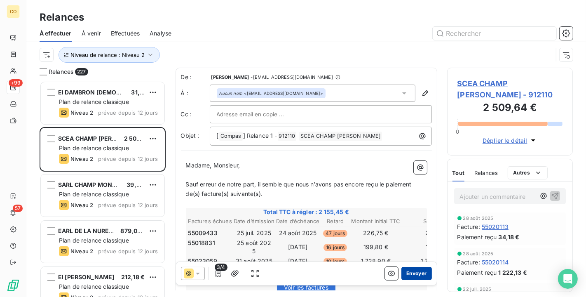
click at [420, 276] on button "Envoyer" at bounding box center [417, 273] width 30 height 13
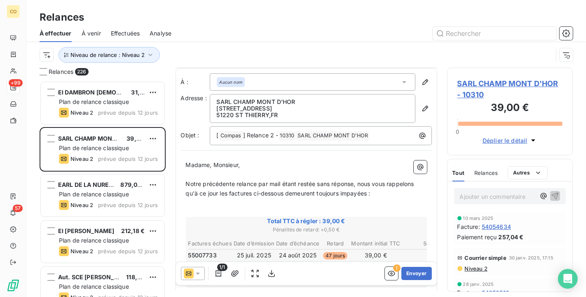
scroll to position [1, 0]
click at [200, 273] on icon at bounding box center [198, 273] width 8 height 8
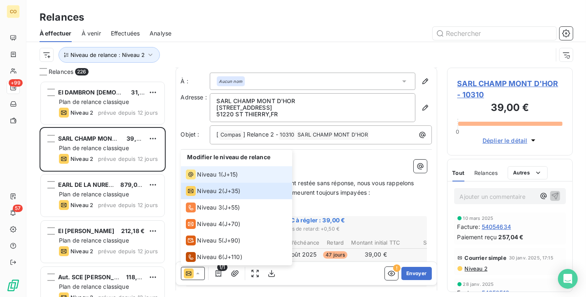
click at [219, 170] on span "Niveau 1" at bounding box center [210, 174] width 24 height 8
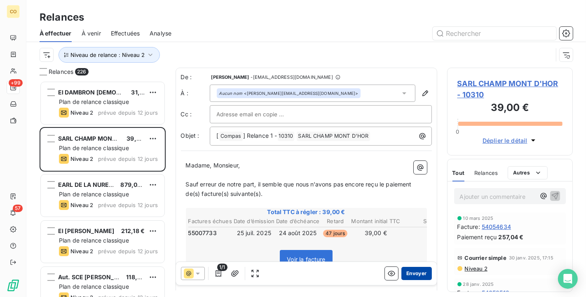
click at [417, 273] on button "Envoyer" at bounding box center [417, 273] width 30 height 13
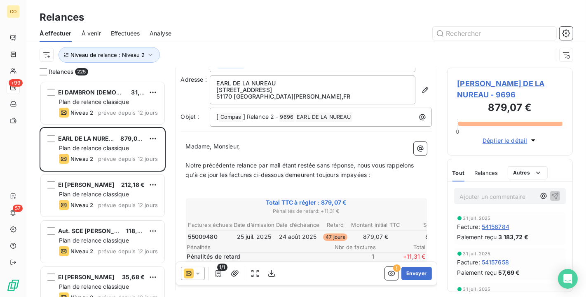
scroll to position [46, 0]
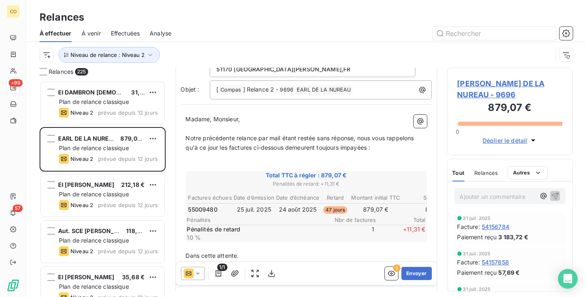
click at [200, 272] on icon at bounding box center [198, 273] width 8 height 8
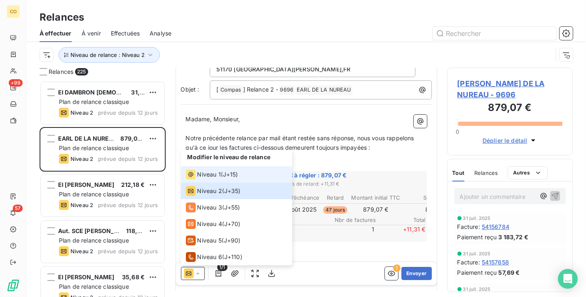
click at [200, 177] on span "Niveau 1" at bounding box center [210, 174] width 24 height 8
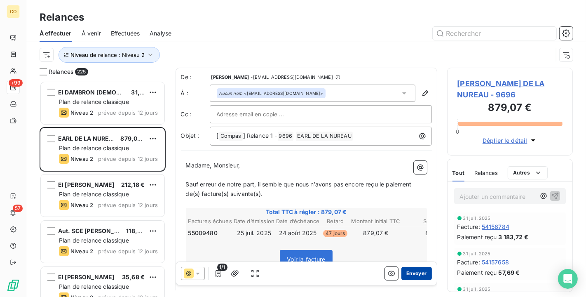
click at [410, 273] on button "Envoyer" at bounding box center [417, 273] width 30 height 13
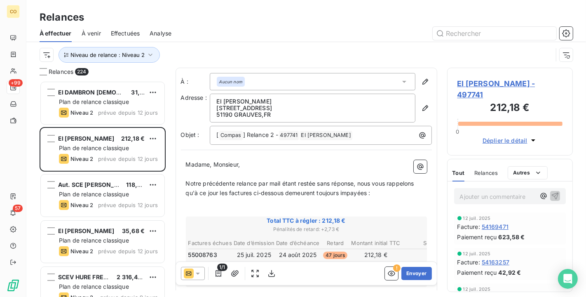
click at [201, 274] on icon at bounding box center [198, 273] width 8 height 8
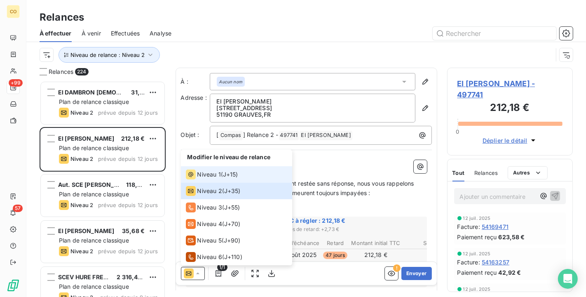
click at [215, 177] on span "Niveau 1" at bounding box center [210, 174] width 24 height 8
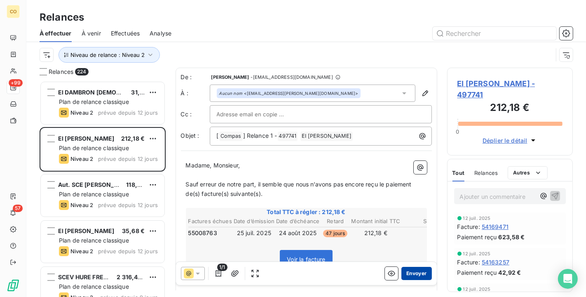
click at [412, 272] on button "Envoyer" at bounding box center [417, 273] width 30 height 13
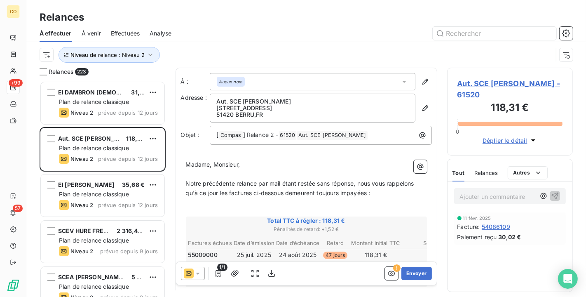
click at [202, 272] on div at bounding box center [193, 273] width 24 height 13
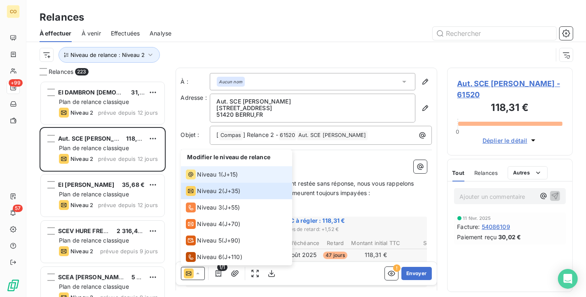
click at [198, 173] on span "Niveau 1" at bounding box center [210, 174] width 24 height 8
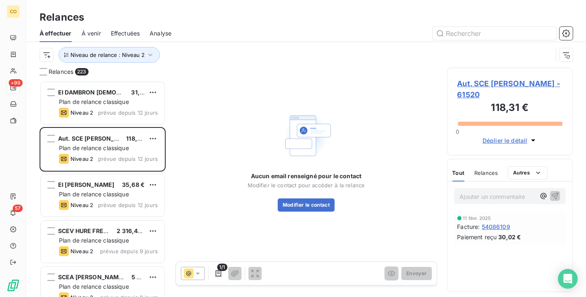
click at [498, 89] on span "Aut. SCE ADAM REMI - 61520" at bounding box center [511, 89] width 106 height 22
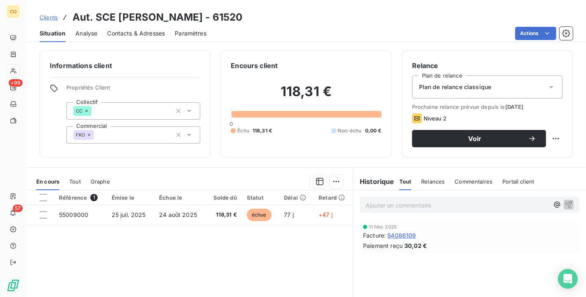
click at [160, 31] on span "Contacts & Adresses" at bounding box center [136, 33] width 58 height 8
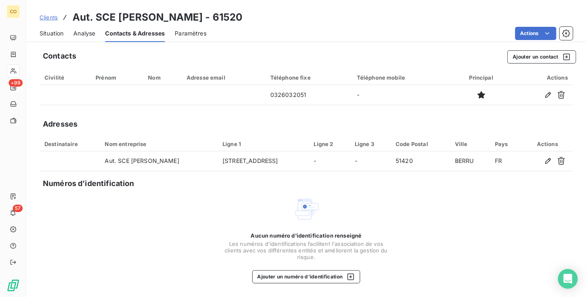
click at [55, 33] on span "Situation" at bounding box center [52, 33] width 24 height 8
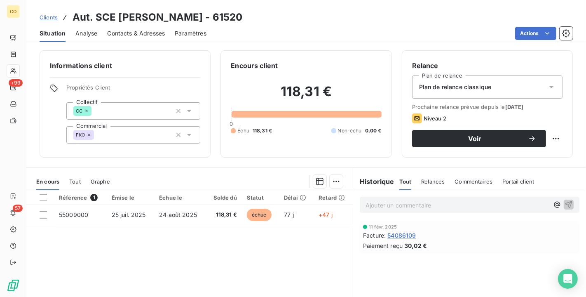
click at [528, 92] on div "Plan de relance classique" at bounding box center [487, 86] width 151 height 23
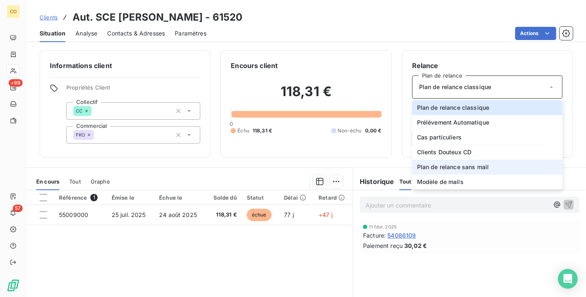
click at [487, 167] on li "Plan de relance sans mail" at bounding box center [487, 167] width 151 height 15
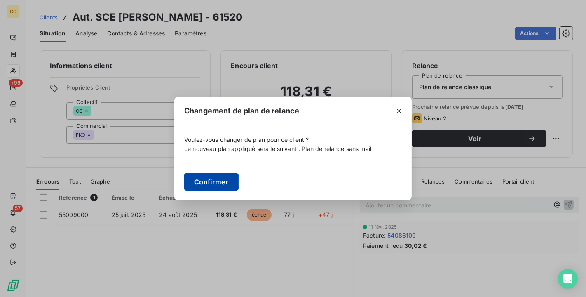
click at [229, 188] on button "Confirmer" at bounding box center [211, 181] width 54 height 17
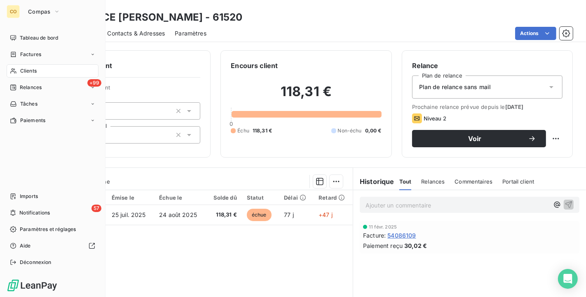
click at [34, 71] on span "Clients" at bounding box center [28, 70] width 16 height 7
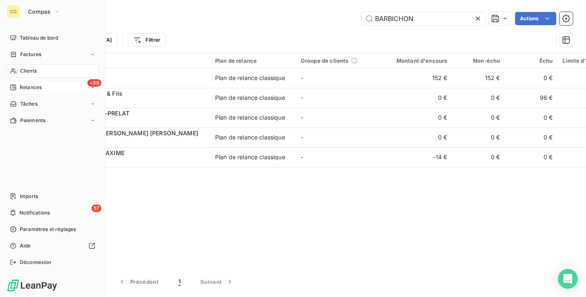
click at [36, 82] on div "+99 Relances" at bounding box center [53, 87] width 92 height 13
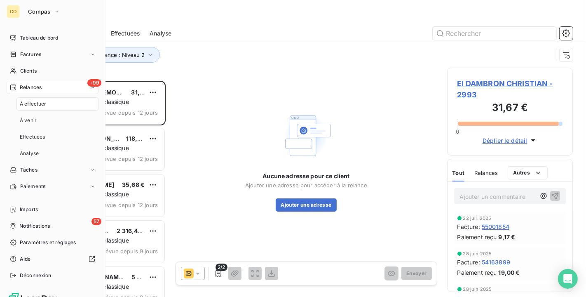
scroll to position [209, 119]
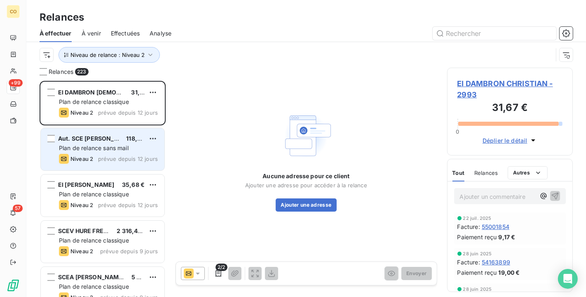
click at [97, 140] on span "Aut. SCE [PERSON_NAME]" at bounding box center [96, 138] width 76 height 7
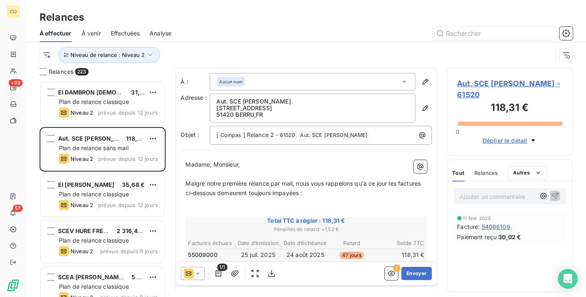
click at [484, 89] on span "Aut. SCE ADAM REMI - 61520" at bounding box center [511, 89] width 106 height 22
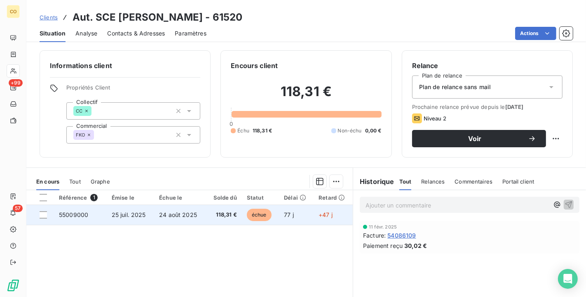
click at [231, 207] on td "118,31 €" at bounding box center [224, 215] width 36 height 20
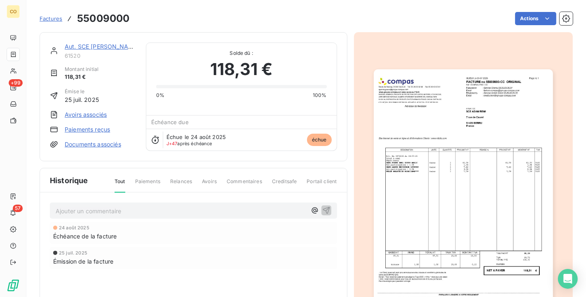
click at [453, 223] on img "button" at bounding box center [463, 196] width 179 height 254
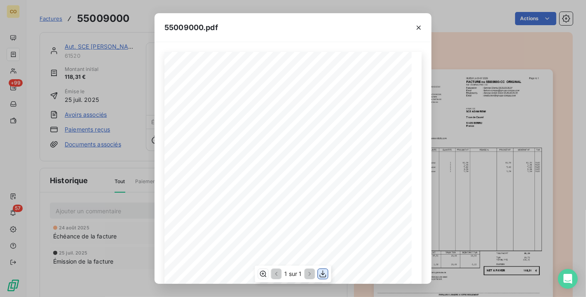
click at [324, 272] on icon "button" at bounding box center [323, 274] width 8 height 8
click at [307, 24] on div "55009000.pdf" at bounding box center [293, 27] width 277 height 29
click at [417, 26] on icon "button" at bounding box center [419, 28] width 8 height 8
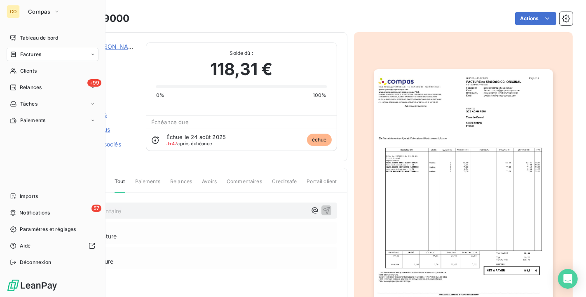
click at [33, 86] on span "Relances" at bounding box center [31, 87] width 22 height 7
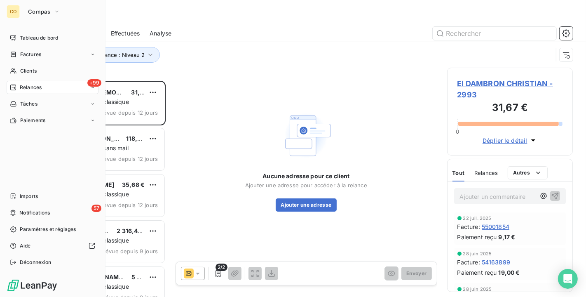
scroll to position [209, 119]
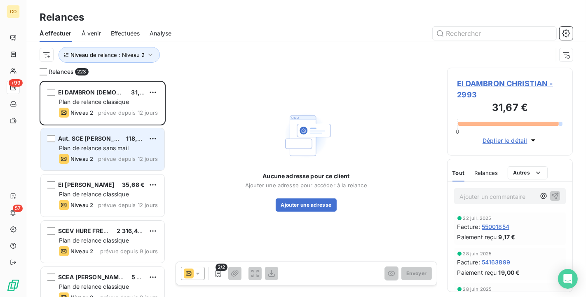
click at [85, 158] on span "Niveau 2" at bounding box center [82, 158] width 23 height 7
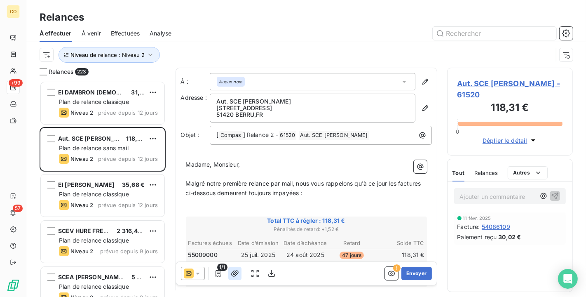
click at [236, 268] on button "button" at bounding box center [234, 273] width 13 height 13
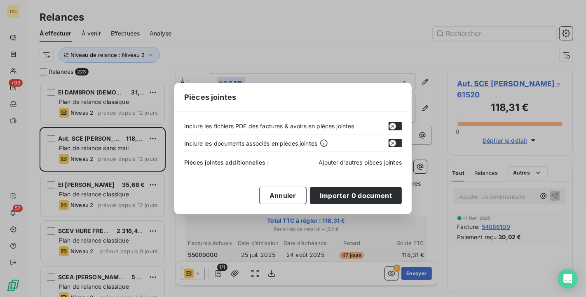
click at [376, 163] on span "Ajouter d’autres pièces jointes" at bounding box center [360, 162] width 83 height 7
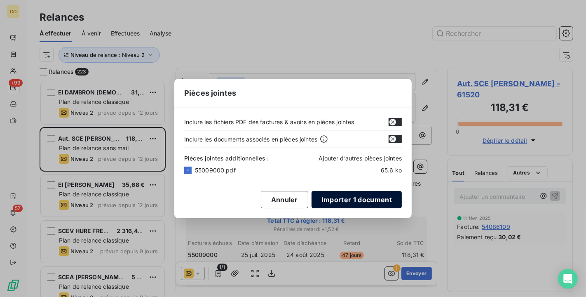
click at [355, 196] on button "Importer 1 document" at bounding box center [357, 199] width 90 height 17
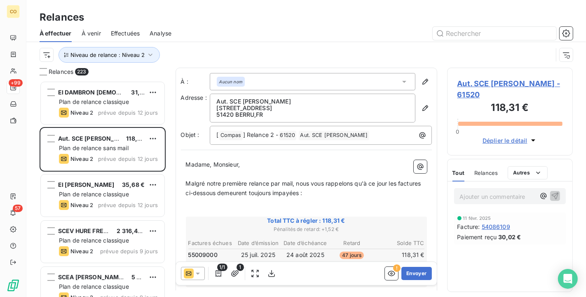
click at [198, 270] on icon at bounding box center [198, 273] width 8 height 8
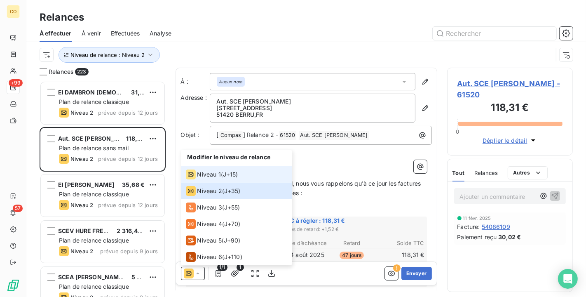
click at [200, 182] on li "Niveau 1 ( J+15 )" at bounding box center [236, 174] width 111 height 16
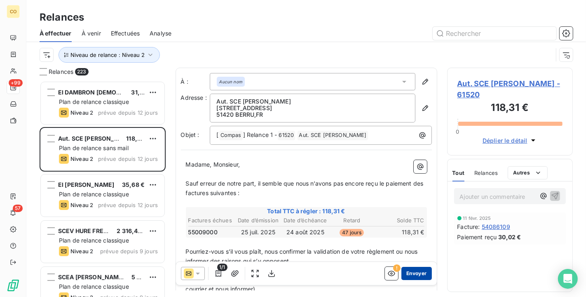
click at [407, 269] on button "Envoyer" at bounding box center [417, 273] width 30 height 13
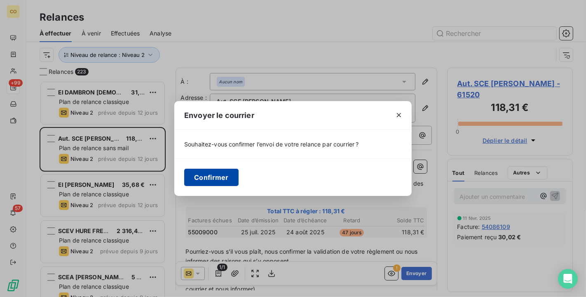
click at [231, 172] on button "Confirmer" at bounding box center [211, 177] width 54 height 17
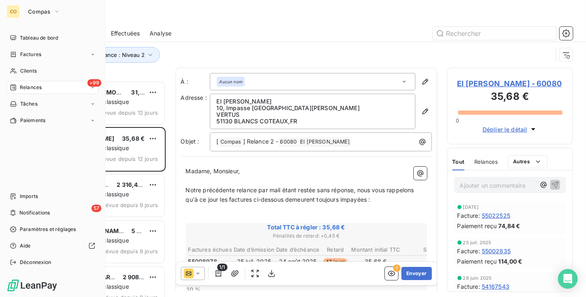
click at [35, 87] on span "Relances" at bounding box center [31, 87] width 22 height 7
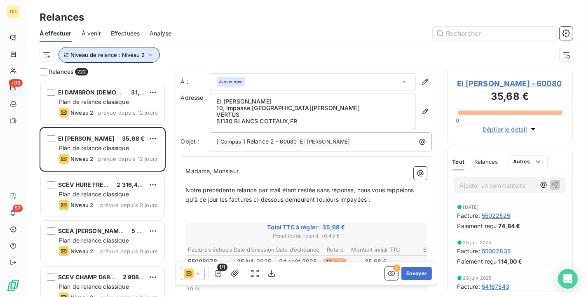
click at [146, 54] on icon "button" at bounding box center [150, 55] width 8 height 8
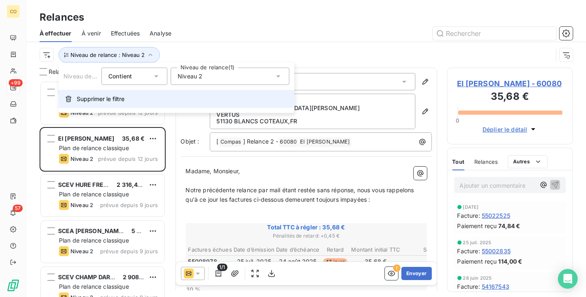
click at [113, 99] on span "Supprimer le filtre" at bounding box center [101, 99] width 48 height 8
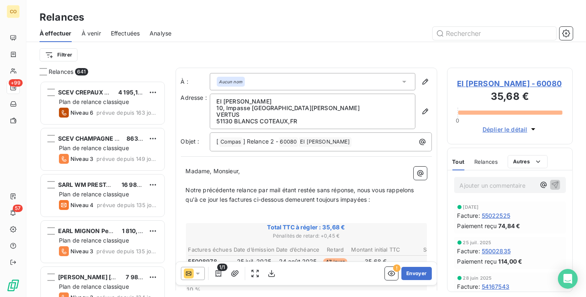
scroll to position [209, 119]
